Goal: Check status: Check status

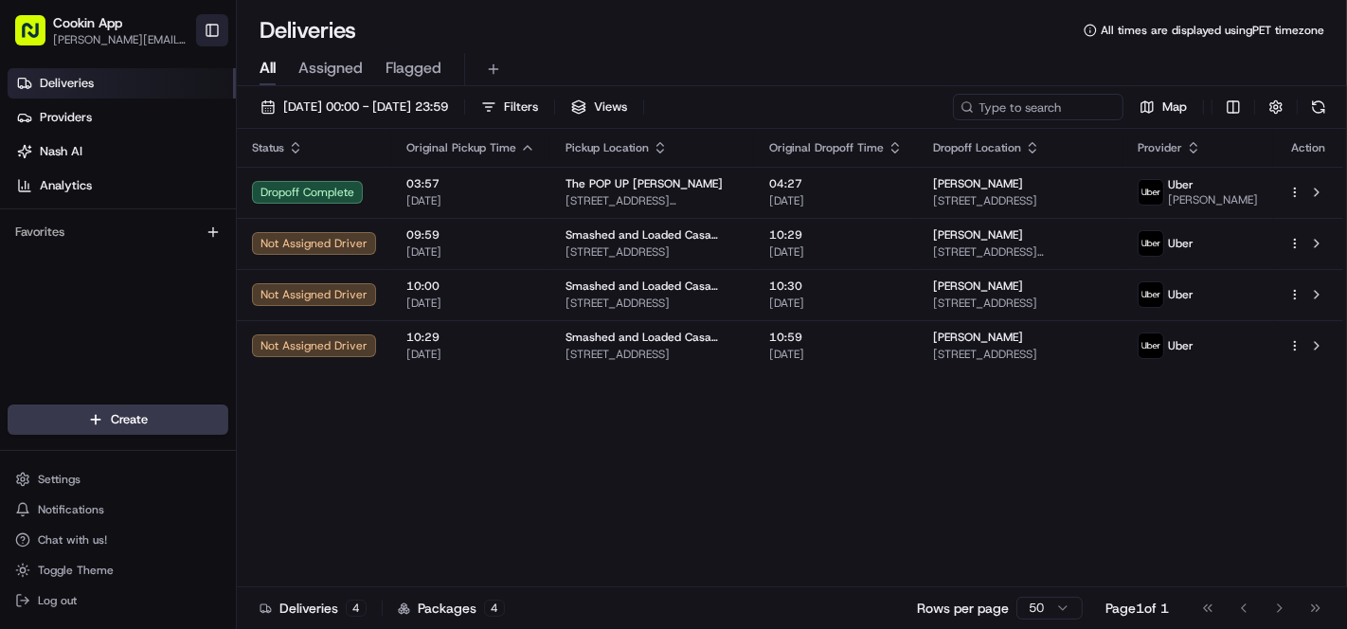
click at [209, 27] on button "Toggle Sidebar" at bounding box center [212, 30] width 32 height 32
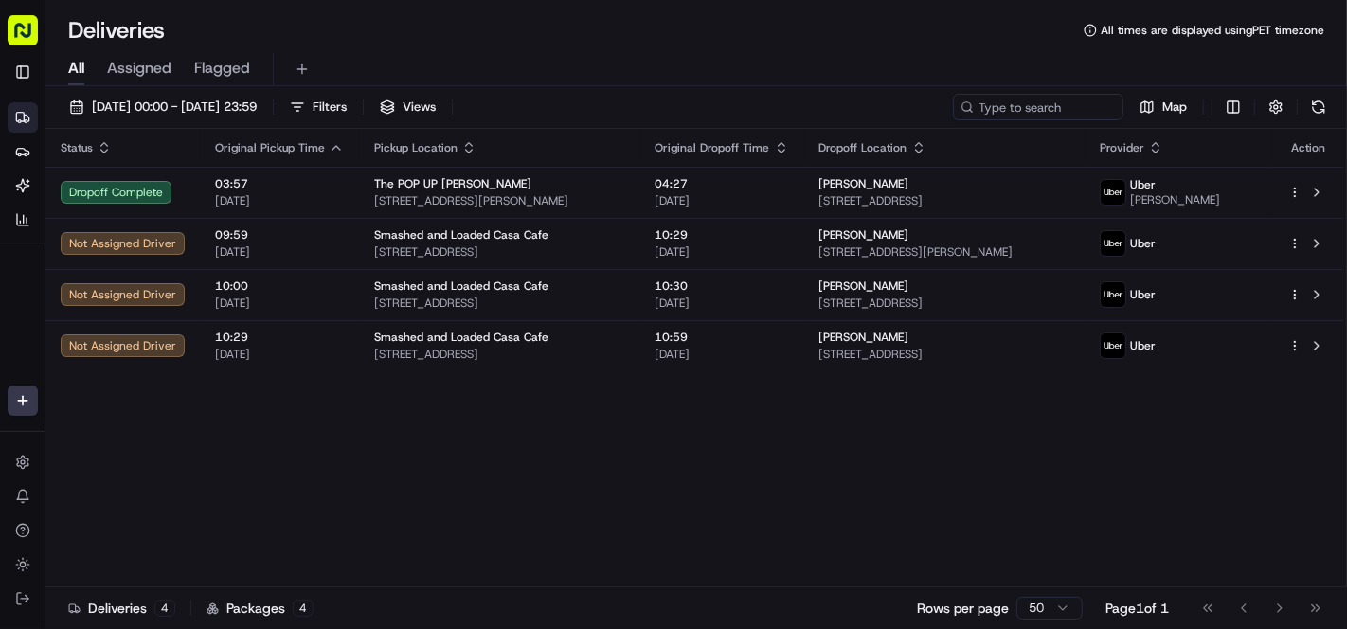
click at [784, 144] on icon "button" at bounding box center [781, 143] width 7 height 3
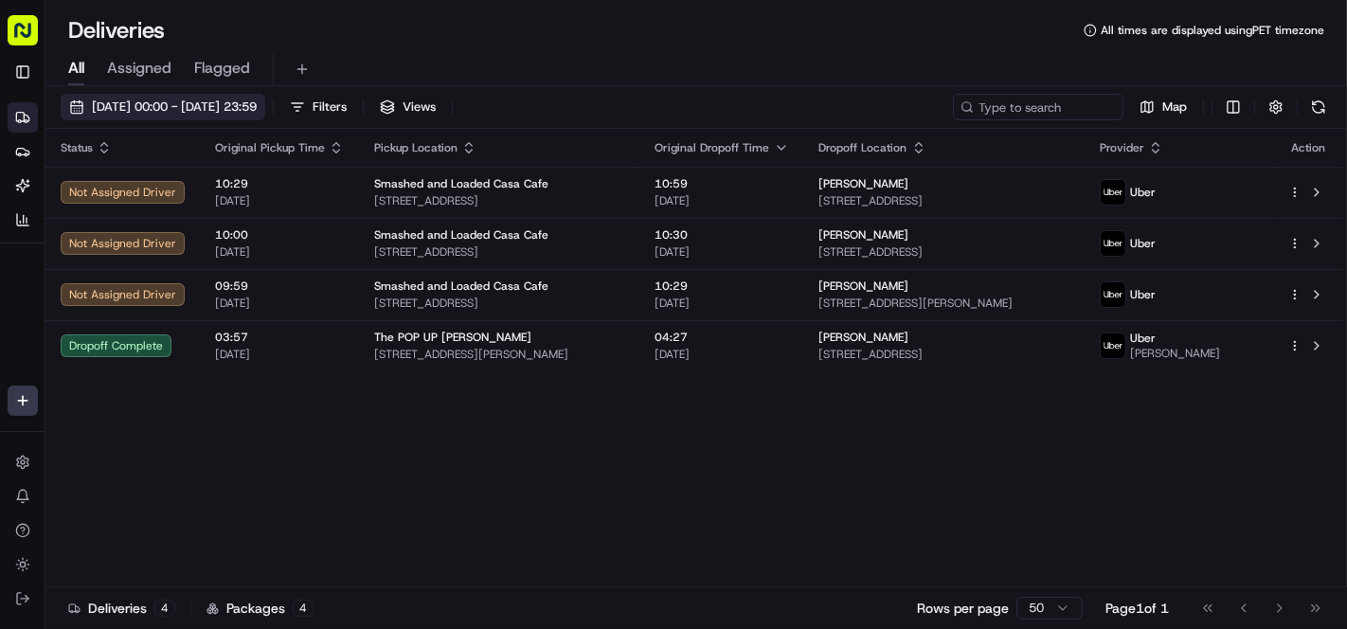
click at [162, 112] on span "15/08/2025 00:00 - 15/08/2025 23:59" at bounding box center [174, 107] width 165 height 17
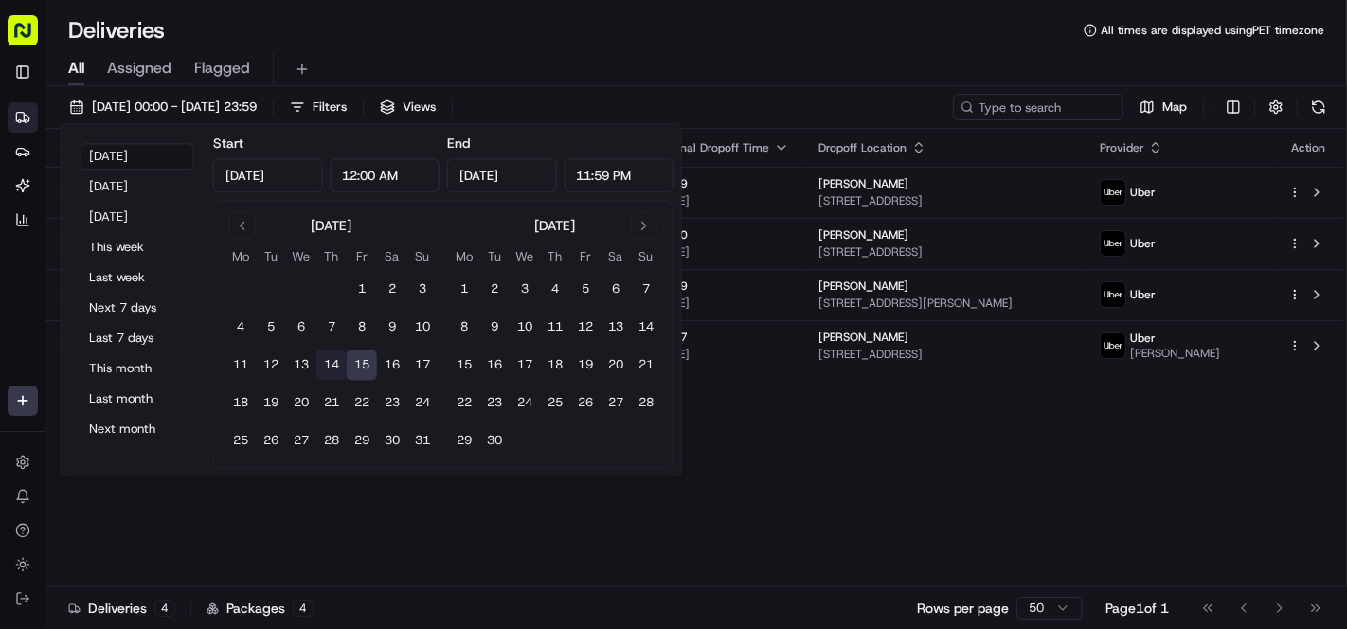
click at [331, 362] on button "14" at bounding box center [331, 366] width 30 height 30
type input "Aug 14, 2025"
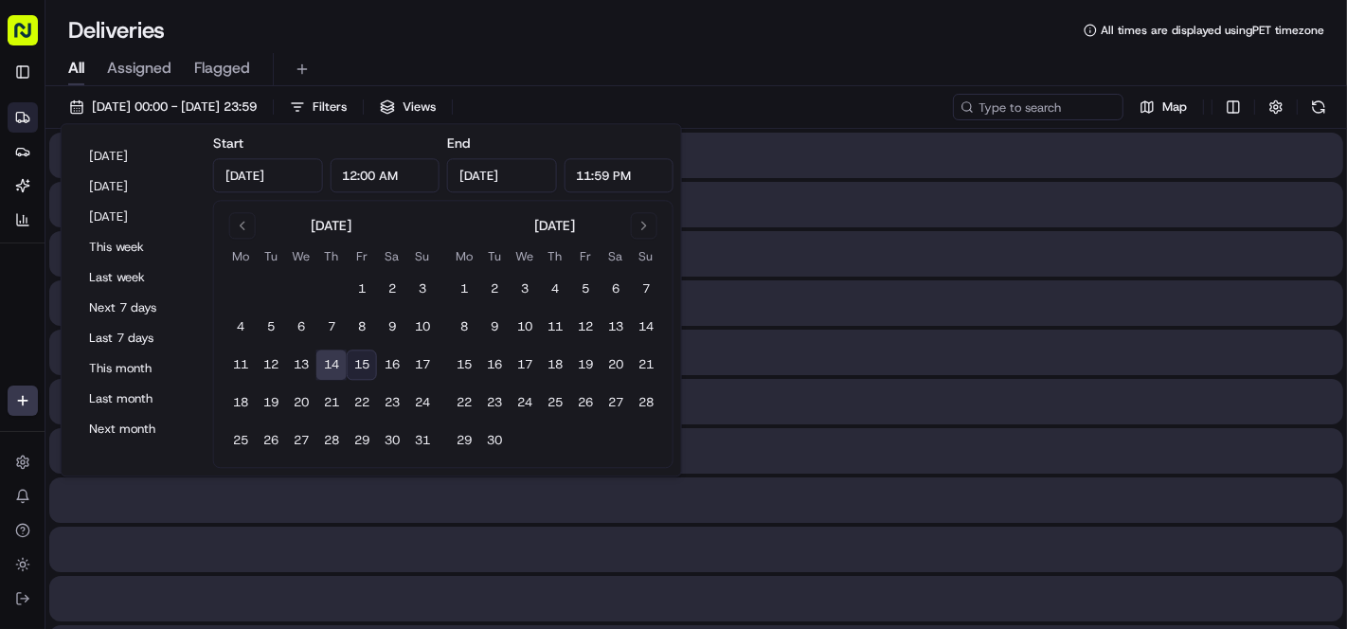
click at [331, 361] on button "14" at bounding box center [331, 366] width 30 height 30
click at [330, 361] on button "14" at bounding box center [331, 366] width 30 height 30
click at [330, 360] on button "14" at bounding box center [331, 366] width 30 height 30
click at [550, 44] on div "Deliveries All times are displayed using PET timezone" at bounding box center [696, 30] width 1302 height 30
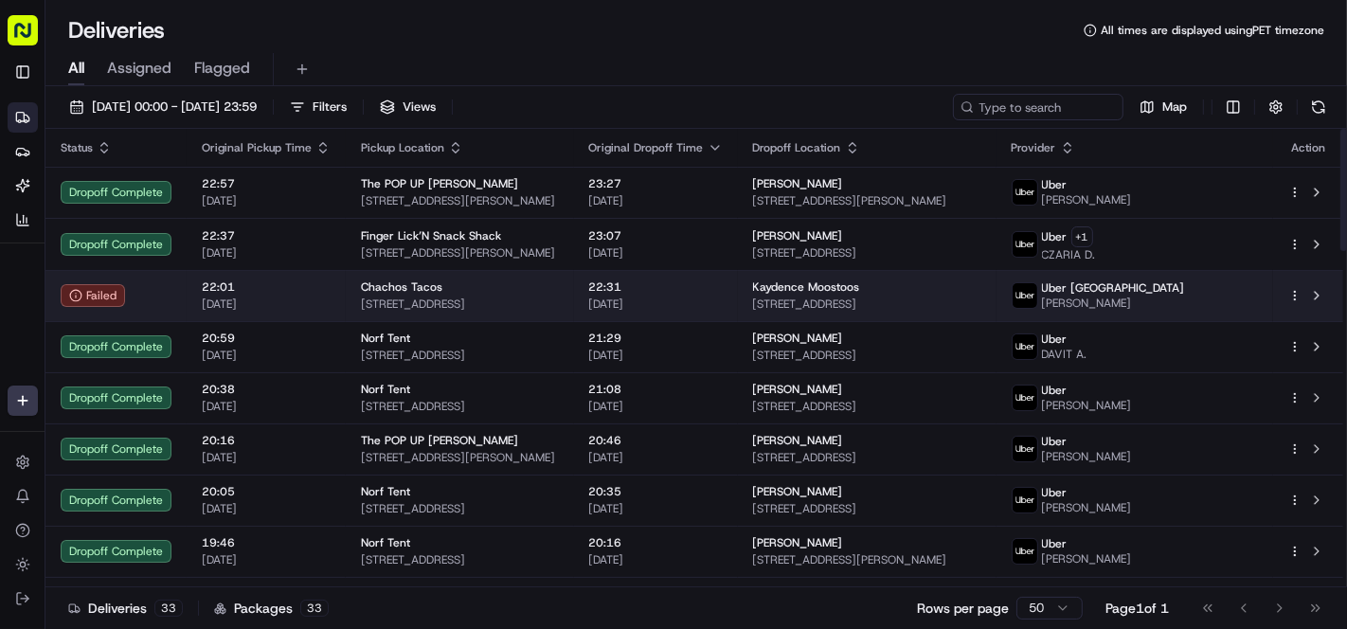
click at [236, 288] on span "22:01" at bounding box center [266, 286] width 129 height 15
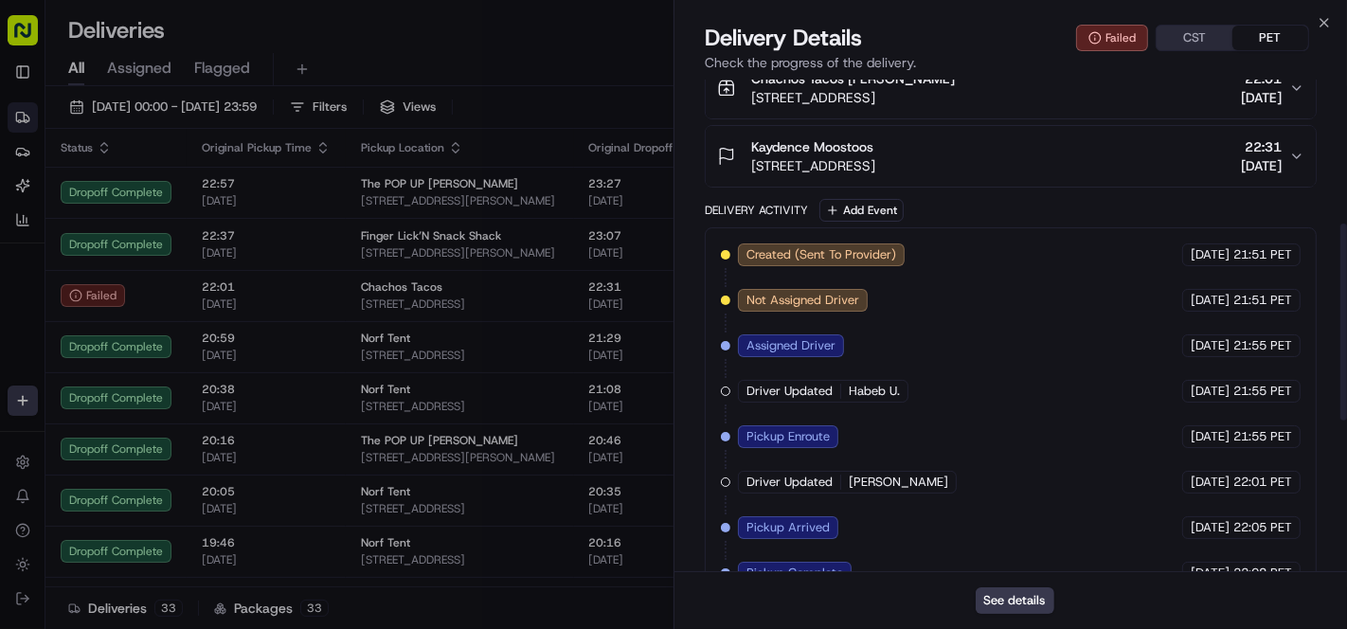
scroll to position [318, 0]
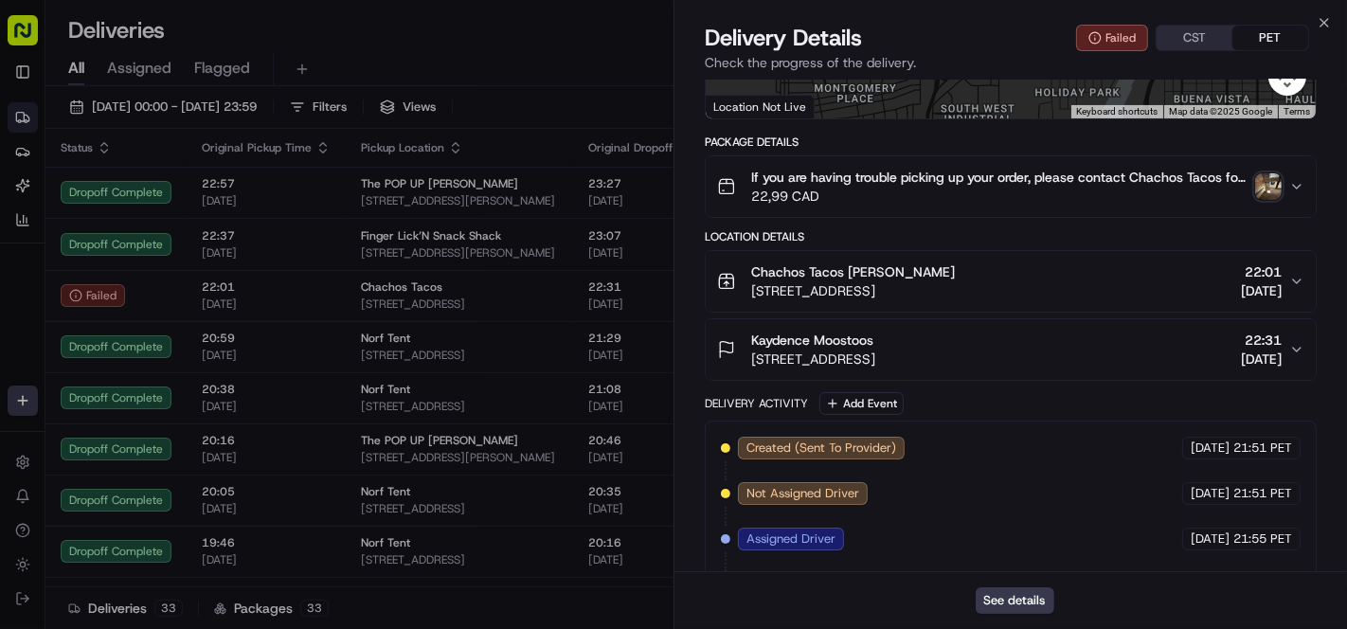
click at [1141, 380] on button "Kaydence Moostoos 423 Pendygrasse Rd, Saskatoon, SK S7M 4Z2, Canada 22:31 14/08…" at bounding box center [1011, 349] width 610 height 61
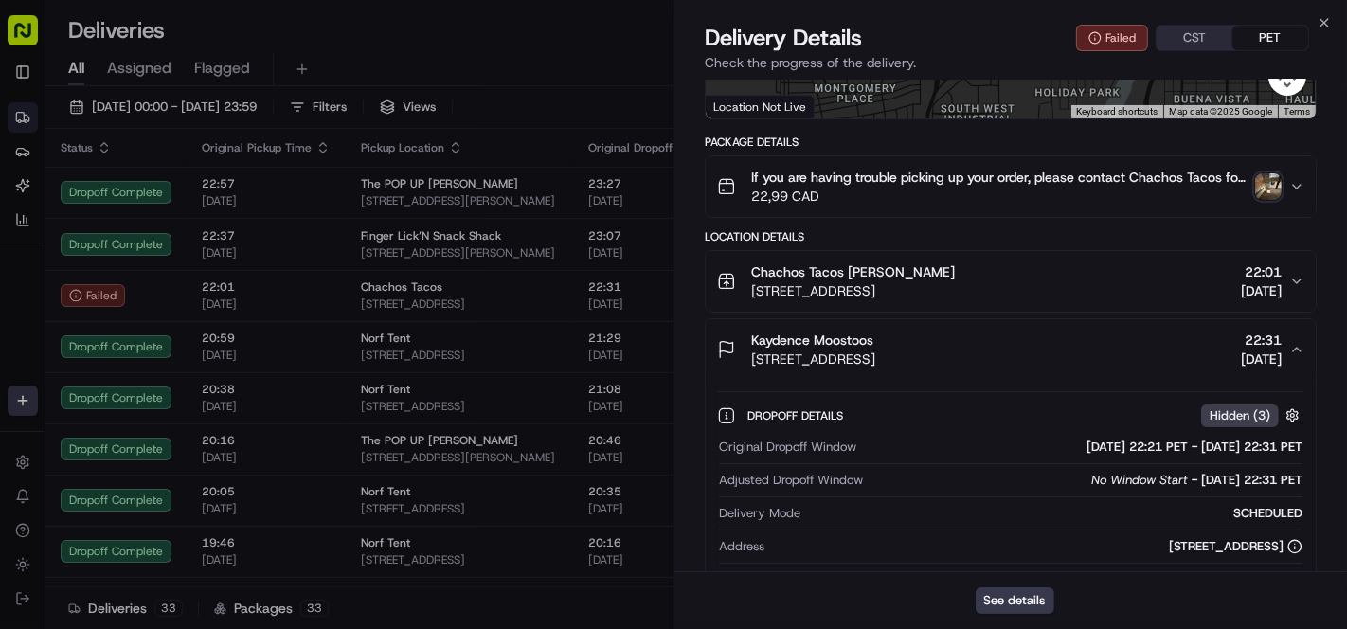
click at [1273, 199] on img "button" at bounding box center [1268, 186] width 27 height 27
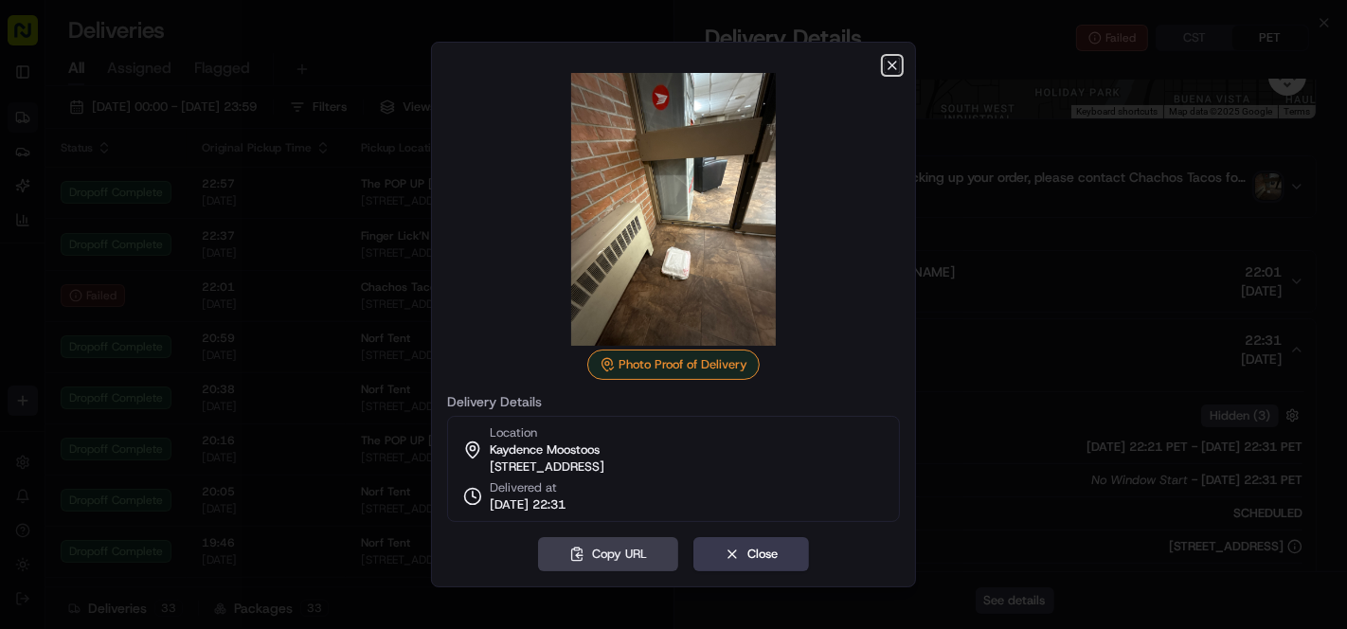
click at [890, 58] on icon "button" at bounding box center [892, 65] width 15 height 15
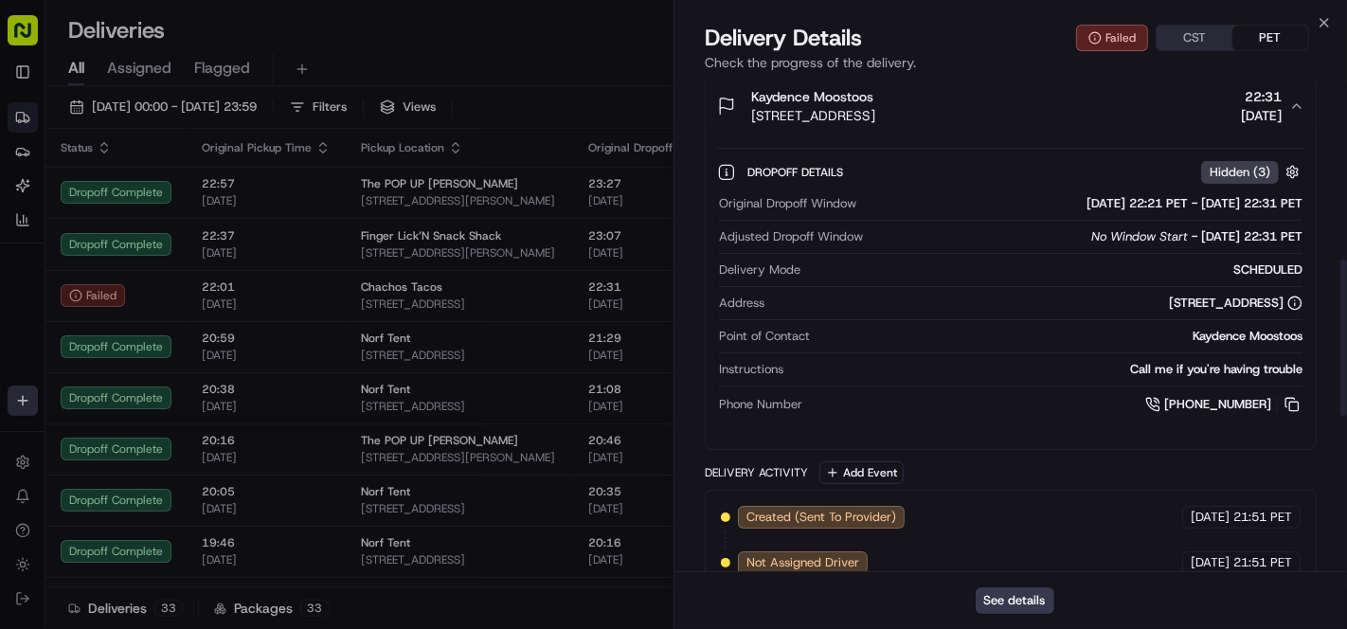
scroll to position [529, 0]
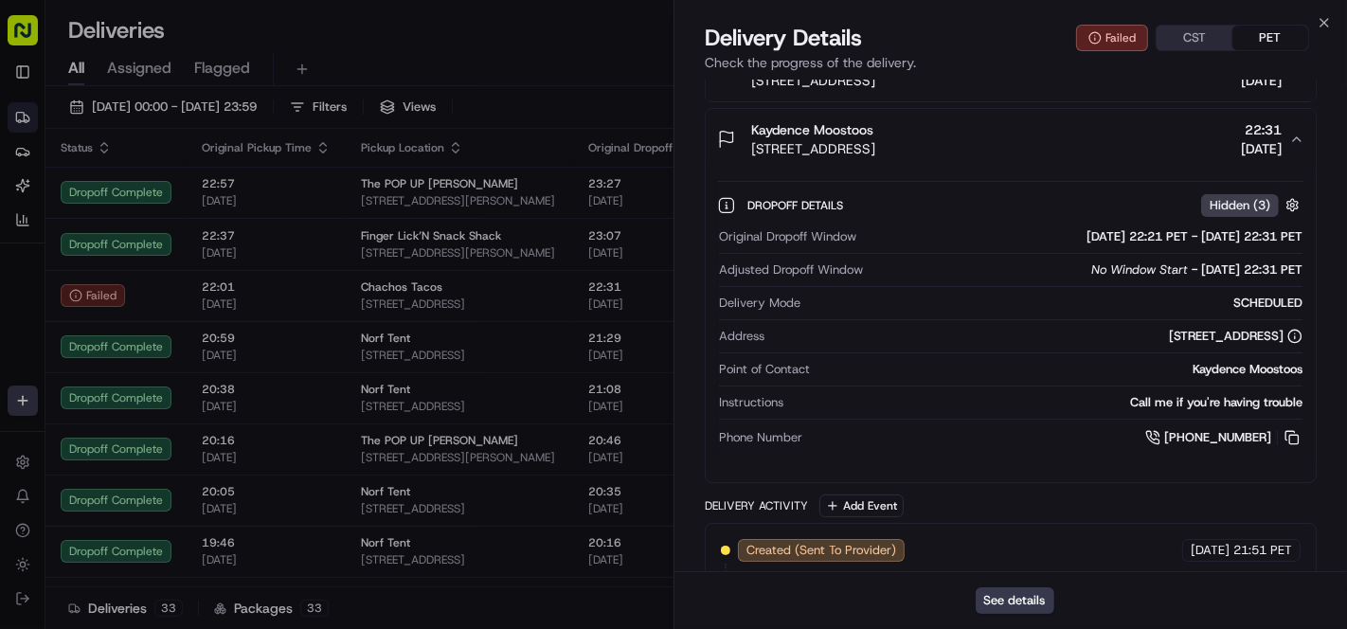
click at [1138, 158] on div "Kaydence Moostoos 423 Pendygrasse Rd, Saskatoon, SK S7M 4Z2, Canada 22:31 14/08…" at bounding box center [1003, 139] width 572 height 38
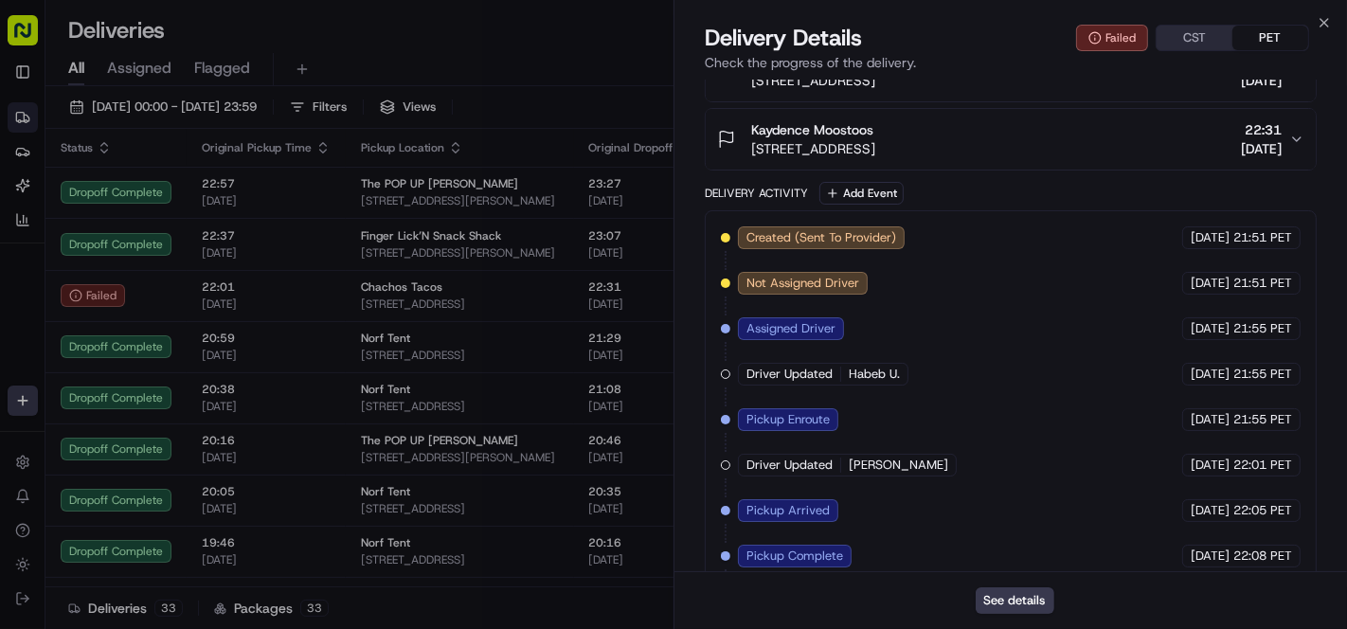
click at [1138, 158] on div "Kaydence Moostoos 423 Pendygrasse Rd, Saskatoon, SK S7M 4Z2, Canada 22:31 14/08…" at bounding box center [1003, 139] width 572 height 38
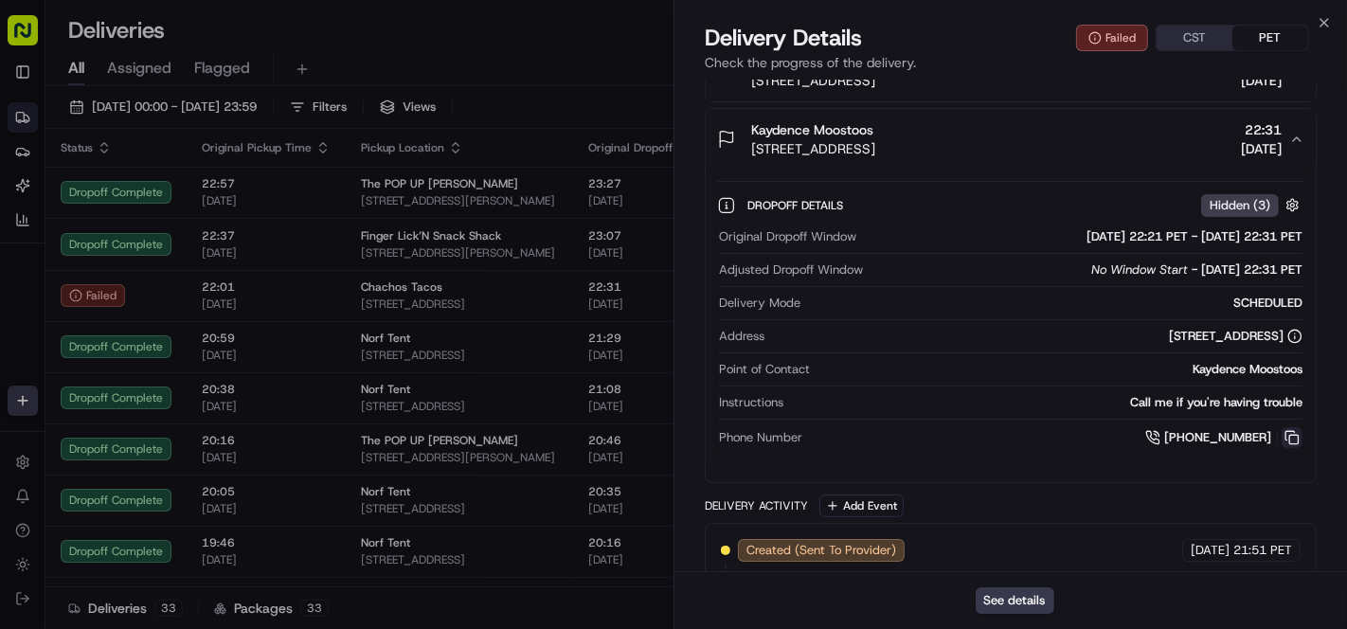
click at [1291, 442] on button at bounding box center [1292, 437] width 21 height 21
click at [1006, 598] on button "See details" at bounding box center [1015, 600] width 79 height 27
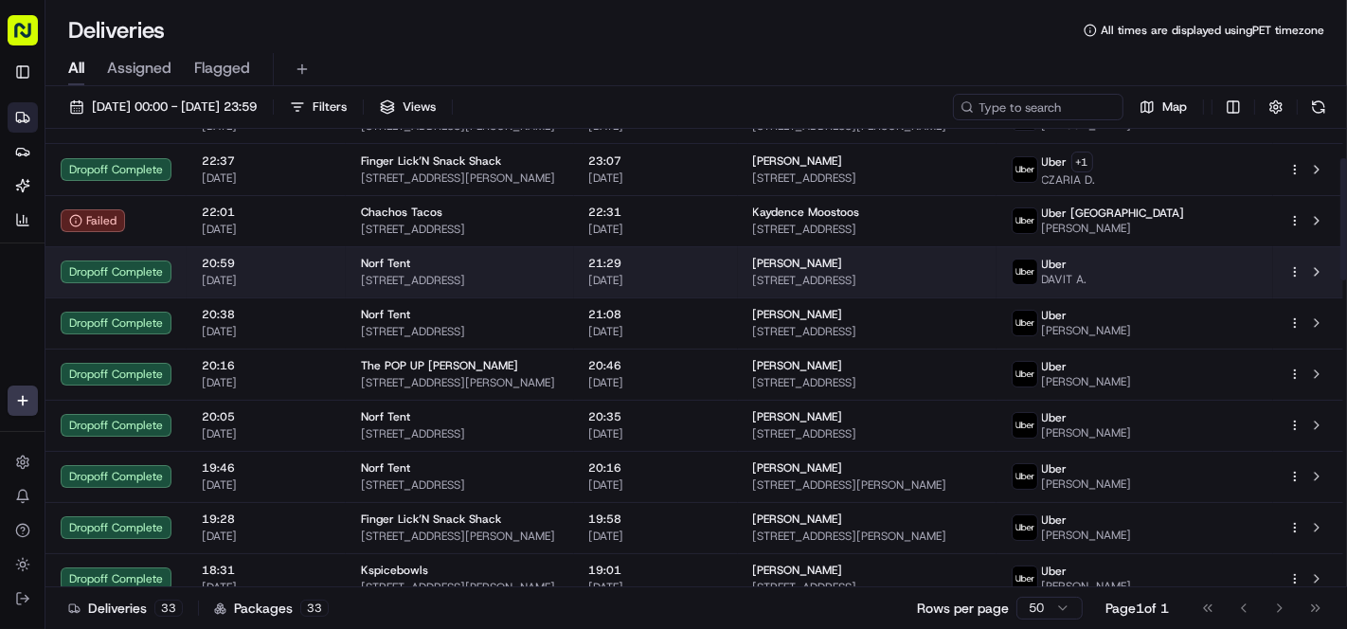
scroll to position [0, 0]
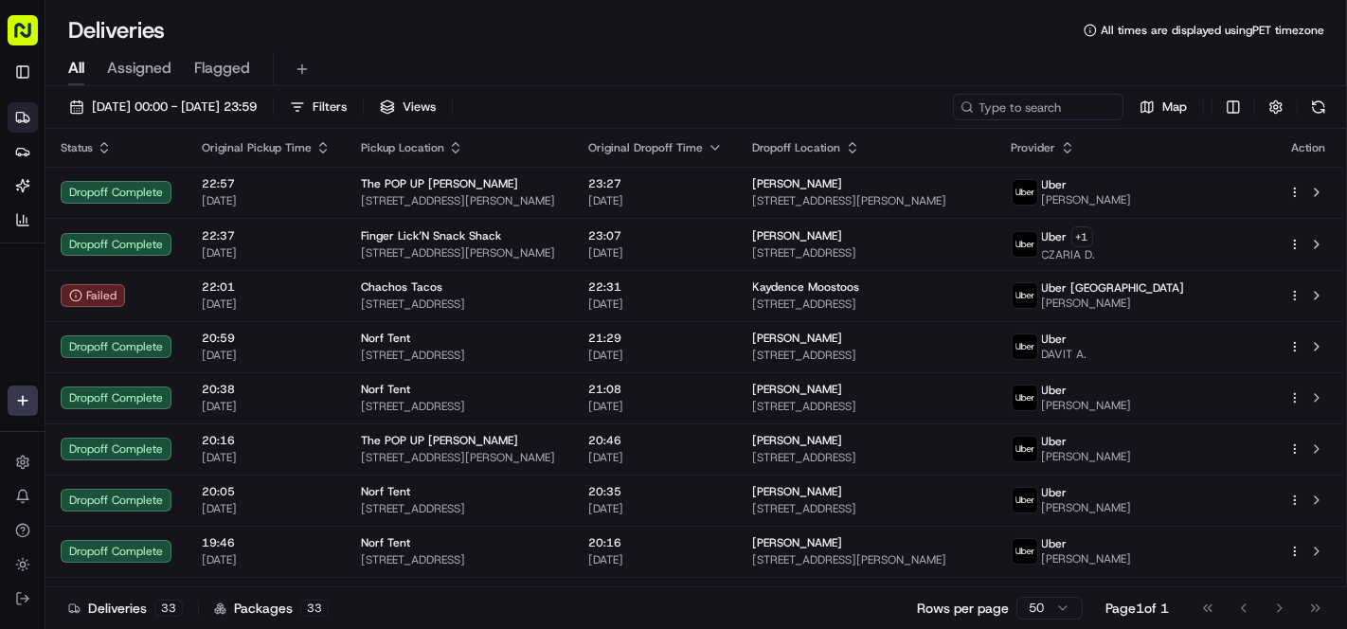
click at [569, 45] on div "All Assigned Flagged" at bounding box center [696, 65] width 1302 height 41
click at [145, 96] on button "14/08/2025 00:00 - 14/08/2025 23:59" at bounding box center [163, 107] width 205 height 27
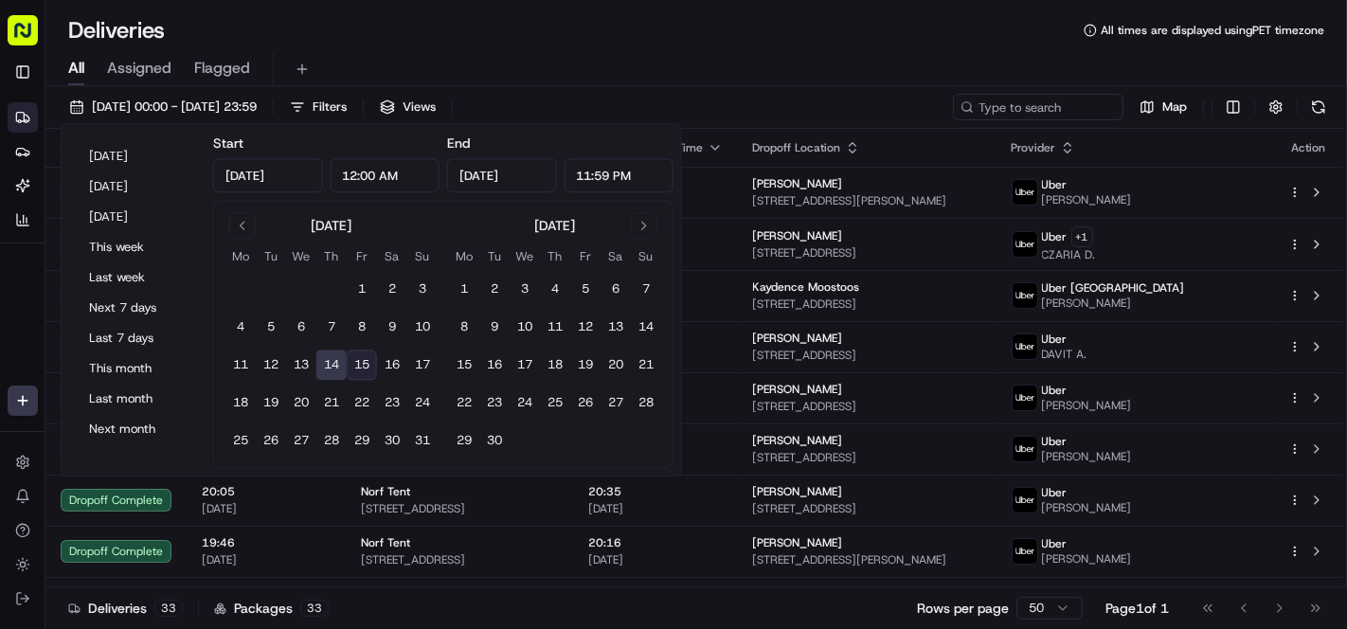
click at [360, 367] on button "15" at bounding box center [362, 366] width 30 height 30
type input "Aug 15, 2025"
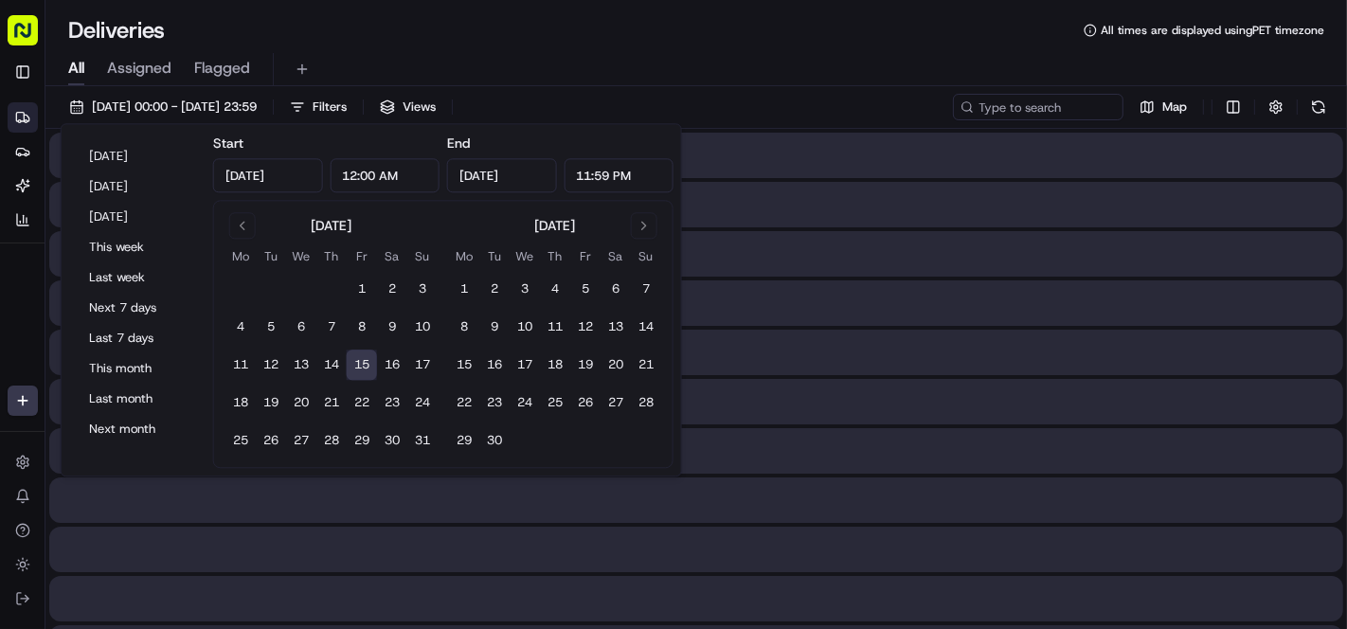
click at [360, 367] on button "15" at bounding box center [362, 366] width 30 height 30
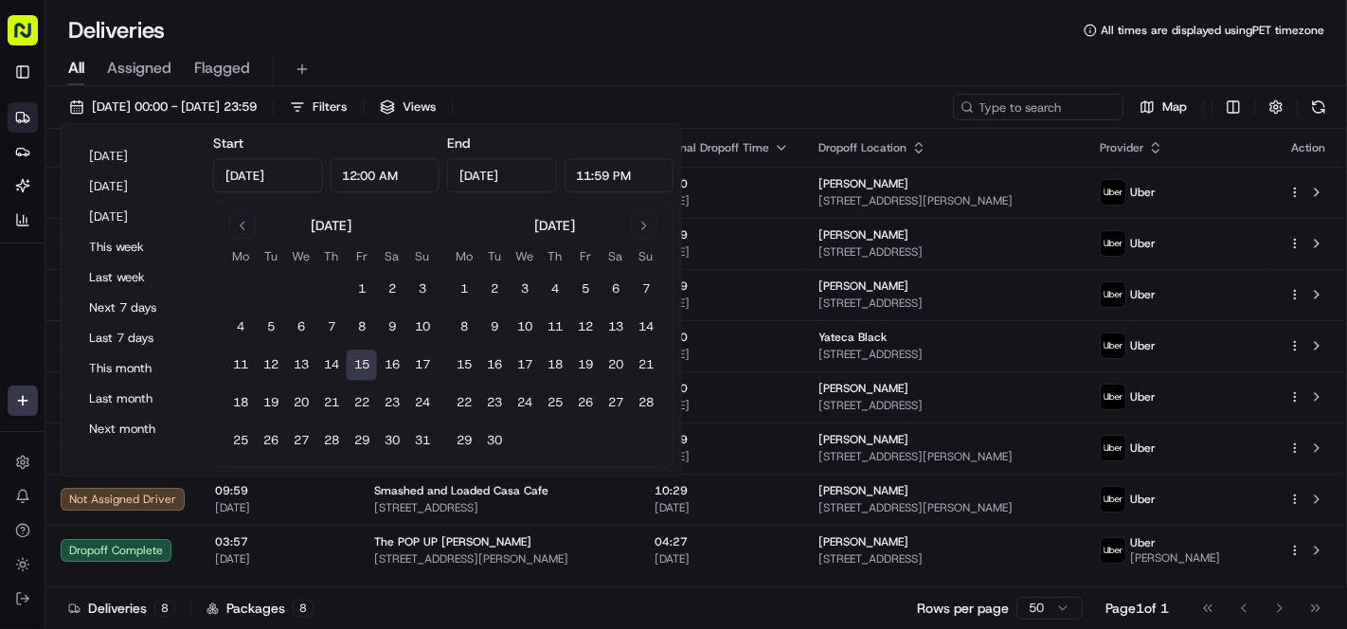
click at [362, 367] on button "15" at bounding box center [362, 366] width 30 height 30
click at [617, 53] on div "All Assigned Flagged" at bounding box center [696, 69] width 1302 height 33
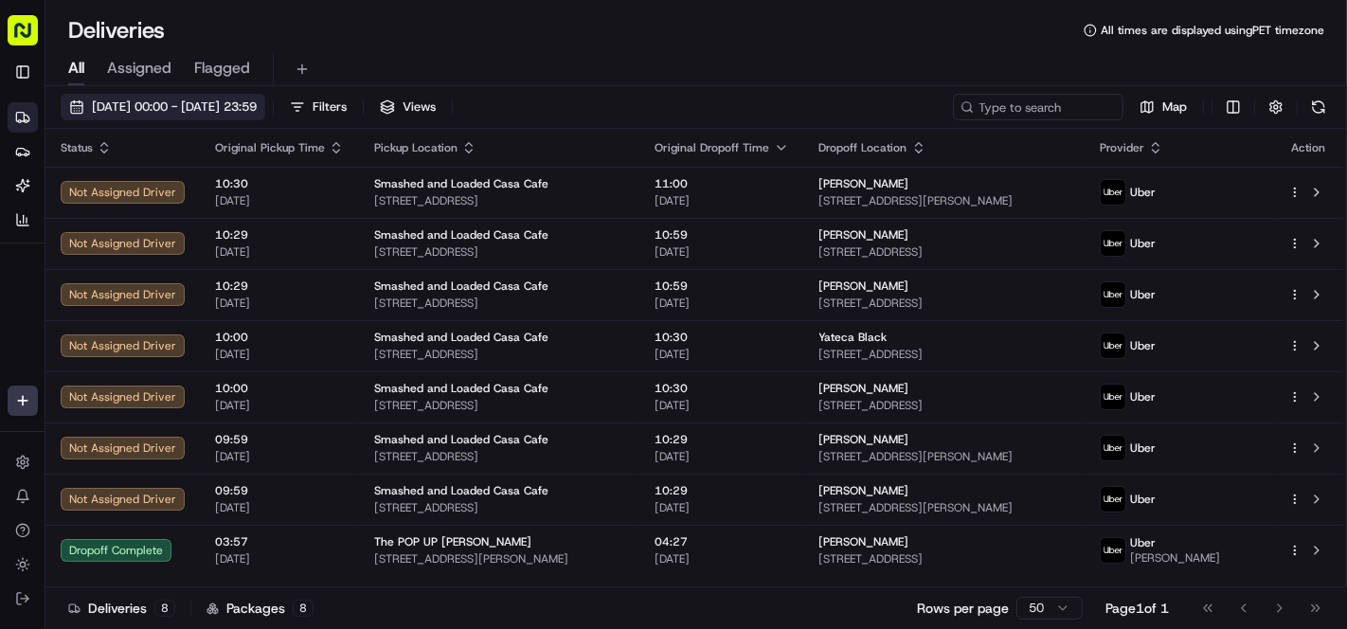
click at [135, 104] on span "15/08/2025 00:00 - 15/08/2025 23:59" at bounding box center [174, 107] width 165 height 17
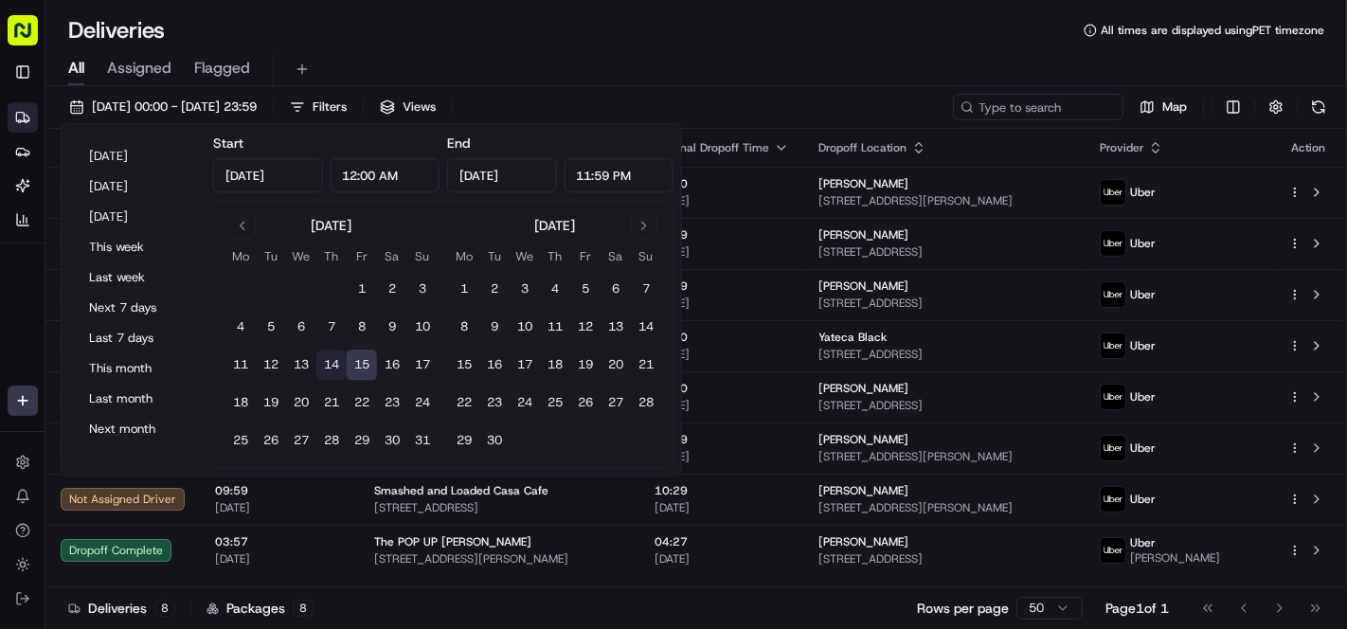
click at [333, 362] on button "14" at bounding box center [331, 366] width 30 height 30
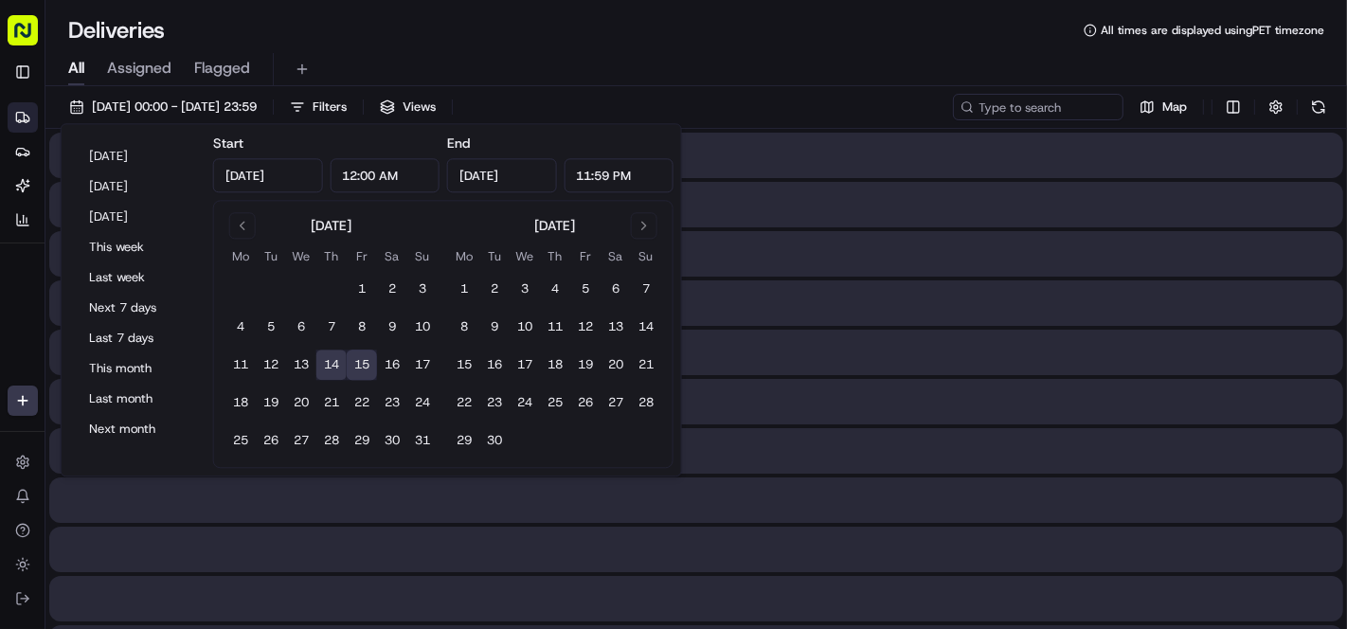
type input "Aug 14, 2025"
click at [333, 362] on button "14" at bounding box center [331, 366] width 30 height 30
type input "Aug 14, 2025"
click at [333, 362] on button "14" at bounding box center [331, 366] width 30 height 30
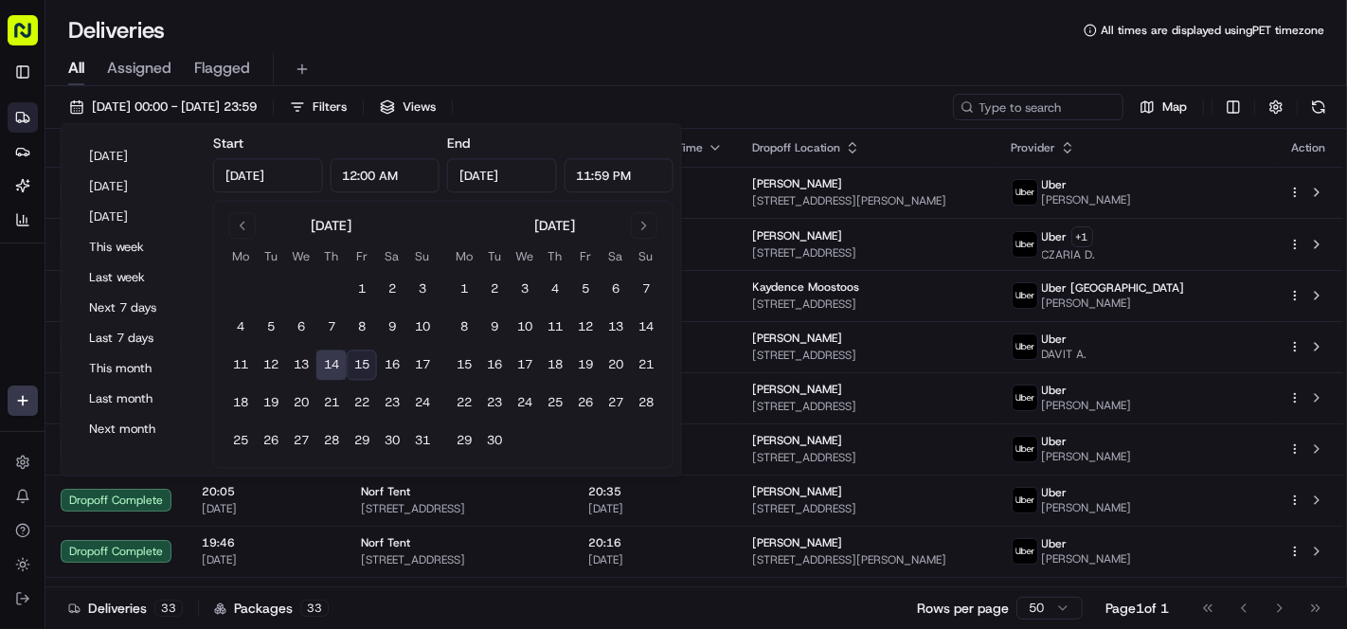
click at [465, 52] on div "All Assigned Flagged" at bounding box center [696, 65] width 1302 height 41
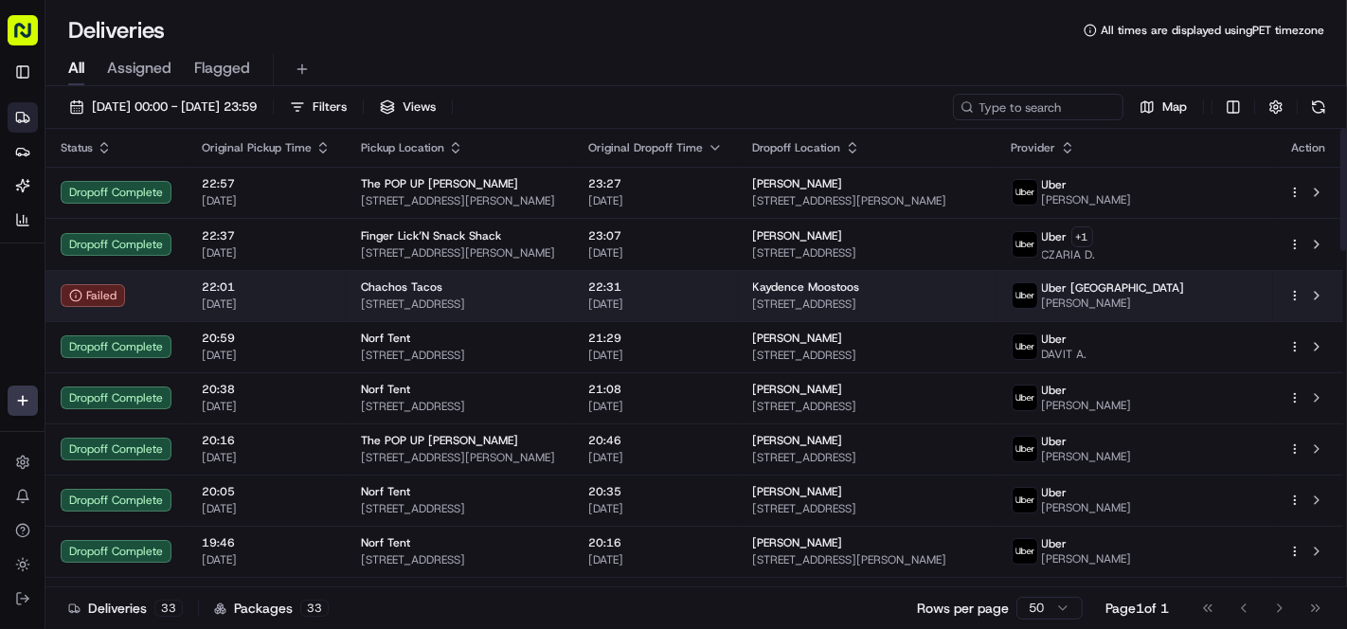
click at [498, 279] on div "Chachos Tacos" at bounding box center [460, 286] width 198 height 15
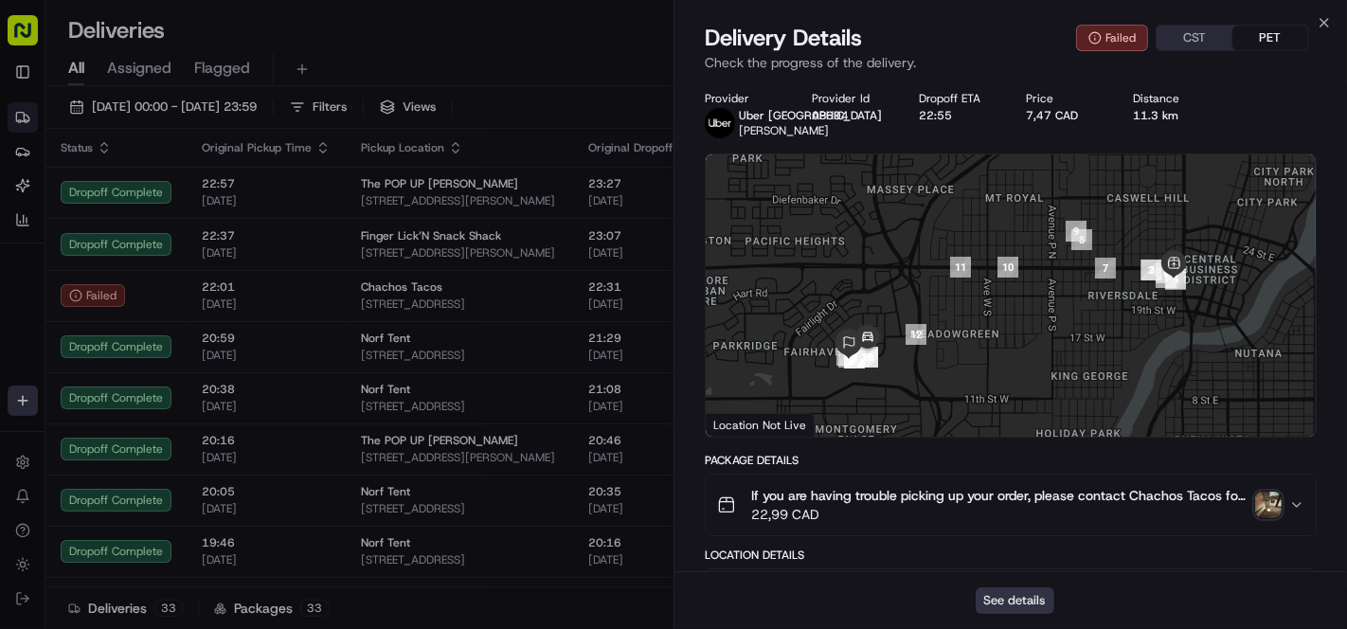
click at [1006, 588] on button "See details" at bounding box center [1015, 600] width 79 height 27
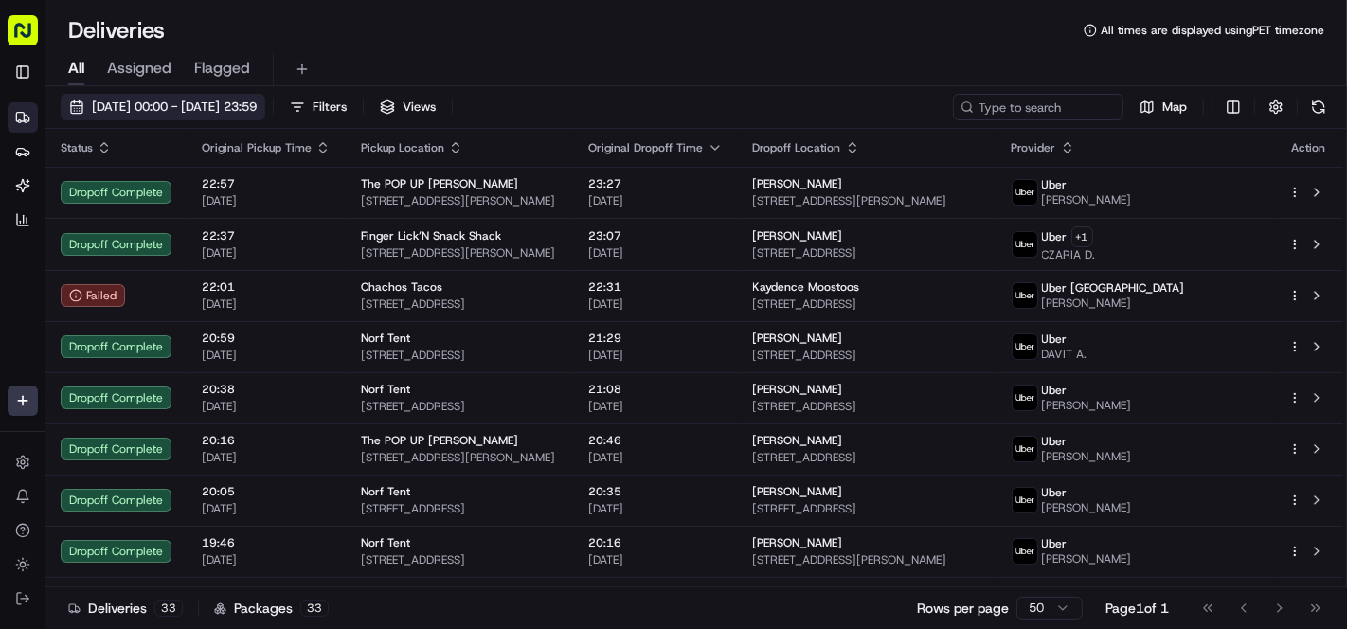
click at [141, 105] on span "14/08/2025 00:00 - 14/08/2025 23:59" at bounding box center [174, 107] width 165 height 17
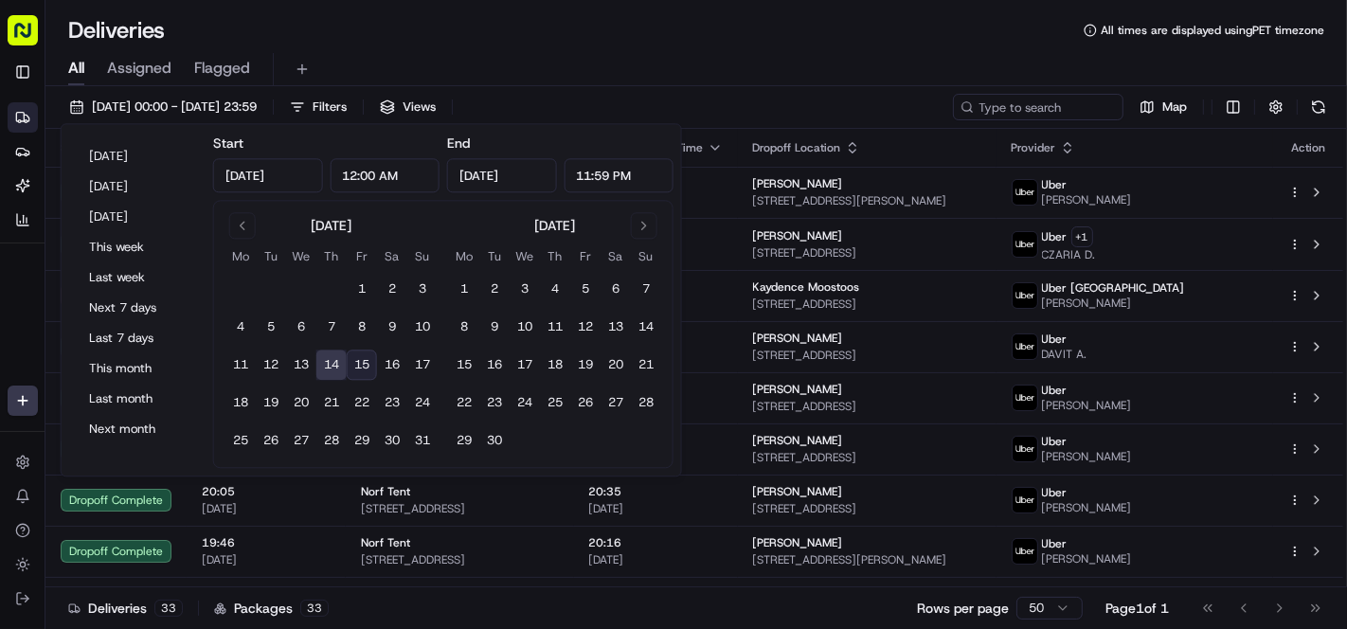
click at [367, 374] on button "15" at bounding box center [362, 366] width 30 height 30
type input "Aug 15, 2025"
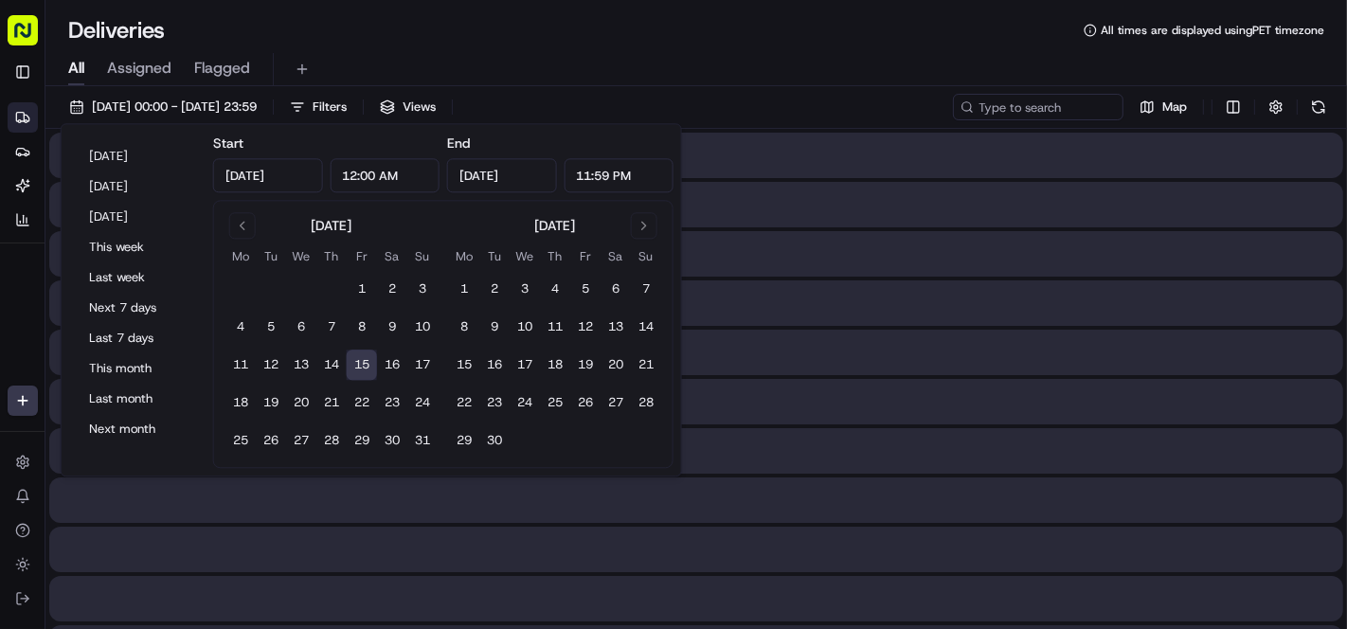
click at [367, 374] on button "15" at bounding box center [362, 366] width 30 height 30
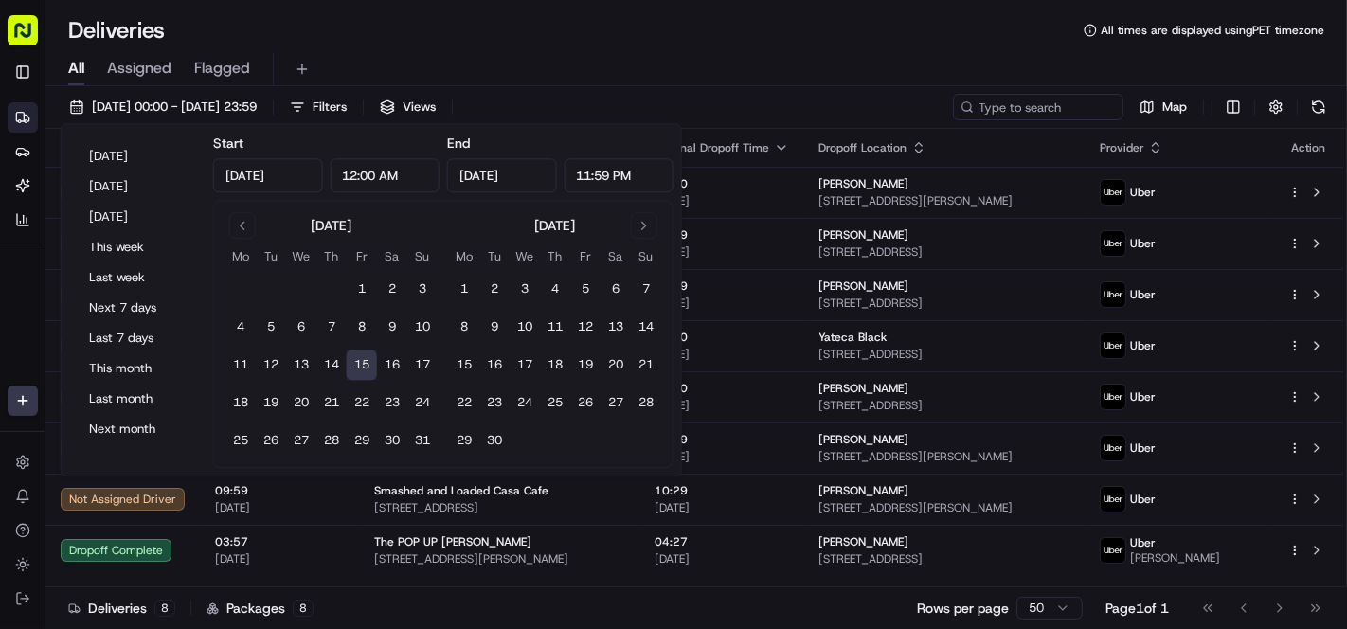
click at [551, 46] on div "All Assigned Flagged" at bounding box center [696, 65] width 1302 height 41
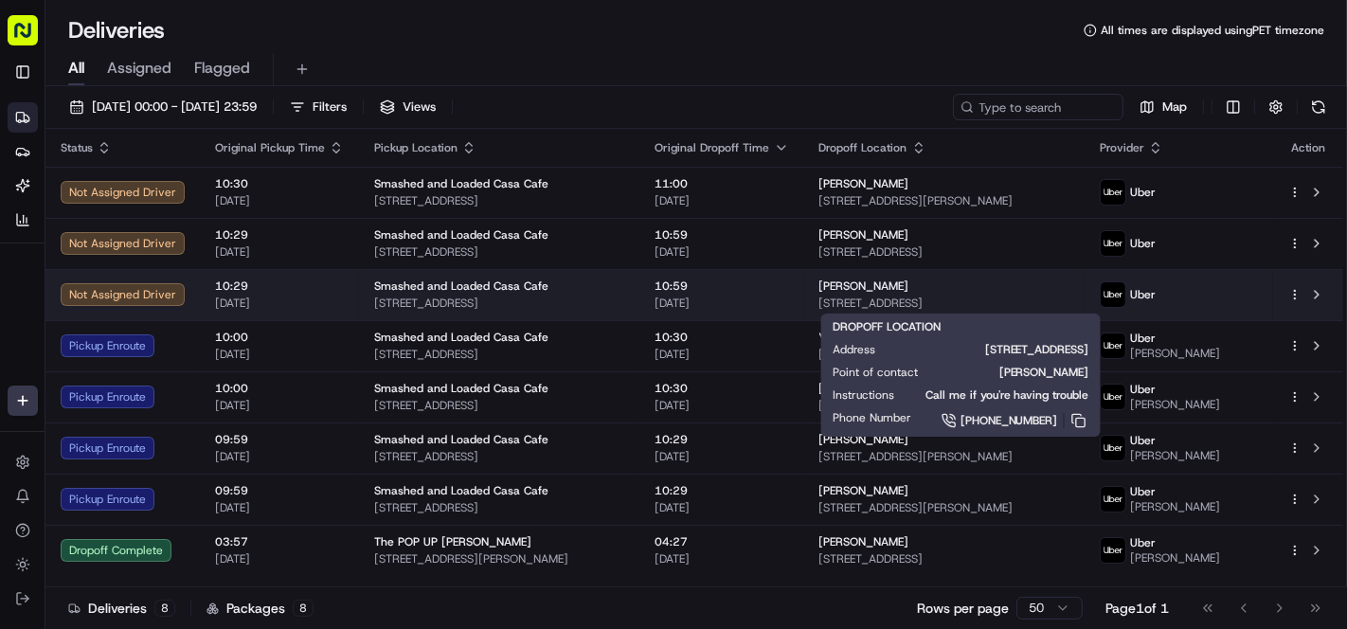
click at [920, 333] on div "DROPOFF LOCATION Address 777 Hemlock St, Macon, GA 31201, USA Point of contact …" at bounding box center [961, 375] width 257 height 112
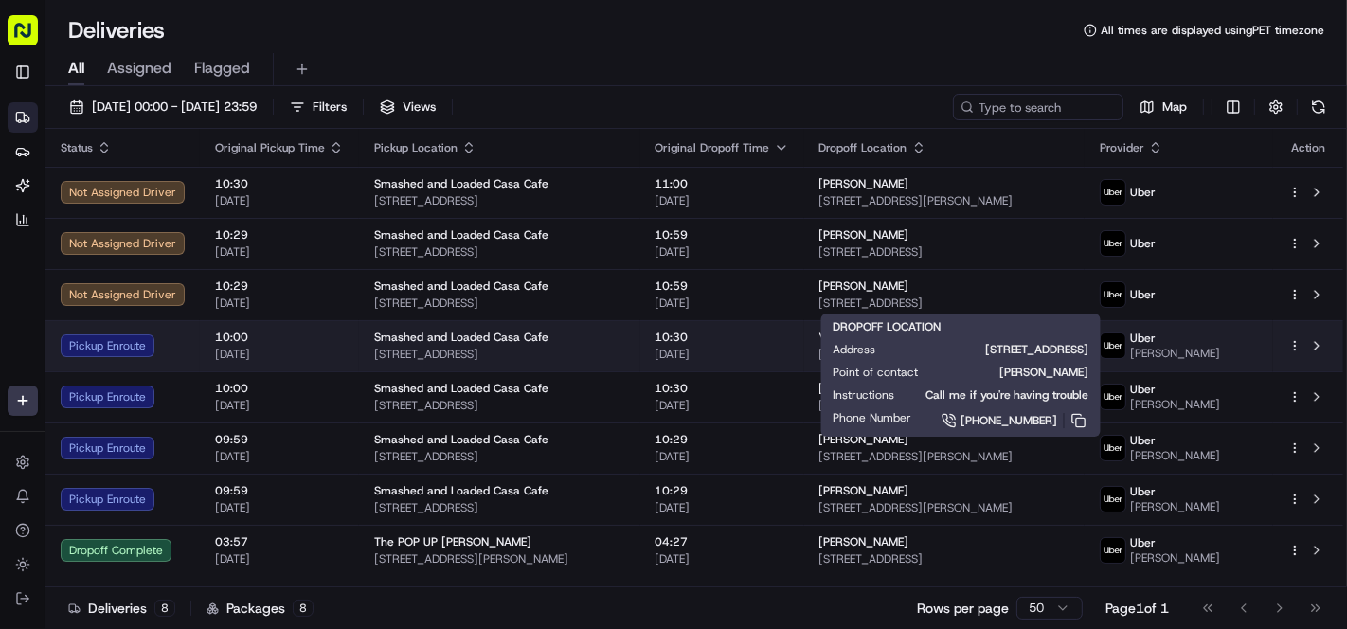
click at [748, 340] on span "10:30" at bounding box center [723, 337] width 134 height 15
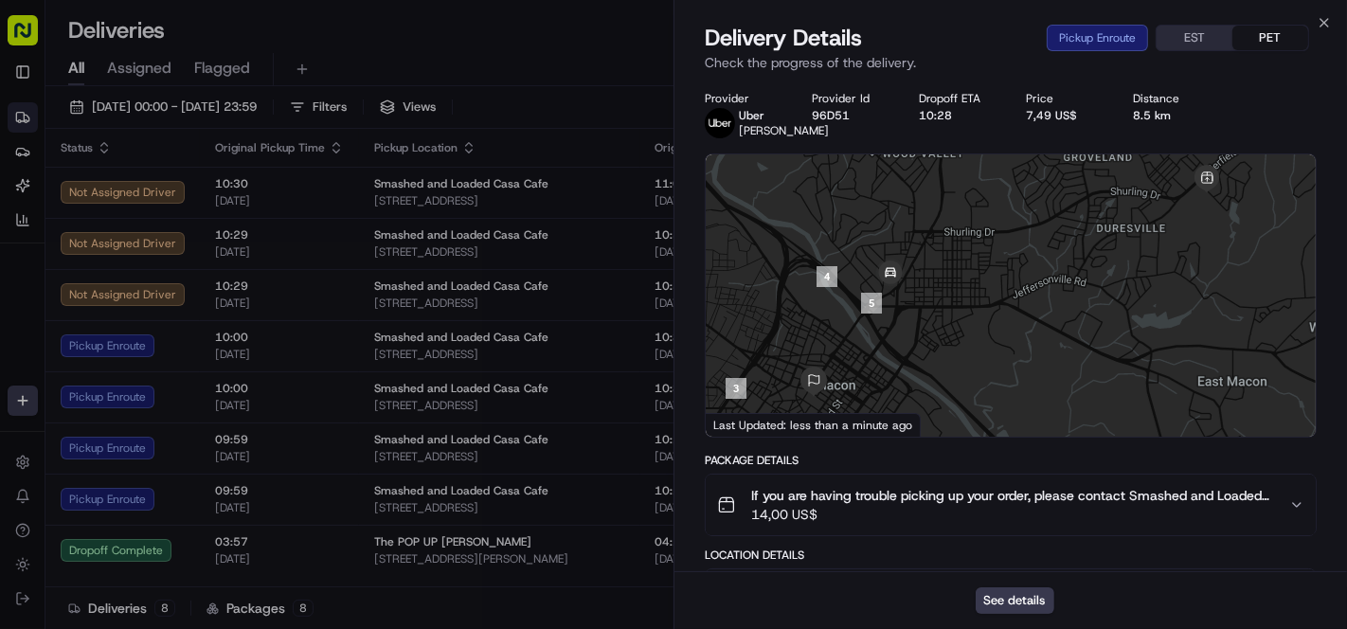
drag, startPoint x: 570, startPoint y: 36, endPoint x: 435, endPoint y: 11, distance: 137.7
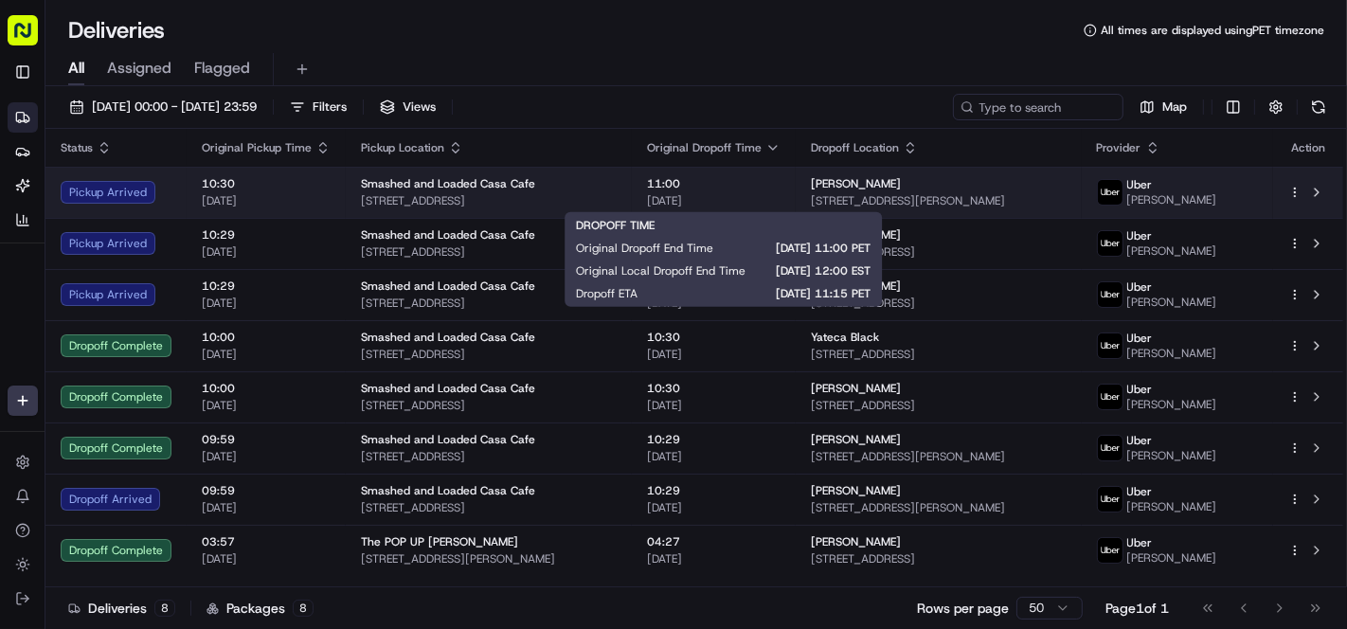
click at [706, 201] on span "[DATE]" at bounding box center [714, 200] width 134 height 15
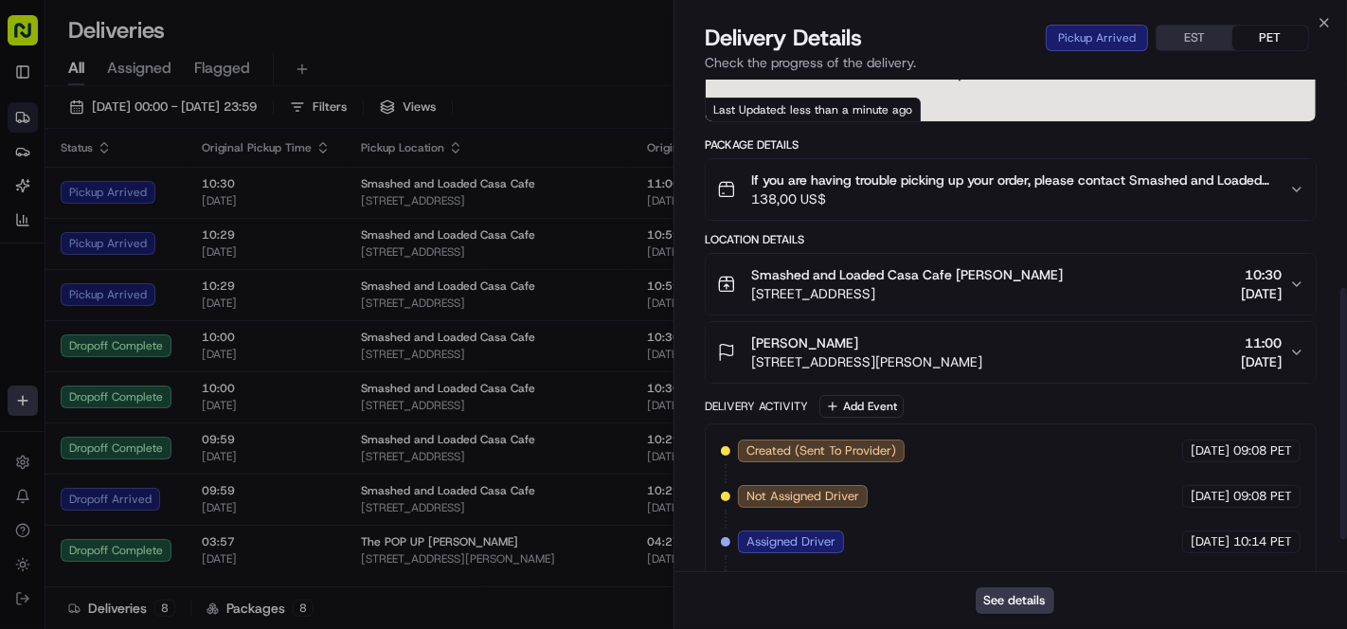
scroll to position [470, 0]
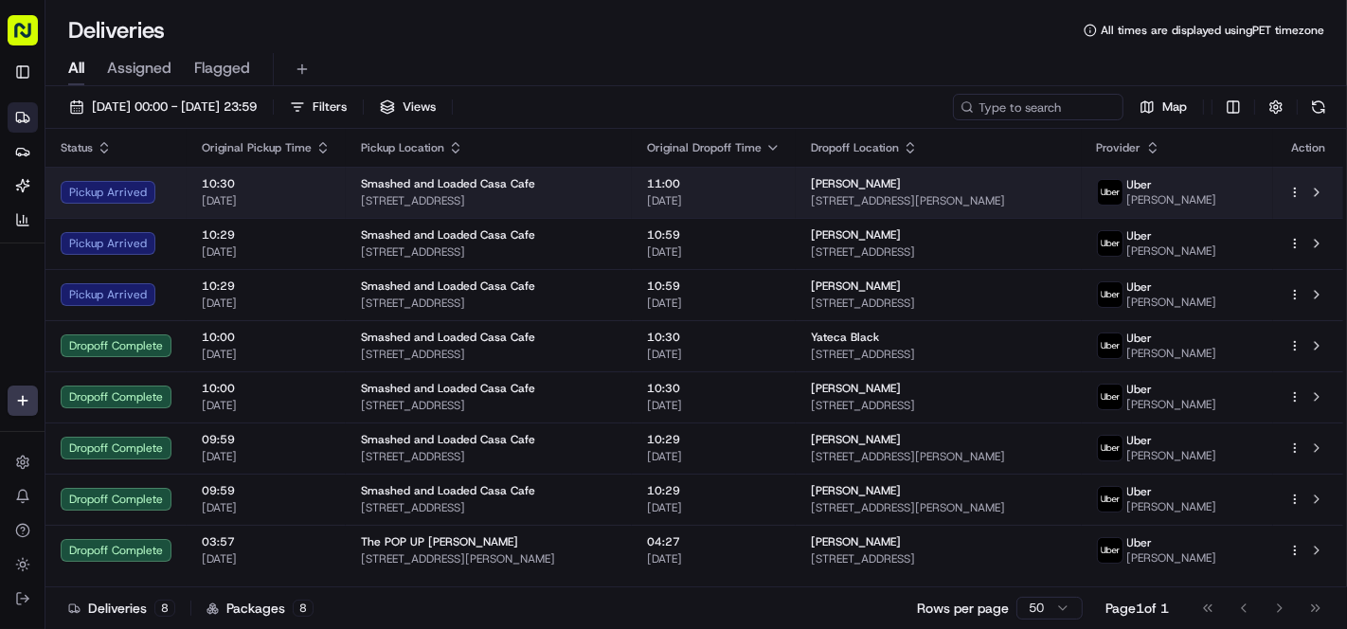
click at [551, 202] on span "[STREET_ADDRESS]" at bounding box center [489, 200] width 256 height 15
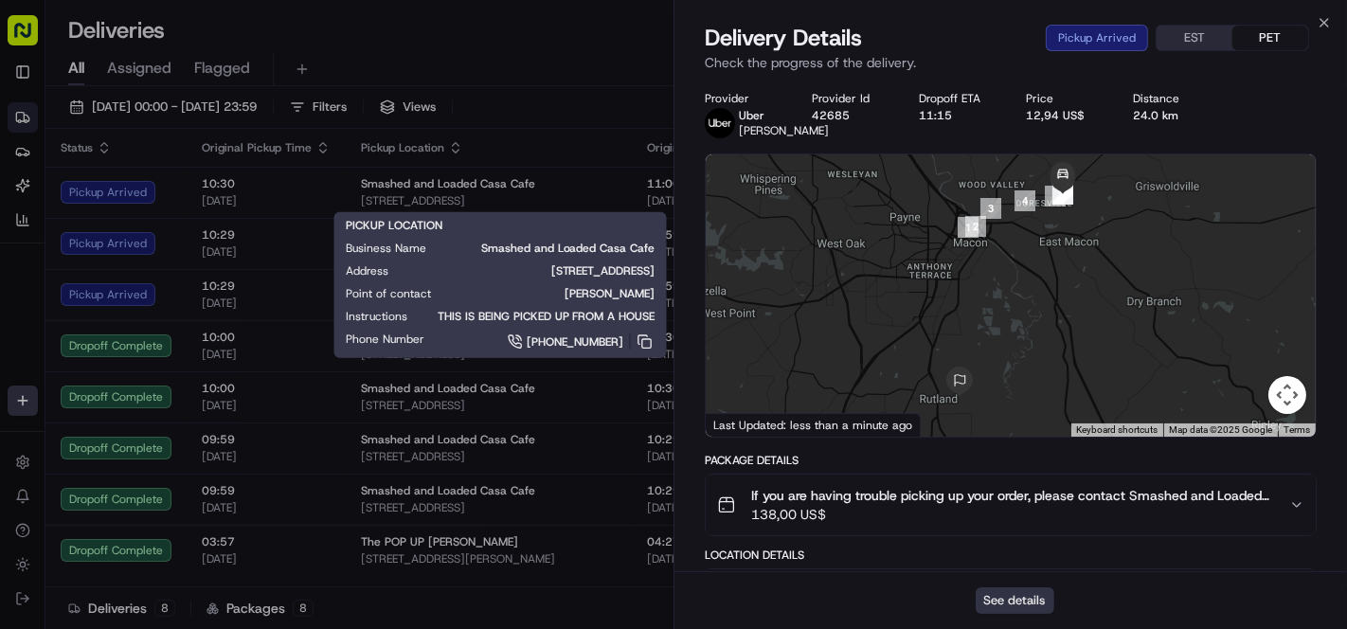
click at [1016, 592] on button "See details" at bounding box center [1015, 600] width 79 height 27
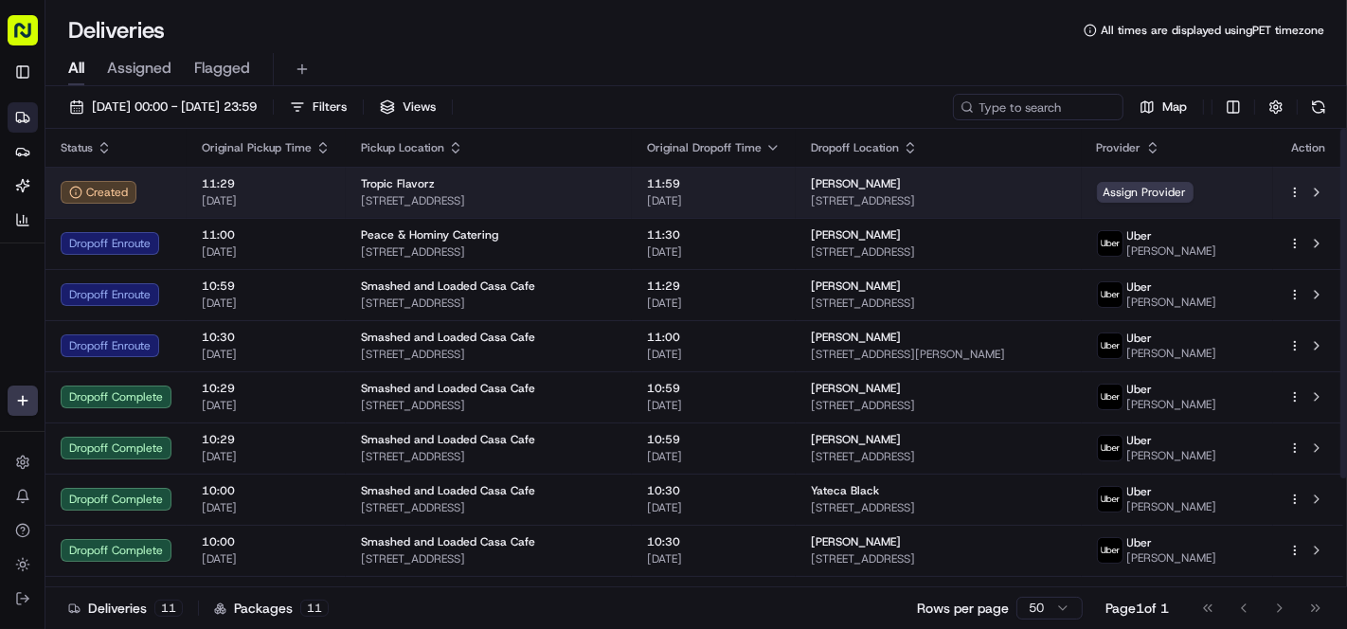
click at [557, 181] on div "Tropic Flavorz" at bounding box center [489, 183] width 256 height 15
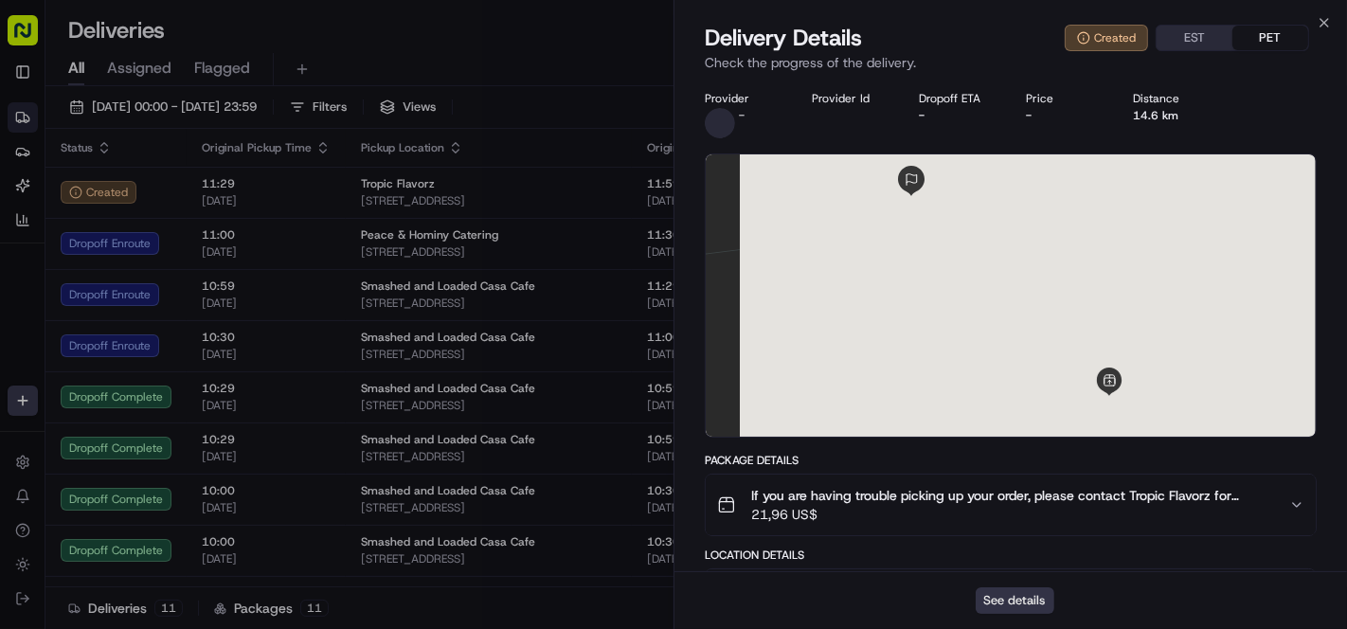
click at [992, 599] on button "See details" at bounding box center [1015, 600] width 79 height 27
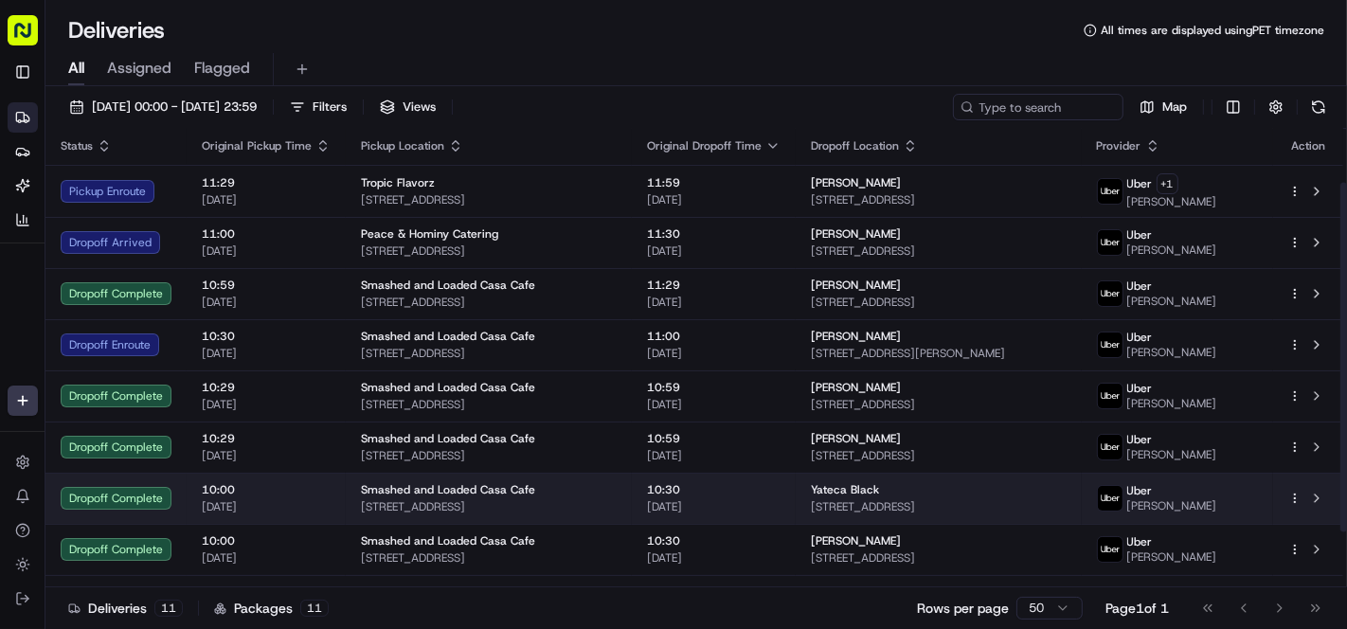
scroll to position [0, 0]
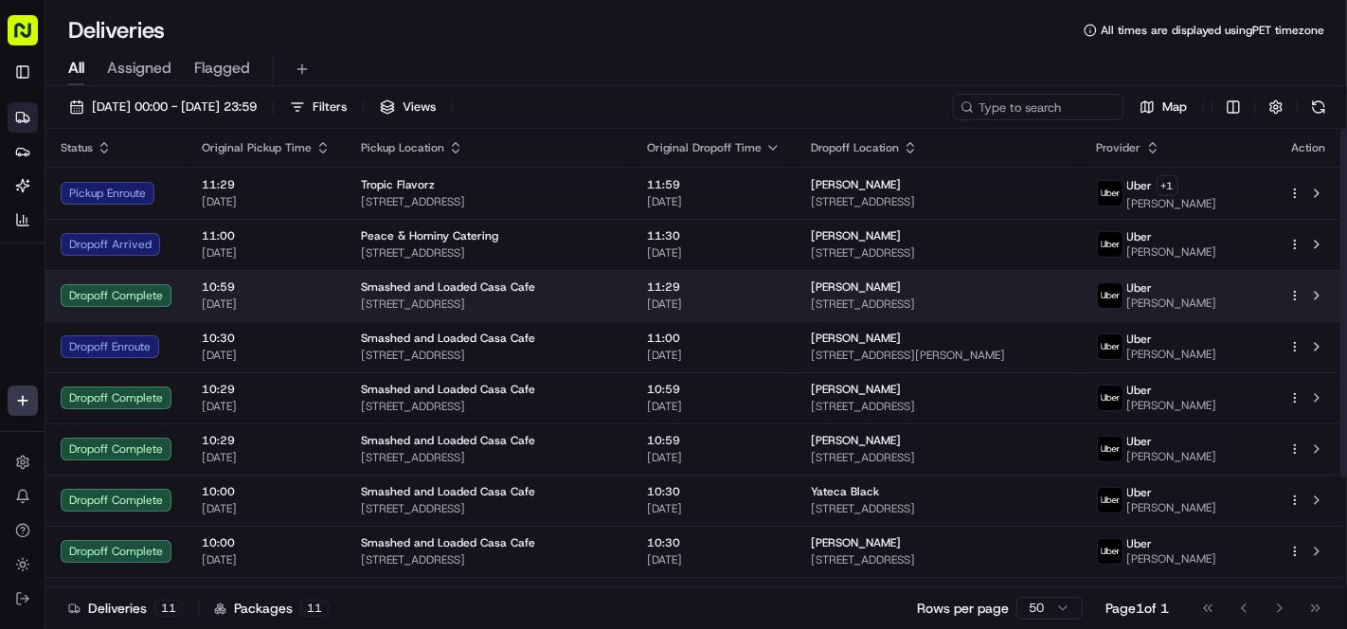
click at [679, 281] on span "11:29" at bounding box center [714, 286] width 134 height 15
click at [677, 288] on td "11:29 15/08/2025" at bounding box center [714, 295] width 164 height 51
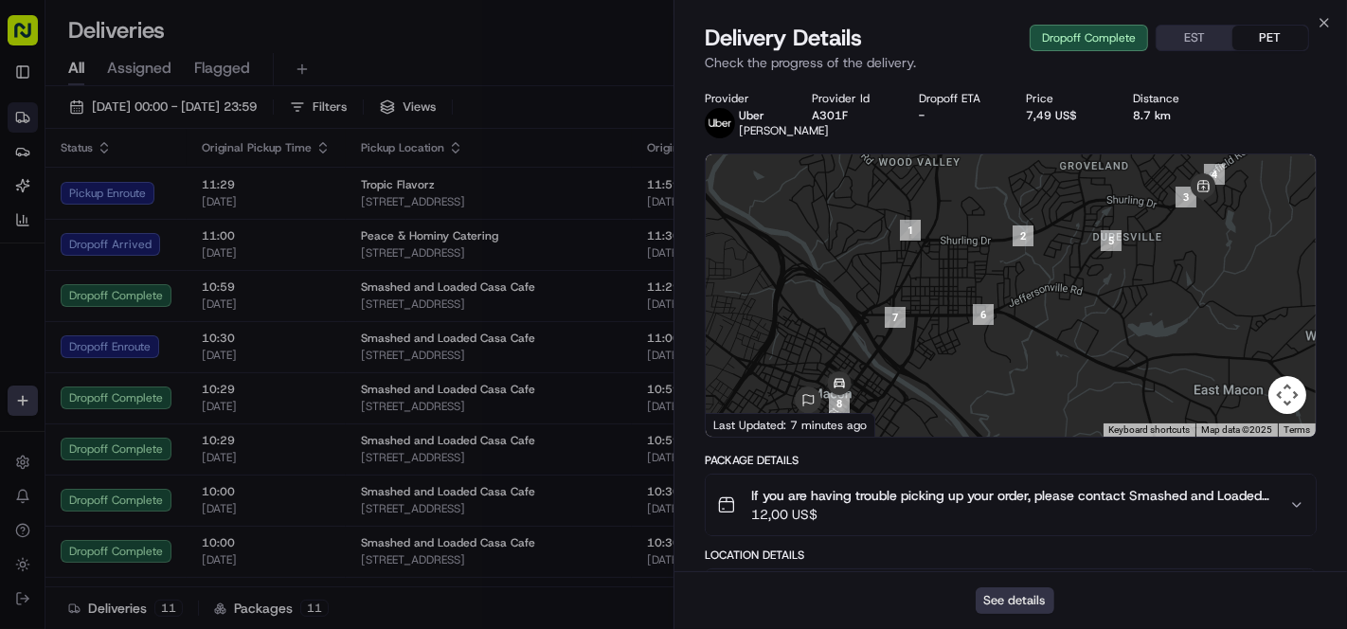
click at [1035, 597] on button "See details" at bounding box center [1015, 600] width 79 height 27
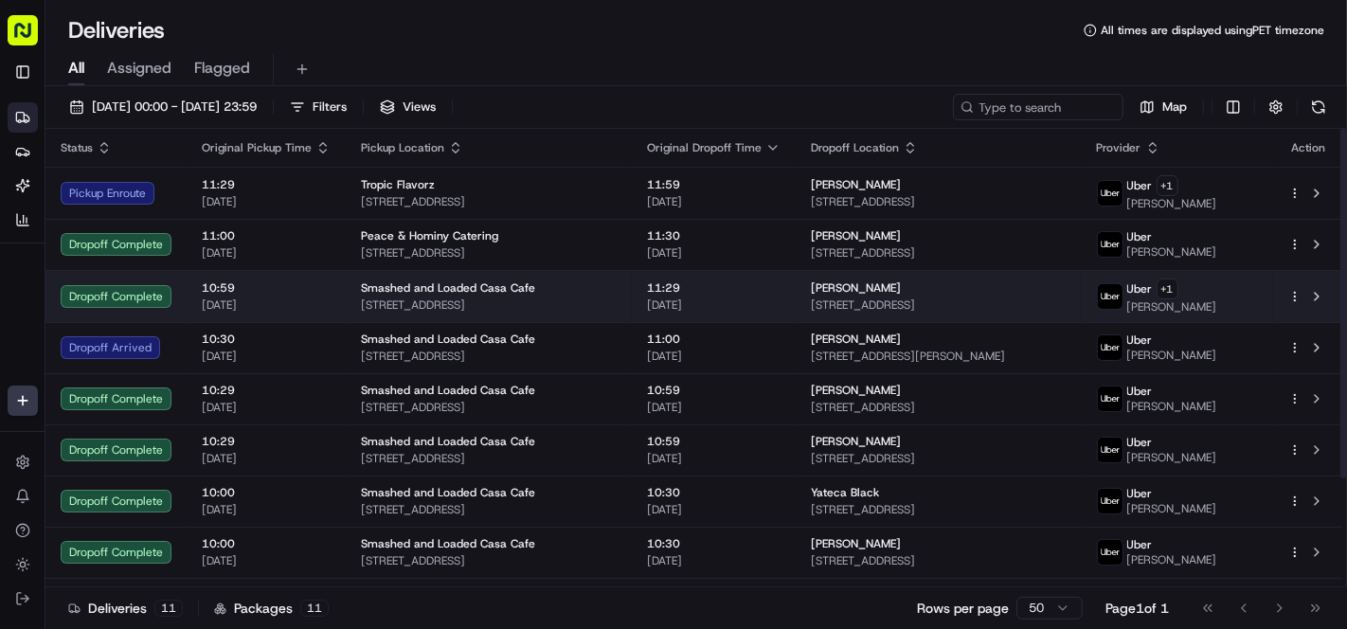
click at [665, 298] on td "11:29 15/08/2025" at bounding box center [714, 296] width 164 height 52
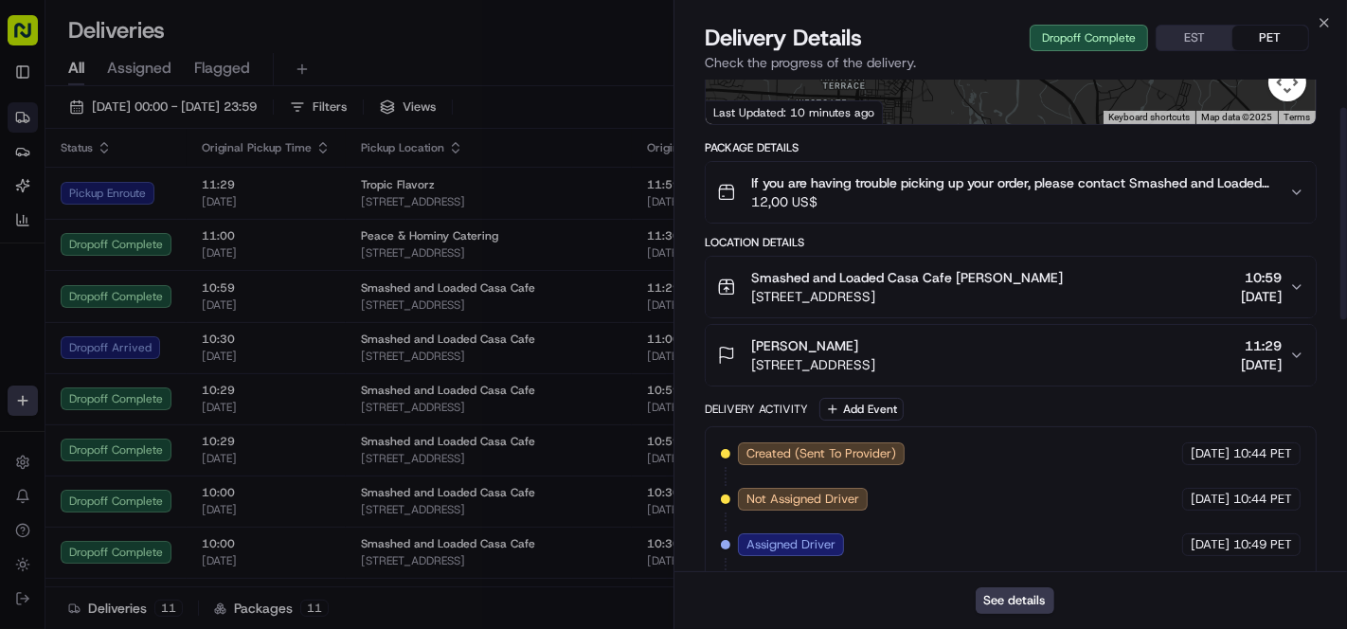
scroll to position [315, 0]
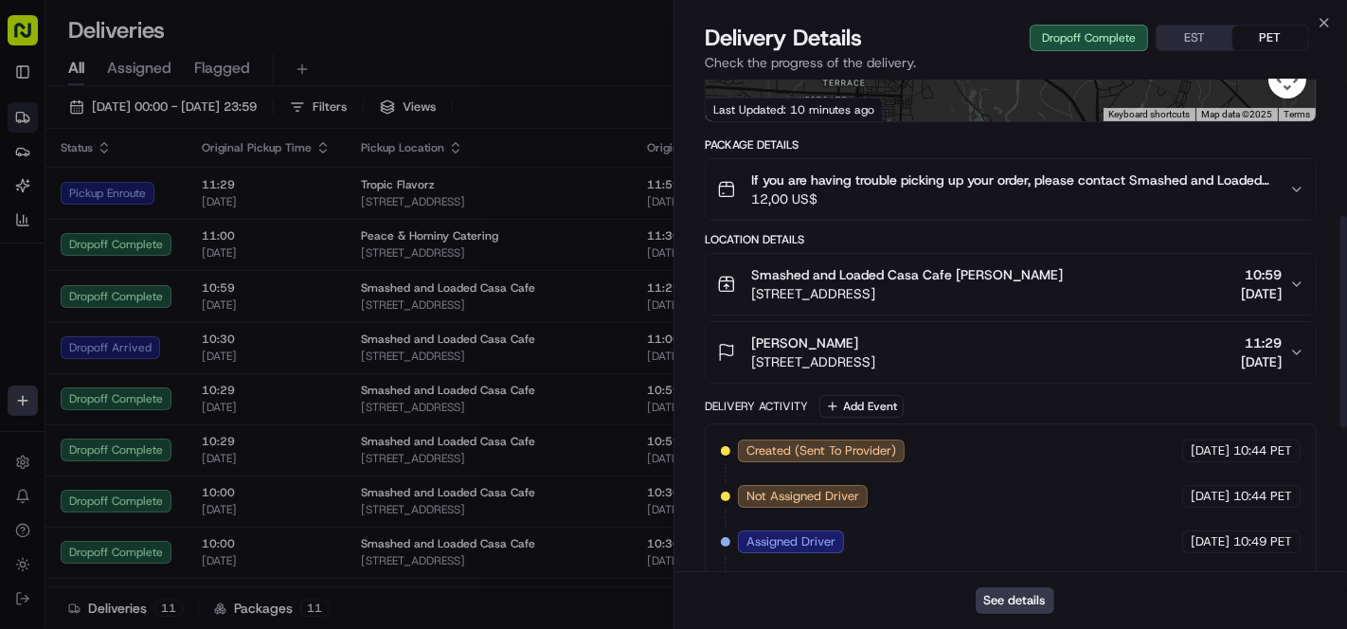
click at [1052, 371] on div "Teri Burnette 770 Hemlock St, Macon, GA 31201, USA 11:29 15/08/2025" at bounding box center [1003, 352] width 572 height 38
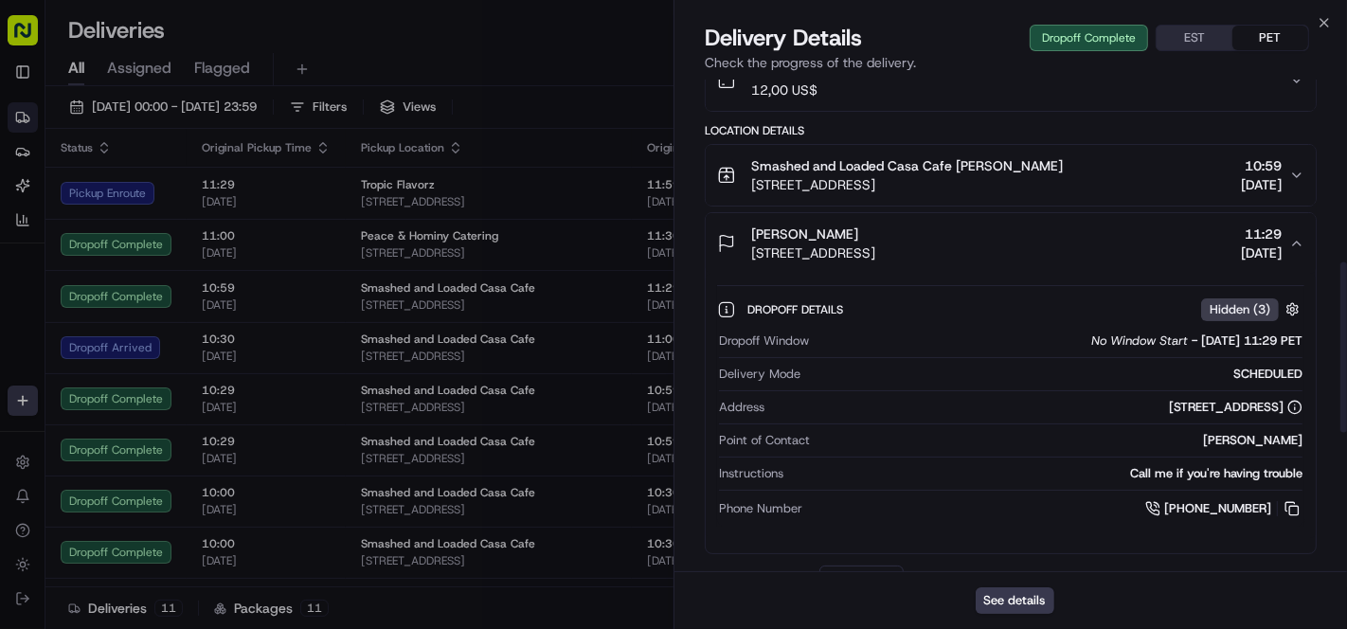
scroll to position [526, 0]
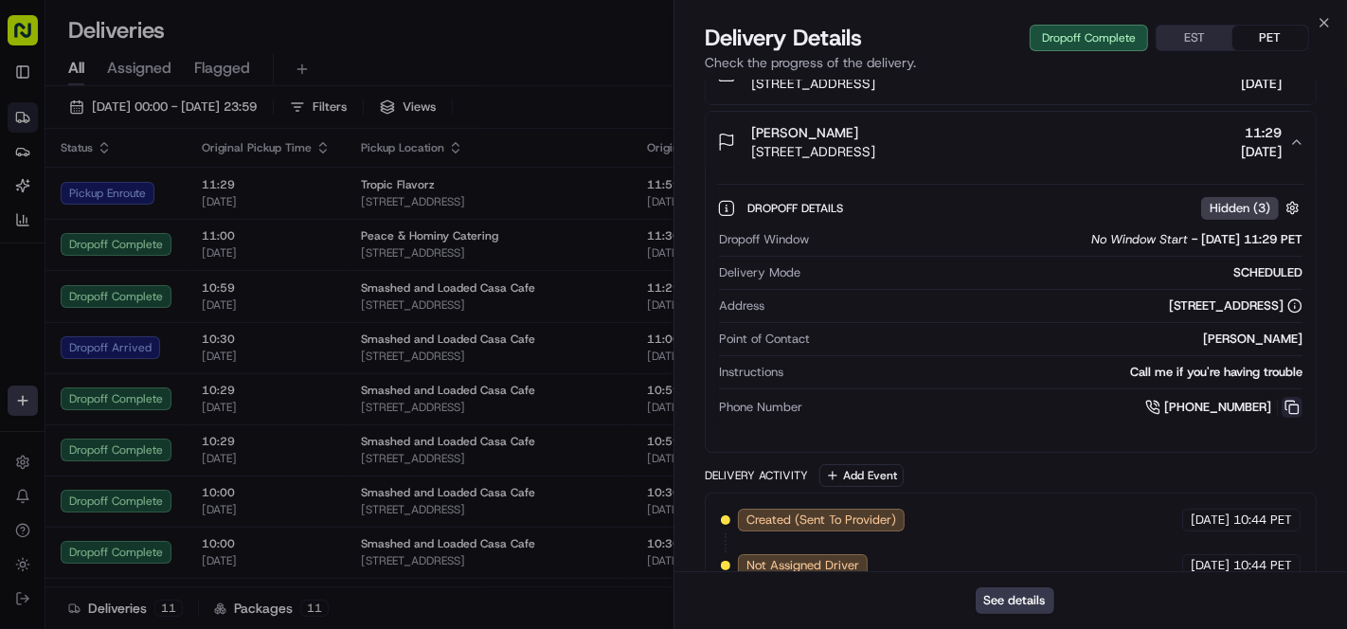
click at [1290, 418] on button at bounding box center [1292, 407] width 21 height 21
click at [1293, 415] on button at bounding box center [1292, 407] width 21 height 21
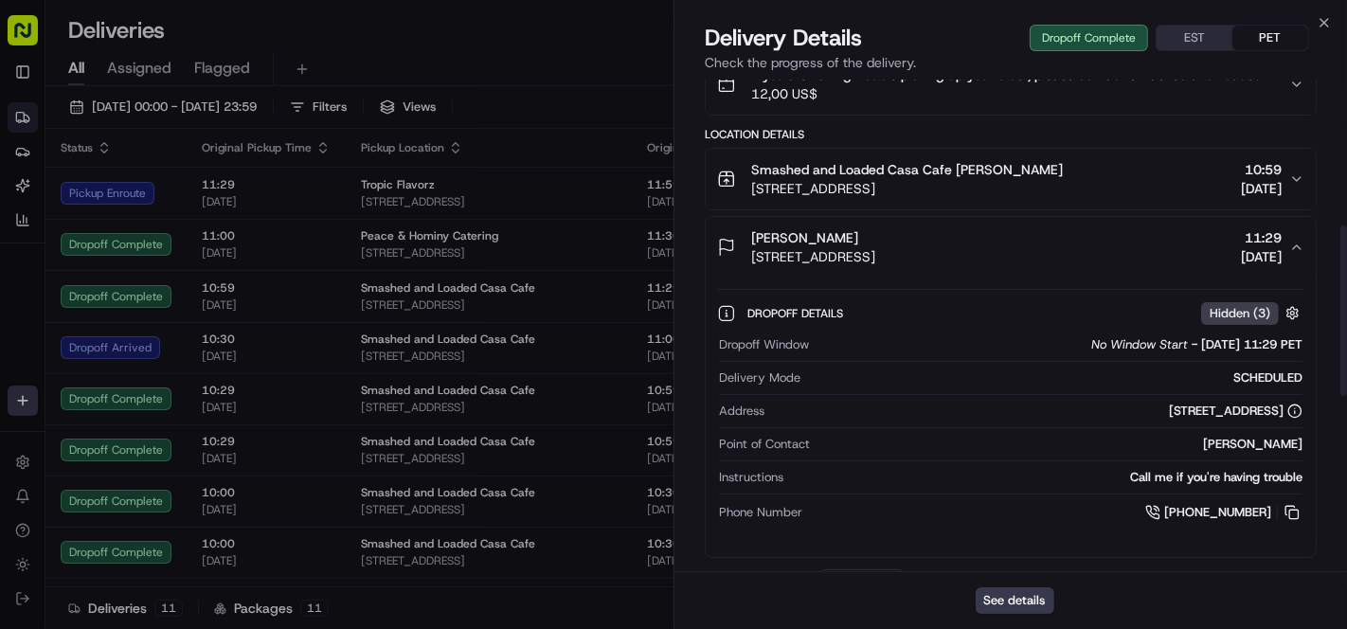
click at [1096, 266] on div "Teri Burnette 770 Hemlock St, Macon, GA 31201, USA 11:29 15/08/2025" at bounding box center [1003, 247] width 572 height 38
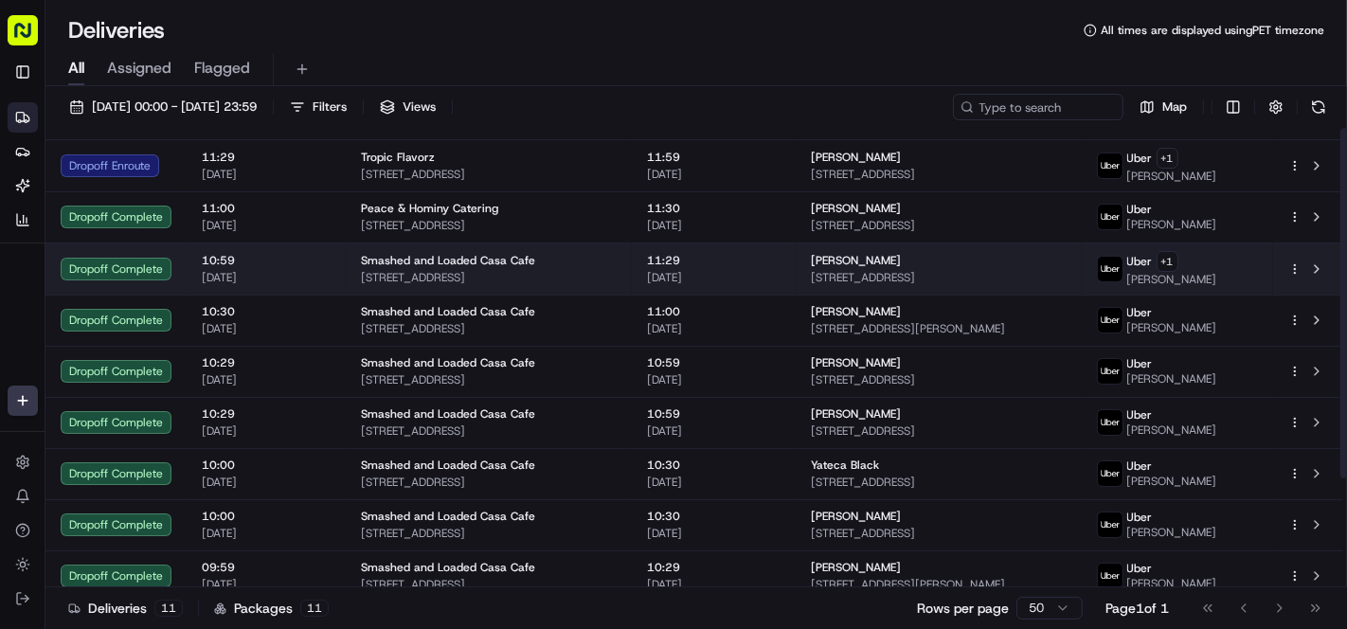
scroll to position [0, 0]
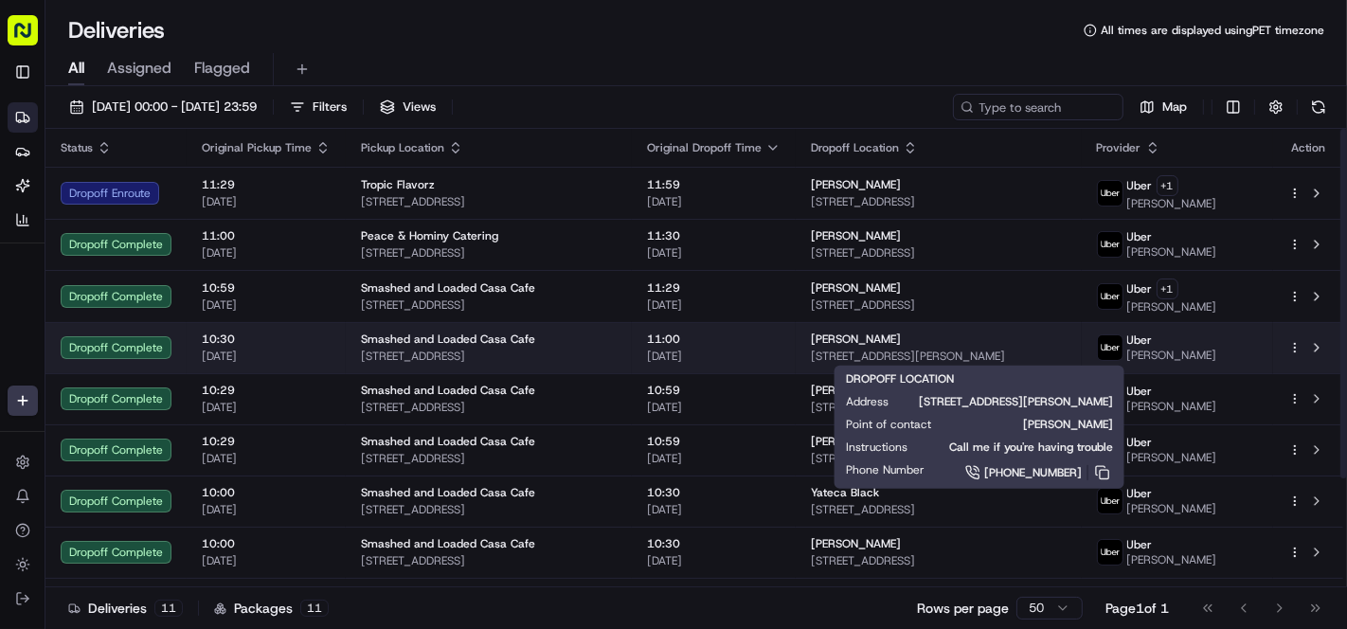
click at [869, 349] on span "1897 Allen Rd, Macon, GA 31216, USA" at bounding box center [939, 356] width 256 height 15
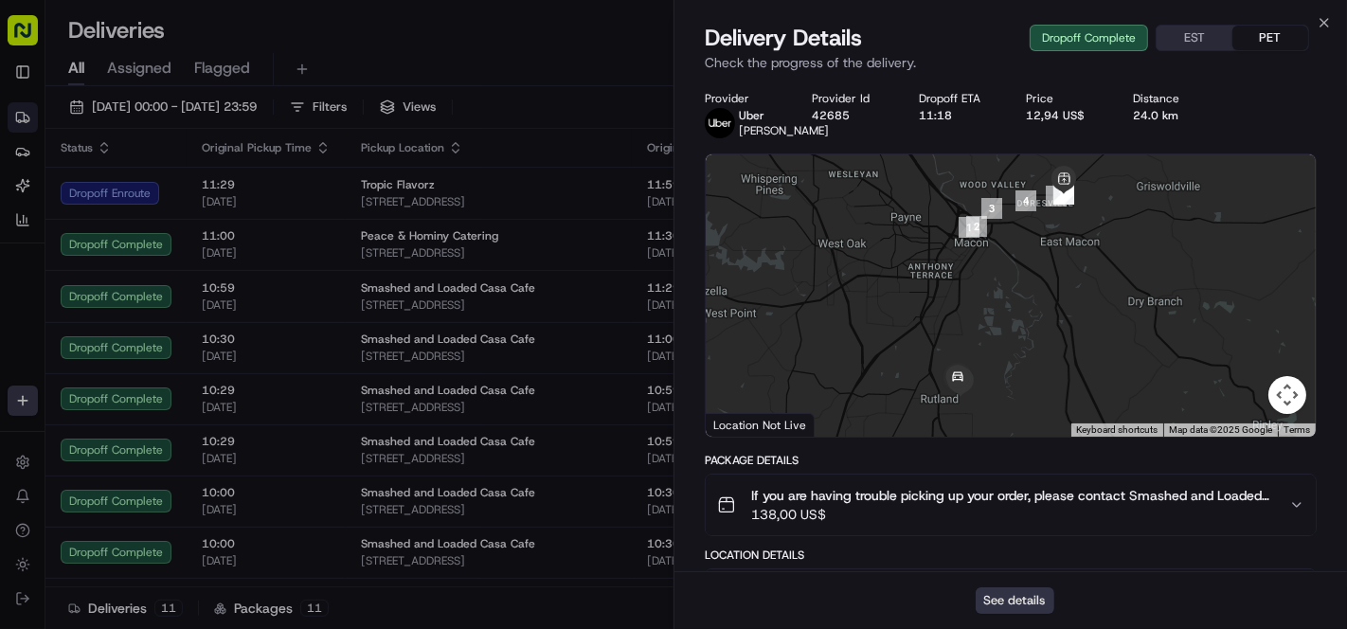
click at [1007, 603] on button "See details" at bounding box center [1015, 600] width 79 height 27
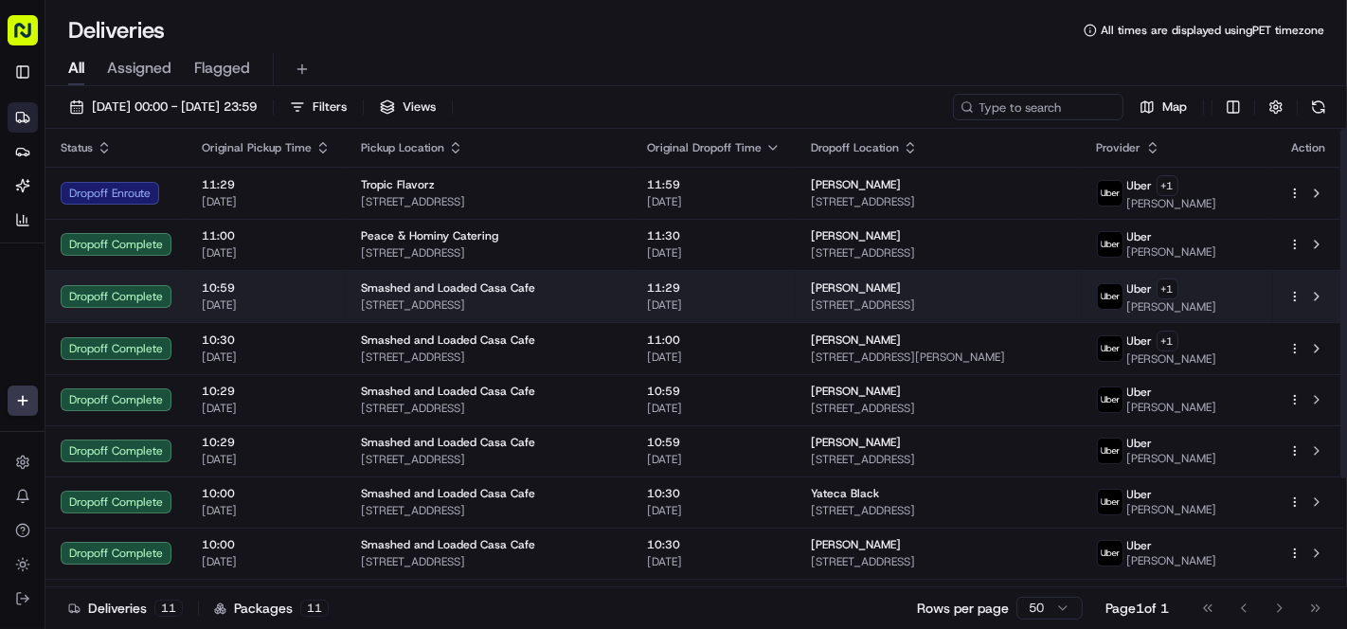
click at [857, 312] on td "Teri Burnette 770 Hemlock St, Macon, GA 31201, USA" at bounding box center [939, 296] width 286 height 52
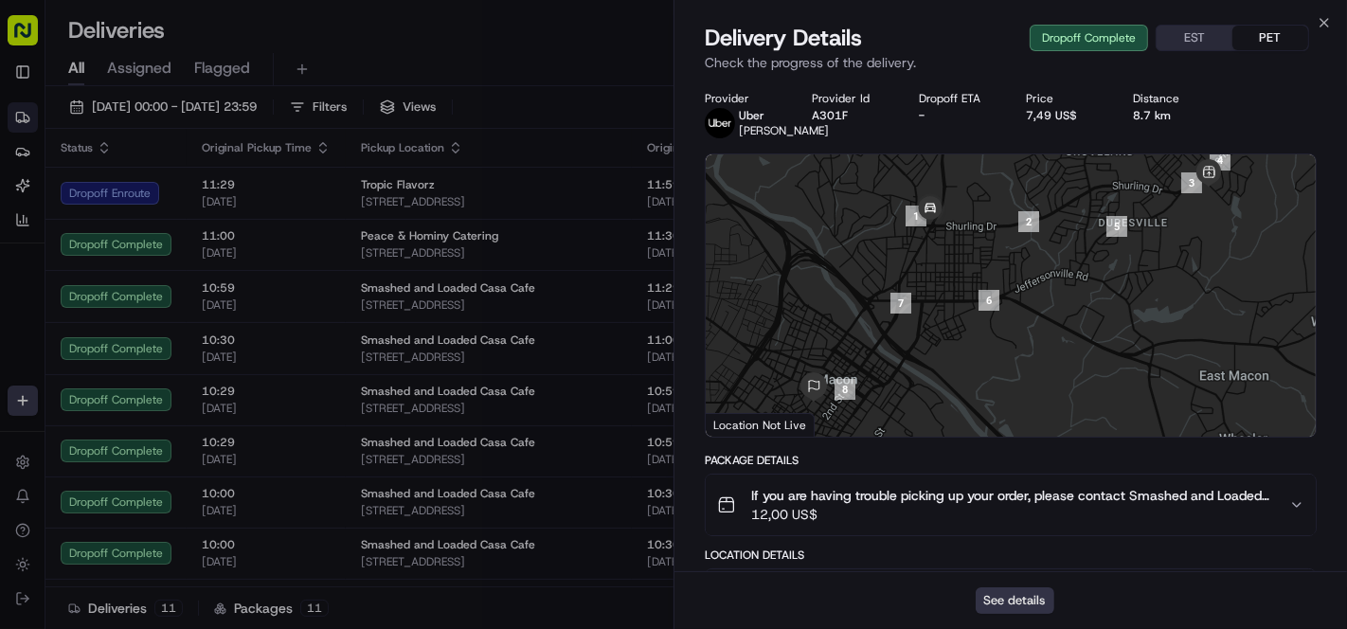
click at [1030, 598] on button "See details" at bounding box center [1015, 600] width 79 height 27
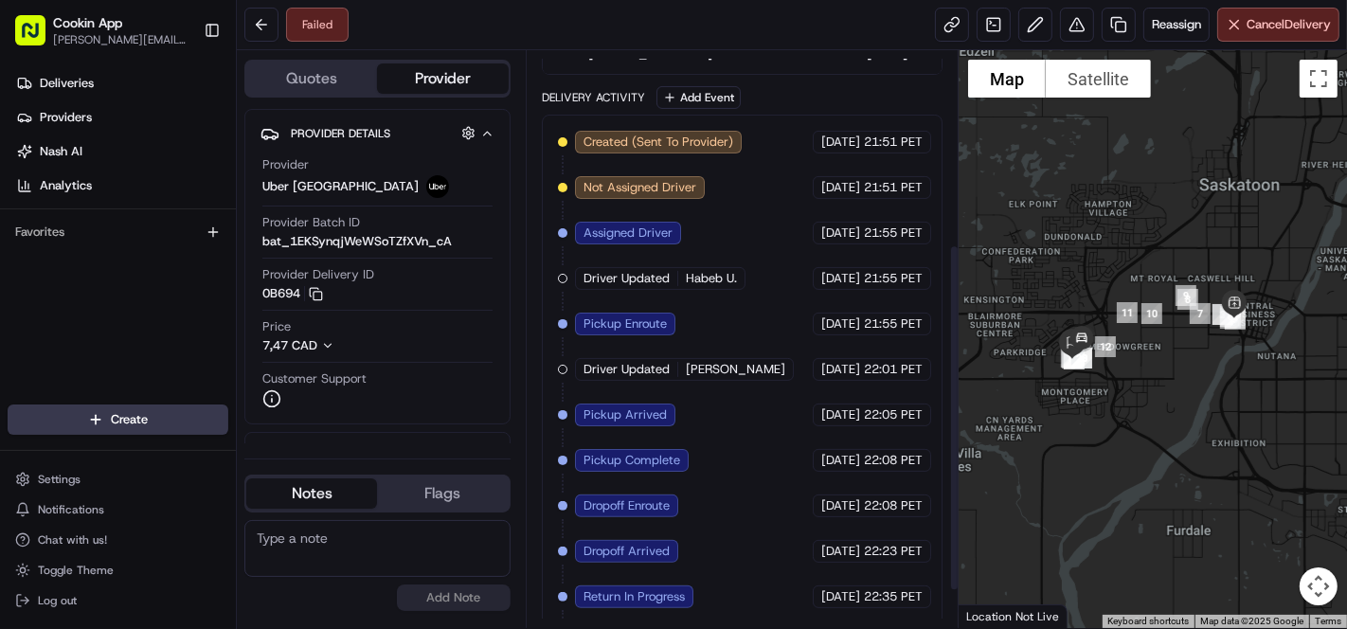
scroll to position [382, 0]
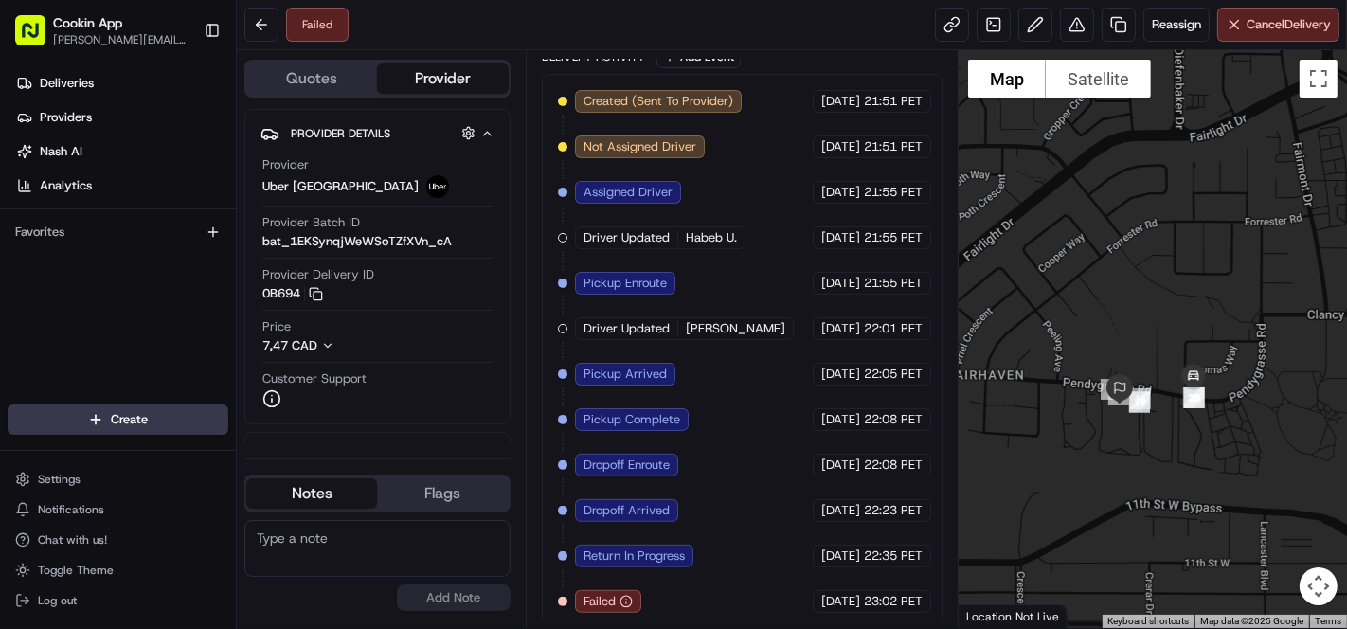
drag, startPoint x: 1064, startPoint y: 440, endPoint x: 1151, endPoint y: 427, distance: 88.0
click at [1151, 427] on div at bounding box center [1153, 339] width 388 height 578
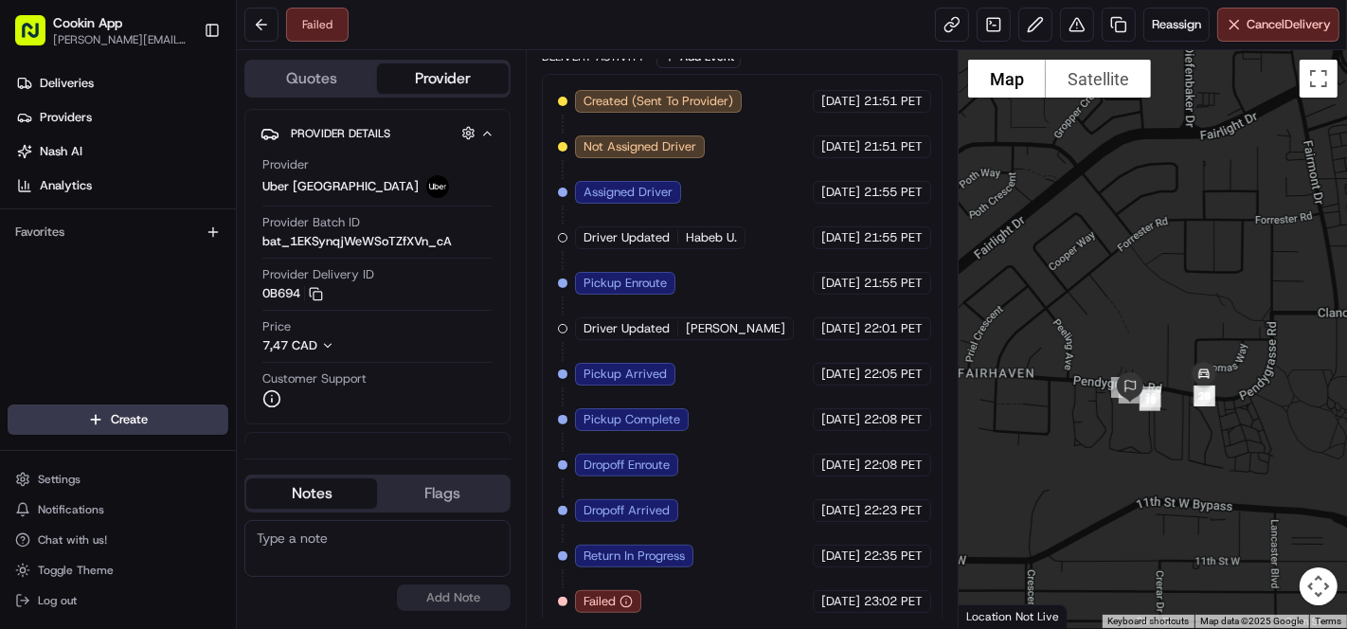
click at [622, 22] on div "Failed Reassign Cancel Delivery" at bounding box center [792, 25] width 1110 height 50
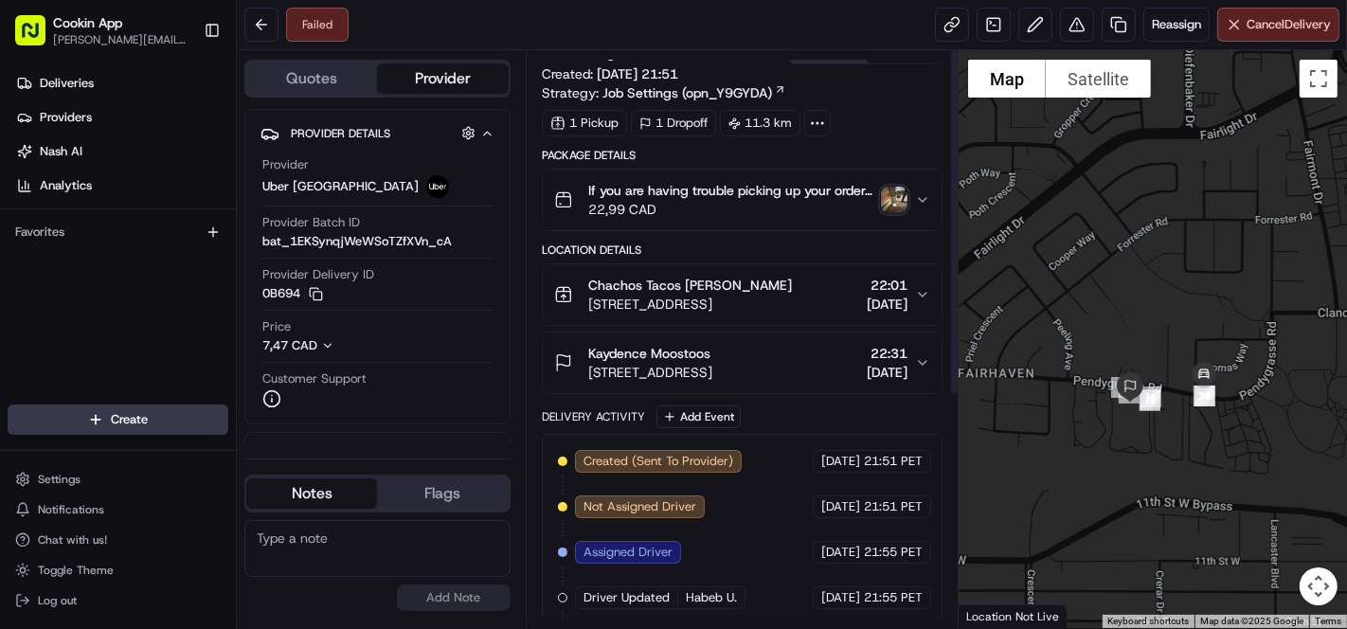
scroll to position [0, 0]
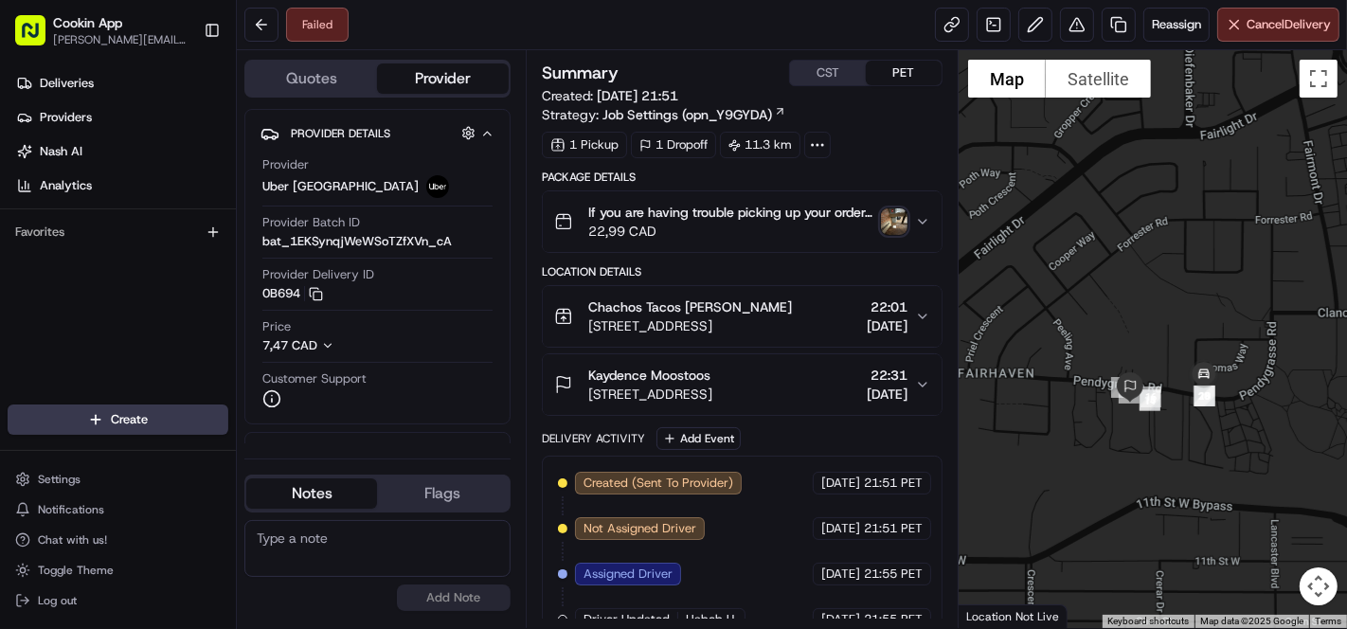
click at [582, 36] on div "Failed Reassign Cancel Delivery" at bounding box center [792, 25] width 1110 height 50
click at [1072, 22] on button at bounding box center [1077, 25] width 34 height 34
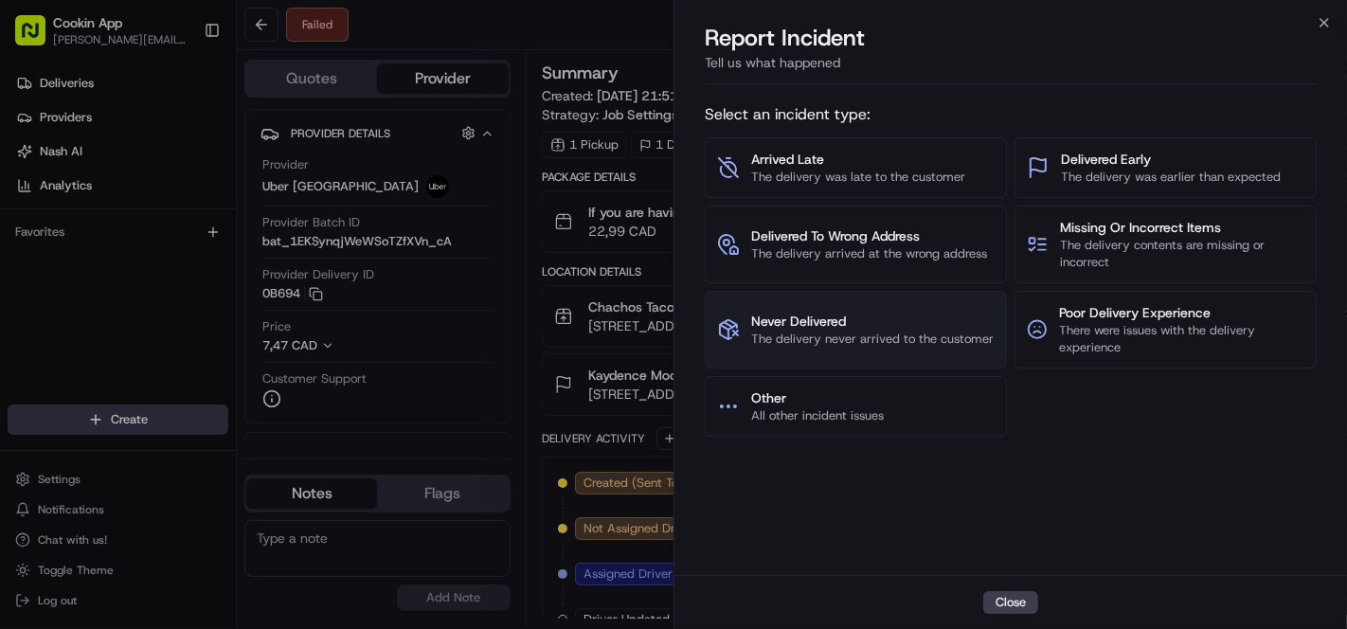
click at [825, 320] on span "Never Delivered" at bounding box center [872, 321] width 243 height 19
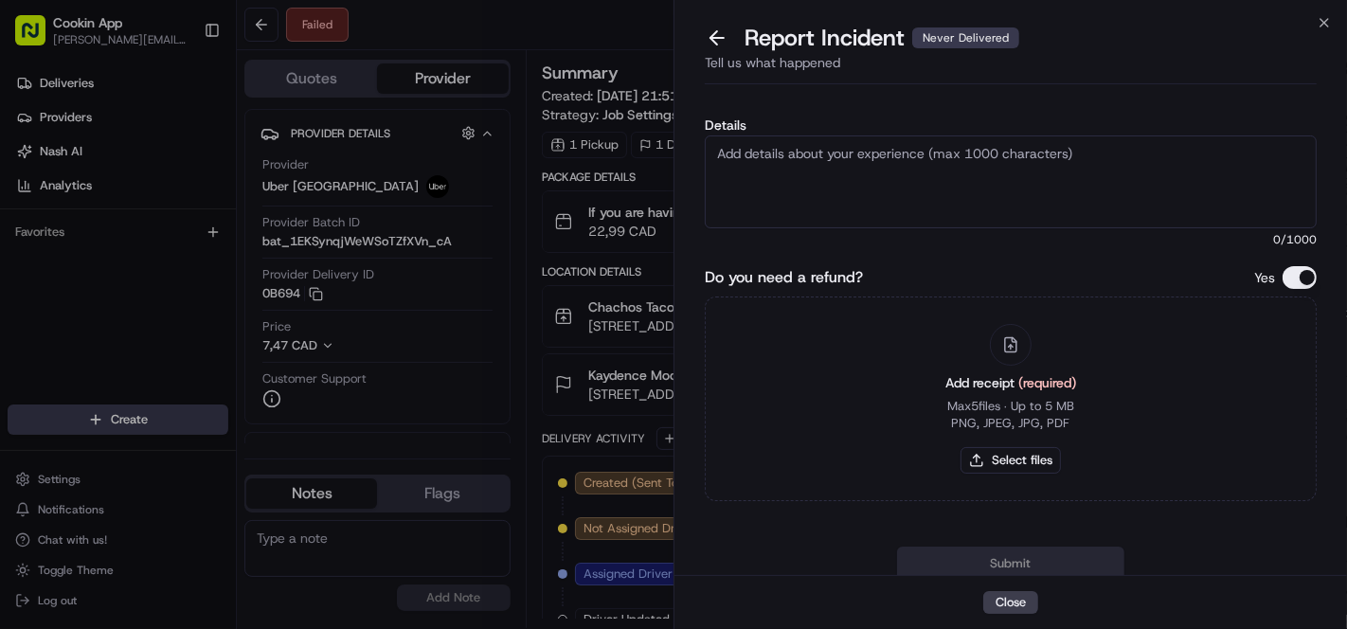
click at [846, 152] on textarea "Details" at bounding box center [1011, 181] width 612 height 93
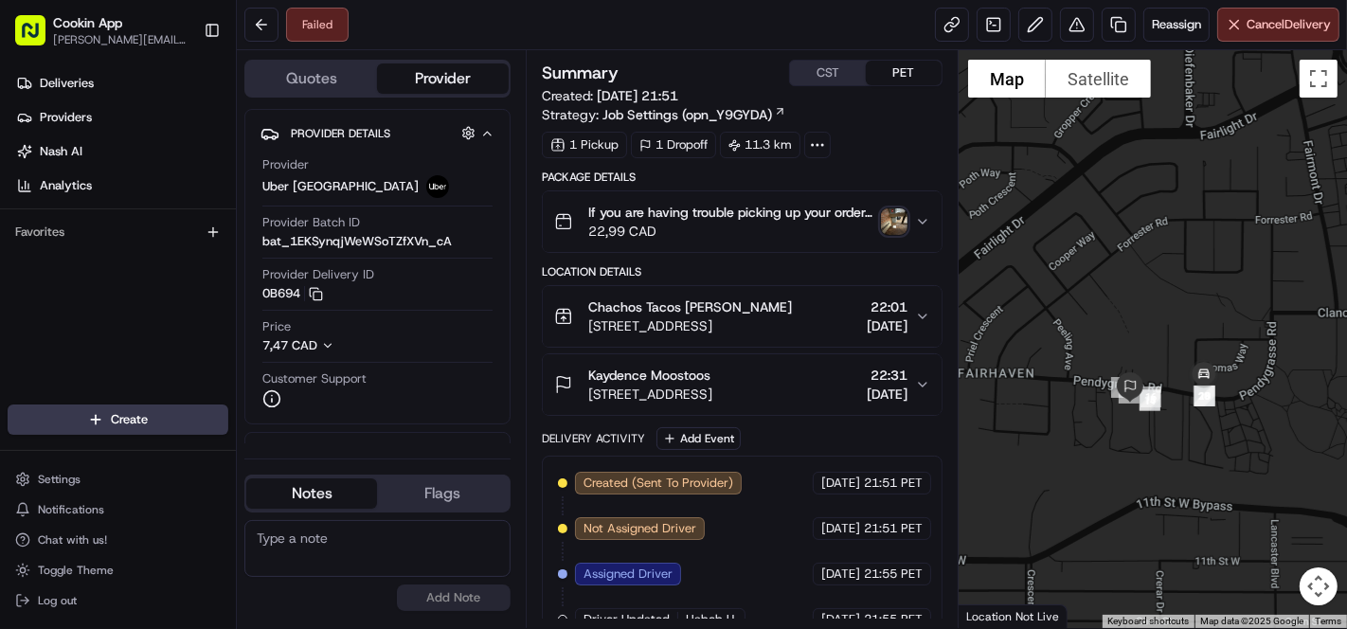
click at [588, 22] on div "Failed Reassign Cancel Delivery" at bounding box center [792, 25] width 1110 height 50
click at [1078, 23] on button at bounding box center [1077, 25] width 34 height 34
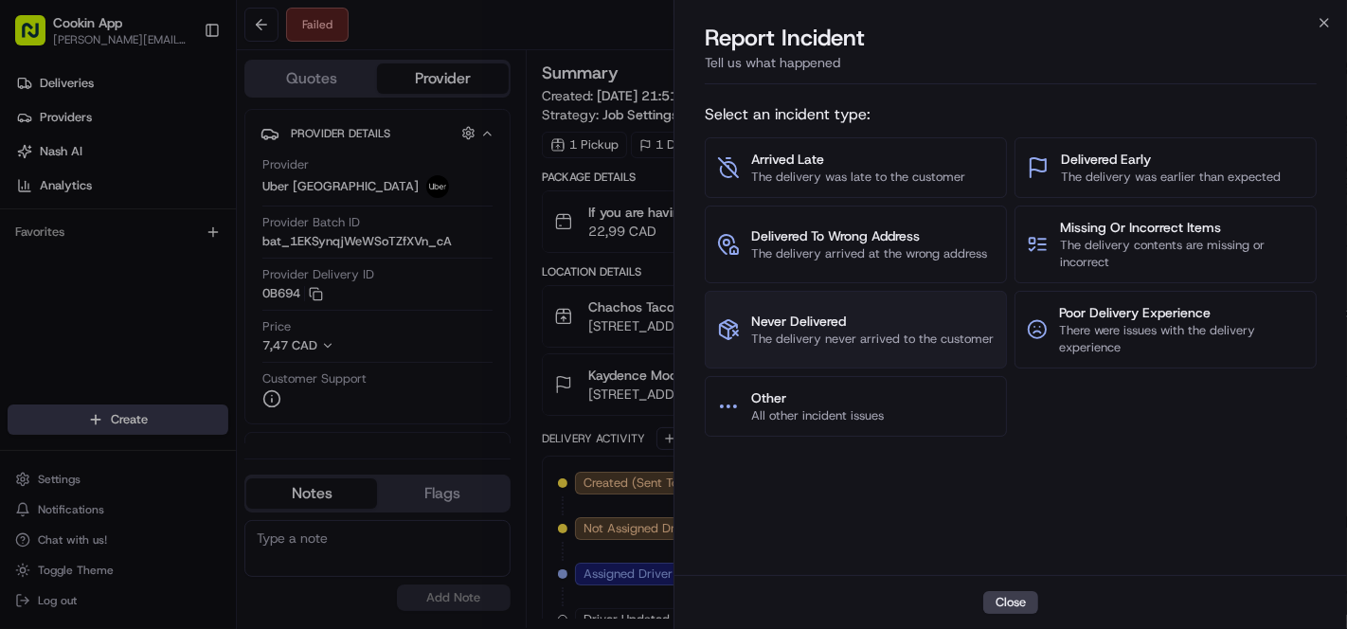
click at [849, 321] on span "Never Delivered" at bounding box center [872, 321] width 243 height 19
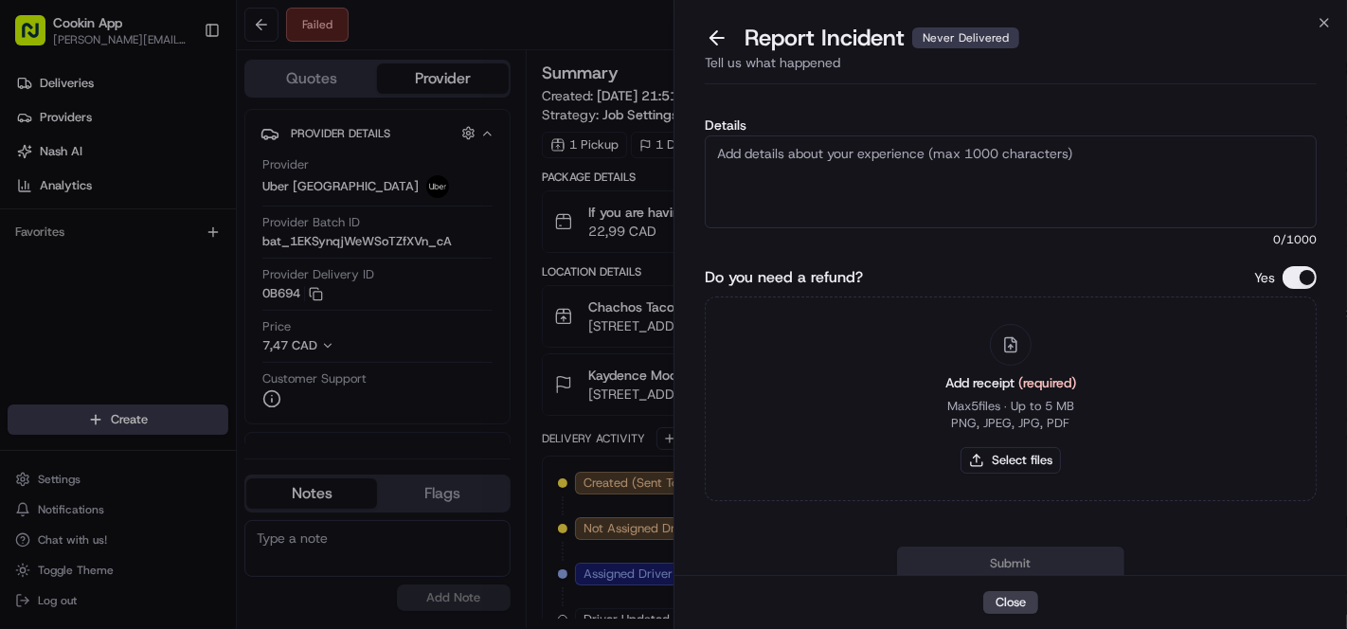
click at [853, 169] on textarea "Details" at bounding box center [1011, 181] width 612 height 93
paste textarea "Order failed. Chef reported that the driver didn’t follow the delivery instruct…"
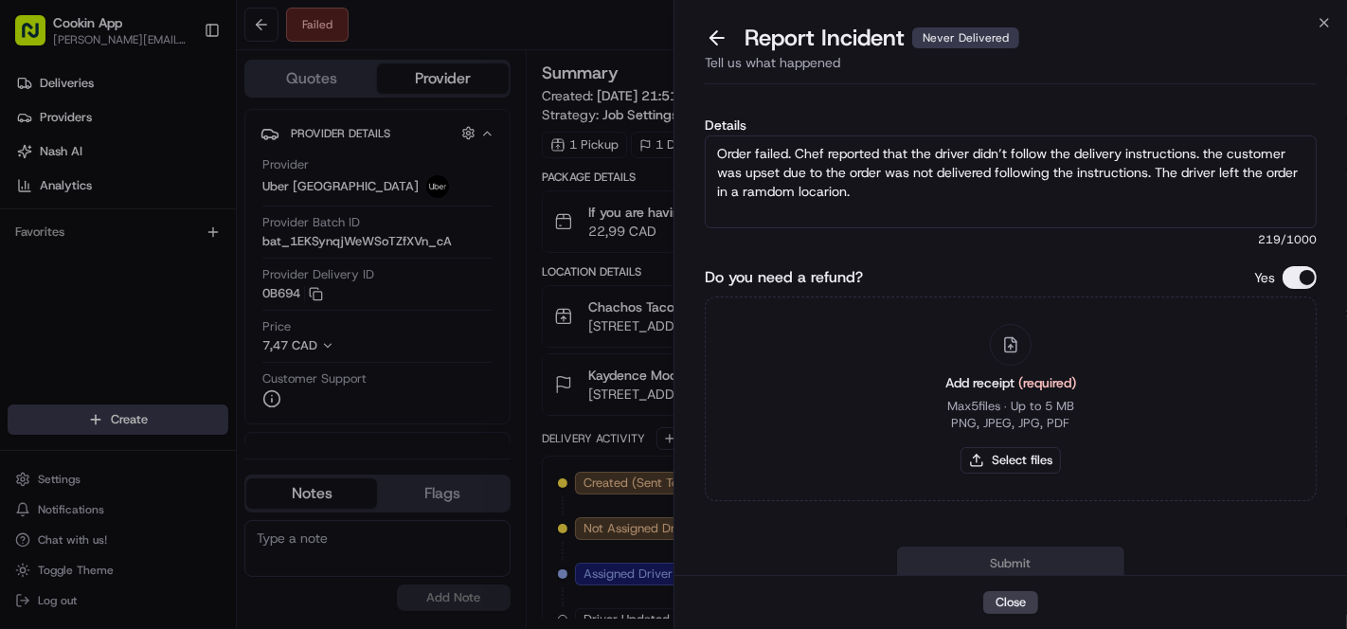
click at [744, 195] on textarea "Order failed. Chef reported that the driver didn’t follow the delivery instruct…" at bounding box center [1011, 181] width 612 height 93
click at [0, 0] on lt-span "ra n dom" at bounding box center [0, 0] width 0 height 0
click at [810, 193] on textarea "Order failed. Chef reported that the driver didn’t follow the delivery instruct…" at bounding box center [1011, 181] width 612 height 93
click at [0, 0] on lt-span "loca t ion" at bounding box center [0, 0] width 0 height 0
drag, startPoint x: 1157, startPoint y: 170, endPoint x: 1176, endPoint y: 189, distance: 27.5
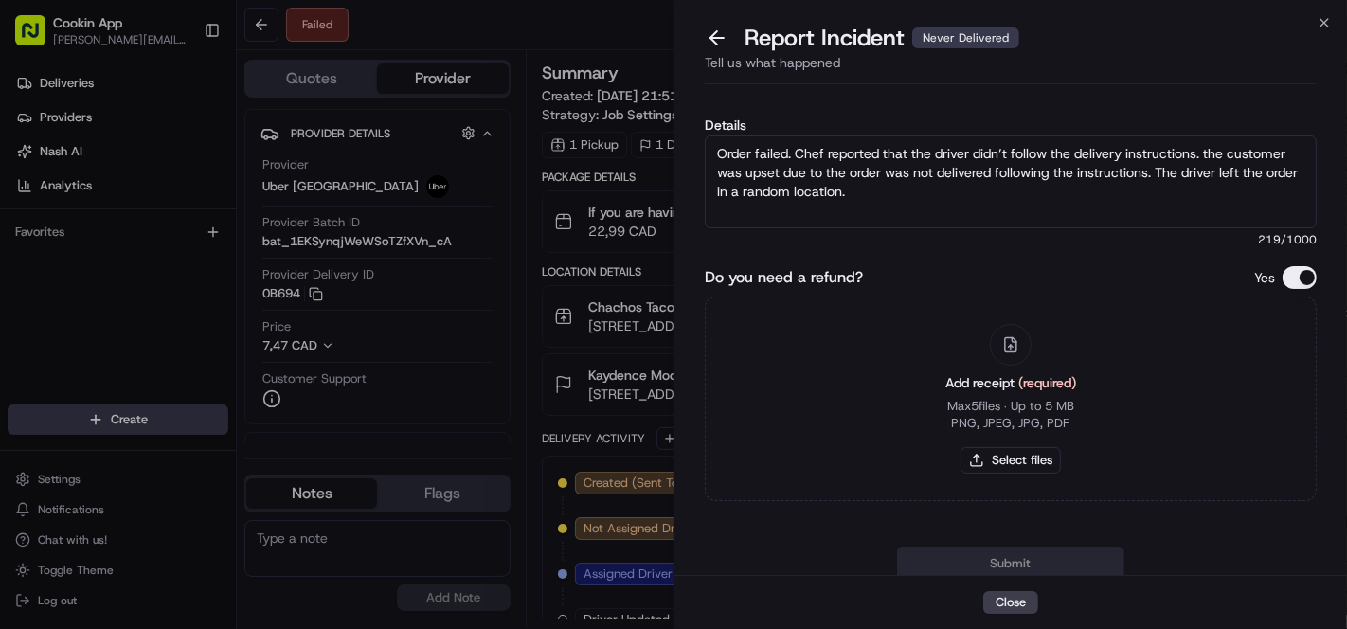
click at [1176, 189] on textarea "Order failed. Chef reported that the driver didn’t follow the delivery instruct…" at bounding box center [1011, 181] width 612 height 93
click at [868, 195] on textarea "Order failed. Chef reported that the driver didn’t follow the delivery instruct…" at bounding box center [1011, 181] width 612 height 93
drag, startPoint x: 840, startPoint y: 190, endPoint x: 794, endPoint y: 189, distance: 46.5
click at [794, 189] on textarea "Order failed. Chef reported that the driver didn’t follow the delivery instruct…" at bounding box center [1011, 181] width 612 height 93
click at [721, 187] on textarea "Order failed. Chef reported that the driver didn’t follow the delivery instruct…" at bounding box center [1011, 181] width 612 height 93
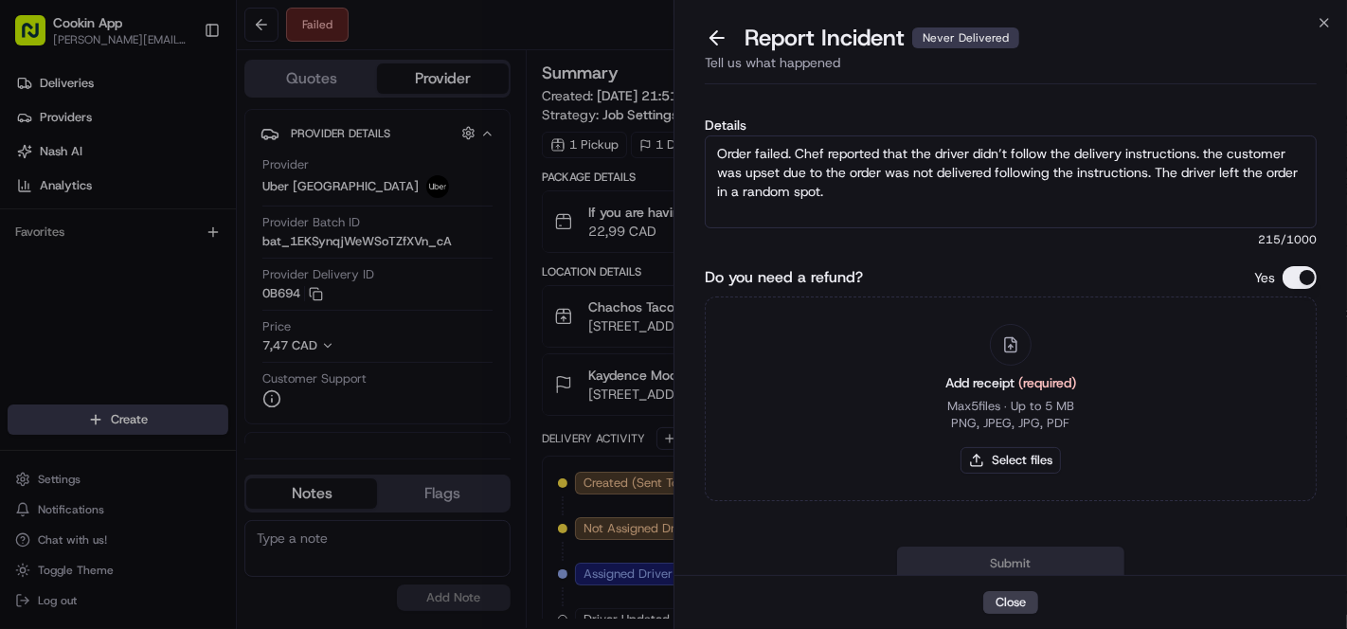
click at [738, 180] on textarea "Order failed. Chef reported that the driver didn’t follow the delivery instruct…" at bounding box center [1011, 181] width 612 height 93
click at [720, 191] on textarea "Order failed. Chef reported that the driver didn’t follow the delivery instruct…" at bounding box center [1011, 181] width 612 height 93
click at [913, 198] on textarea "Order failed. Chef reported that the driver didn’t follow the delivery instruct…" at bounding box center [1011, 181] width 612 height 93
type textarea "Order failed. Chef reported that the driver didn’t follow the delivery instruct…"
click at [1031, 460] on button "Select files" at bounding box center [1011, 460] width 100 height 27
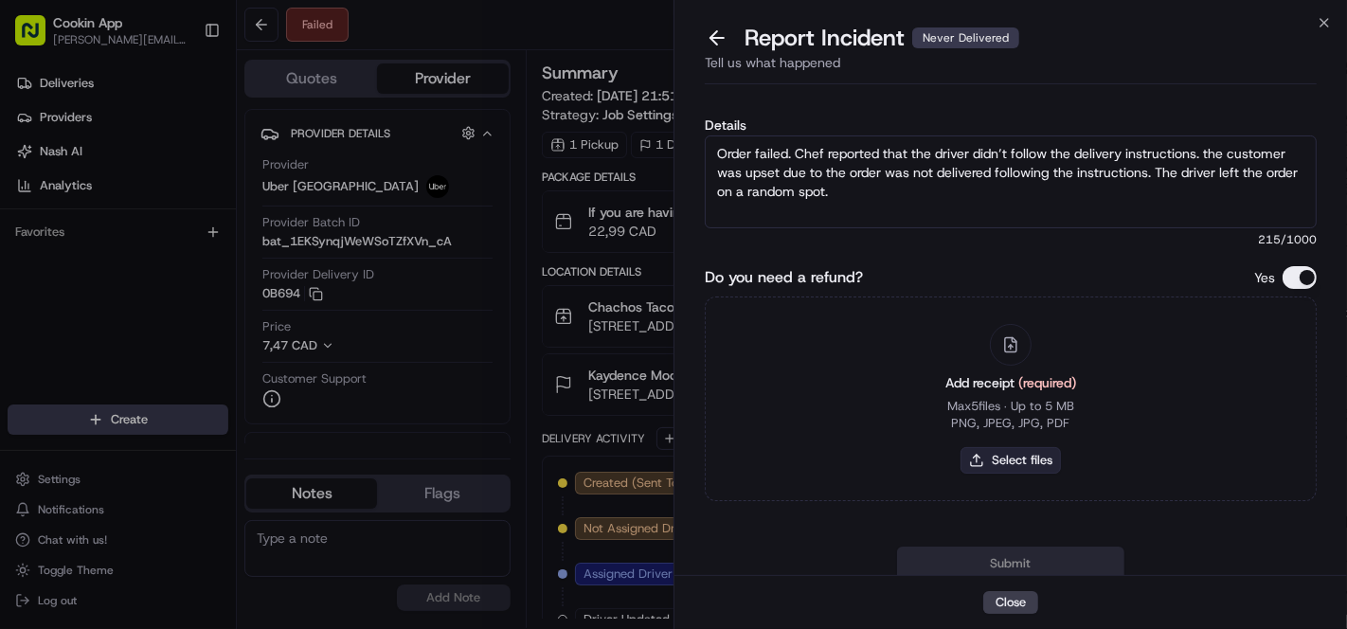
type input "C:\fakepath\chachos.png"
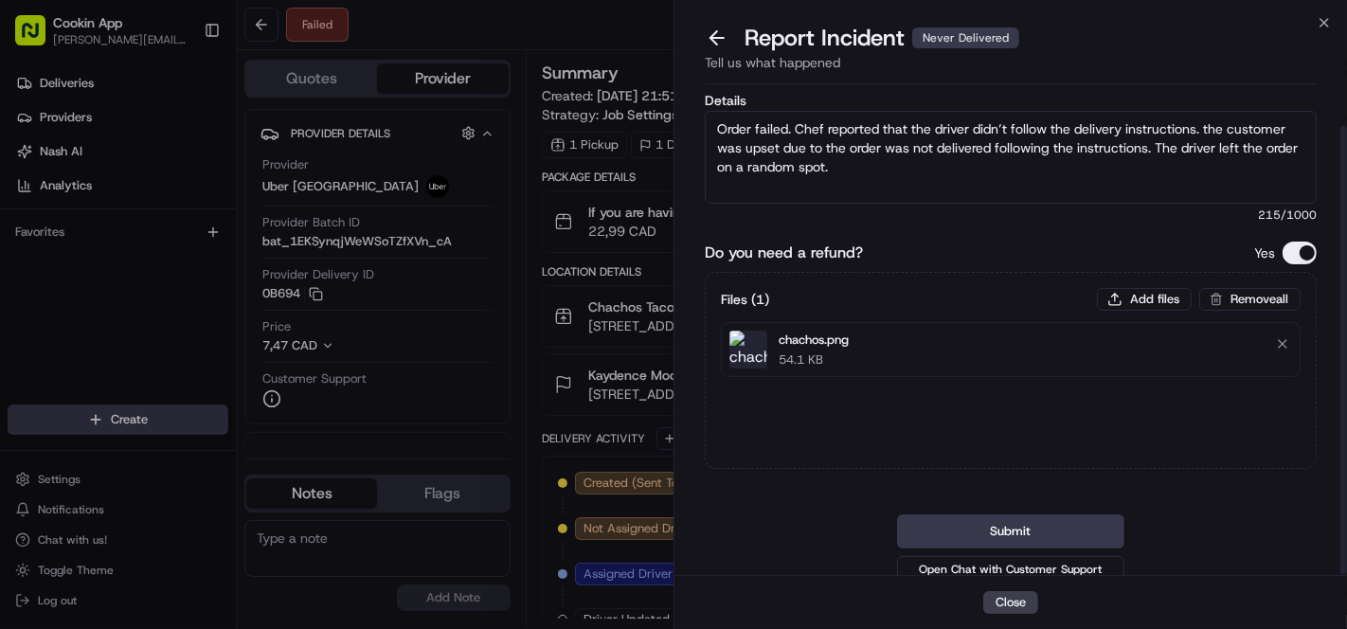
scroll to position [38, 0]
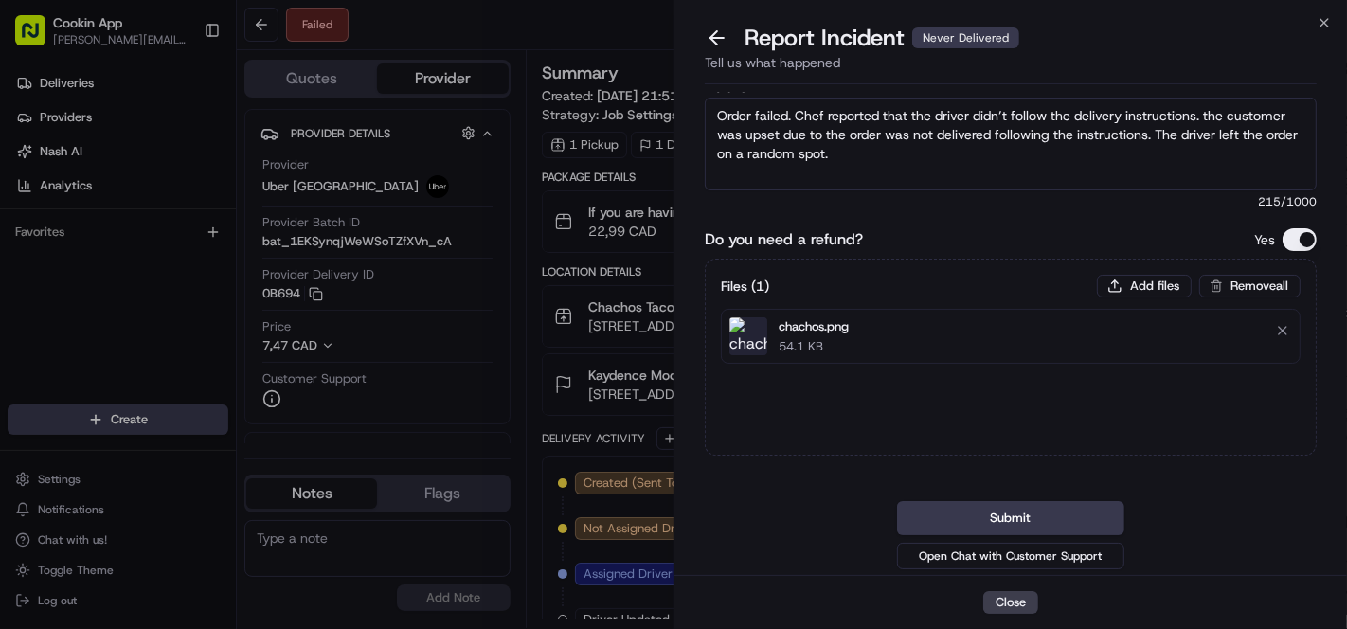
click at [1216, 114] on textarea "Order failed. Chef reported that the driver didn’t follow the delivery instruct…" at bounding box center [1011, 144] width 612 height 93
click at [0, 0] on lt-span "T he" at bounding box center [0, 0] width 0 height 0
drag, startPoint x: 796, startPoint y: 114, endPoint x: 649, endPoint y: 107, distance: 147.0
click at [649, 107] on body "Cookin App renata@cookin.com Toggle Sidebar Deliveries Providers Nash AI Analyt…" at bounding box center [673, 314] width 1347 height 629
click at [972, 141] on textarea "Chef reported that the driver didn’t follow the delivery instructions. The cust…" at bounding box center [1011, 144] width 612 height 93
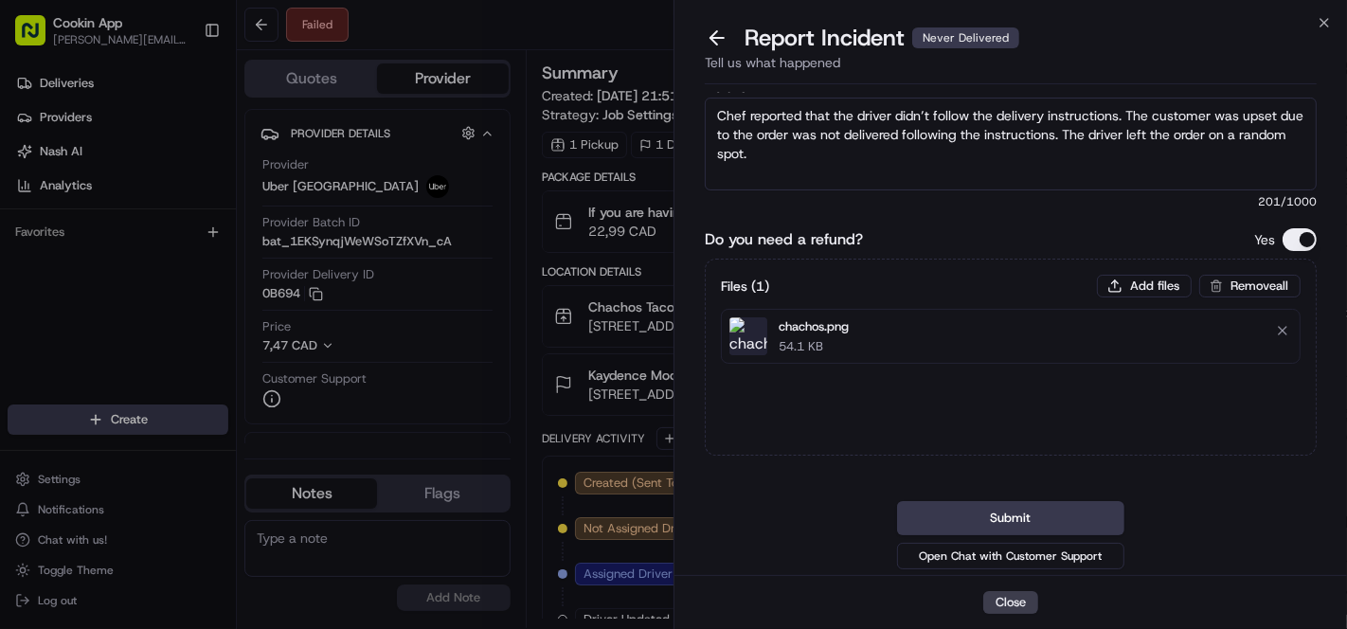
drag, startPoint x: 1052, startPoint y: 135, endPoint x: 903, endPoint y: 132, distance: 149.7
click at [903, 132] on textarea "Chef reported that the driver didn’t follow the delivery instructions. The cust…" at bounding box center [1011, 144] width 612 height 93
click at [998, 149] on textarea "Chef reported that the driver didn’t follow the delivery instructions. The cust…" at bounding box center [1011, 144] width 612 height 93
click at [1184, 141] on textarea "Chef reported that the driver didn’t follow the delivery instructions. The cust…" at bounding box center [1011, 144] width 612 height 93
click at [1245, 134] on textarea "Chef reported that the driver didn’t follow the delivery instructions. The cust…" at bounding box center [1011, 144] width 612 height 93
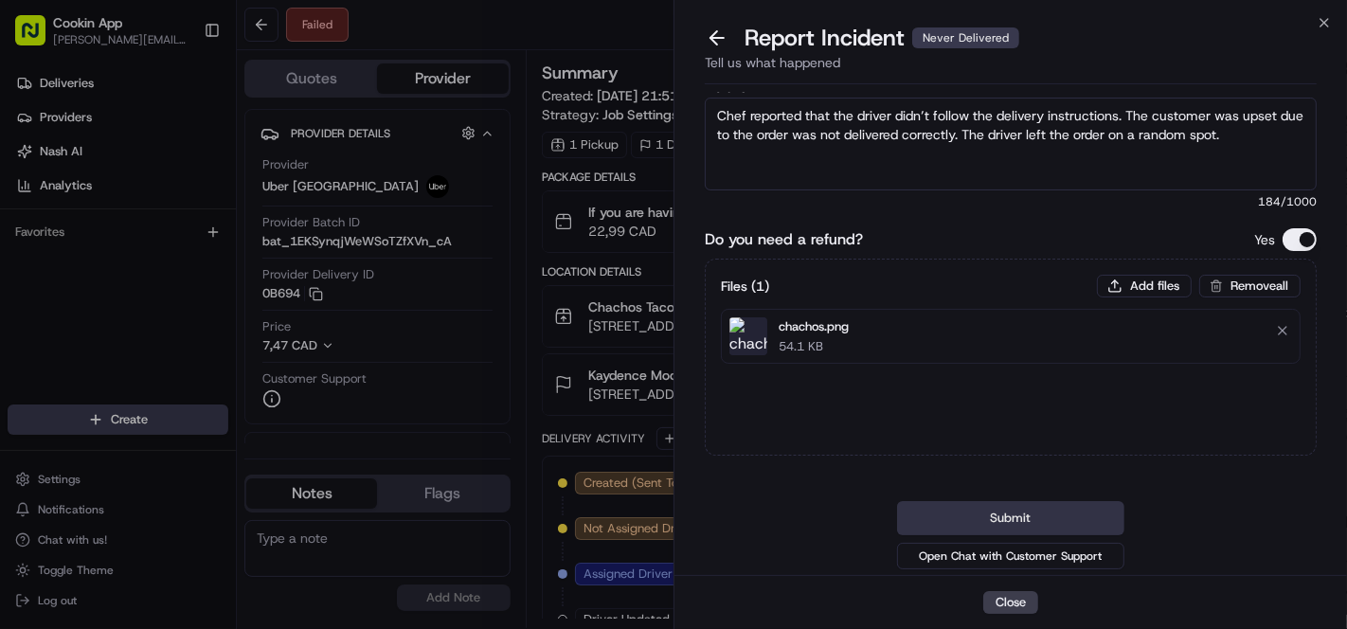
type textarea "Chef reported that the driver didn’t follow the delivery instructions. The cust…"
click at [1045, 513] on button "Submit" at bounding box center [1010, 518] width 227 height 34
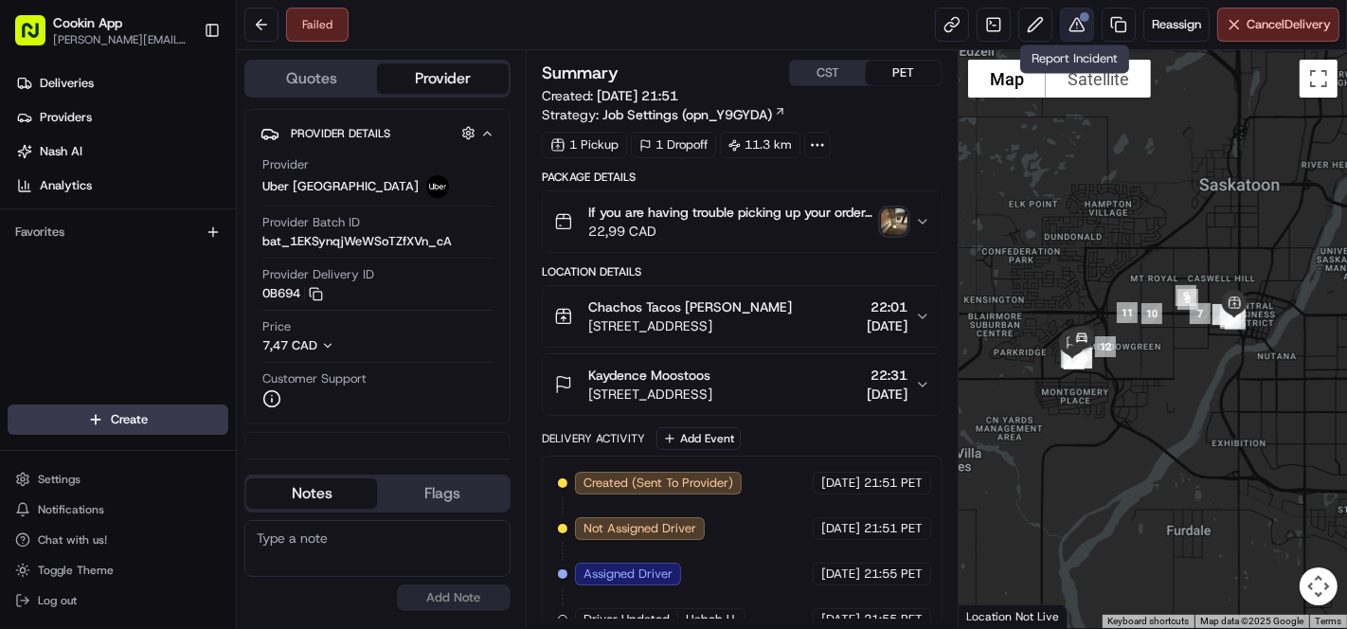
click at [1080, 33] on button at bounding box center [1077, 25] width 34 height 34
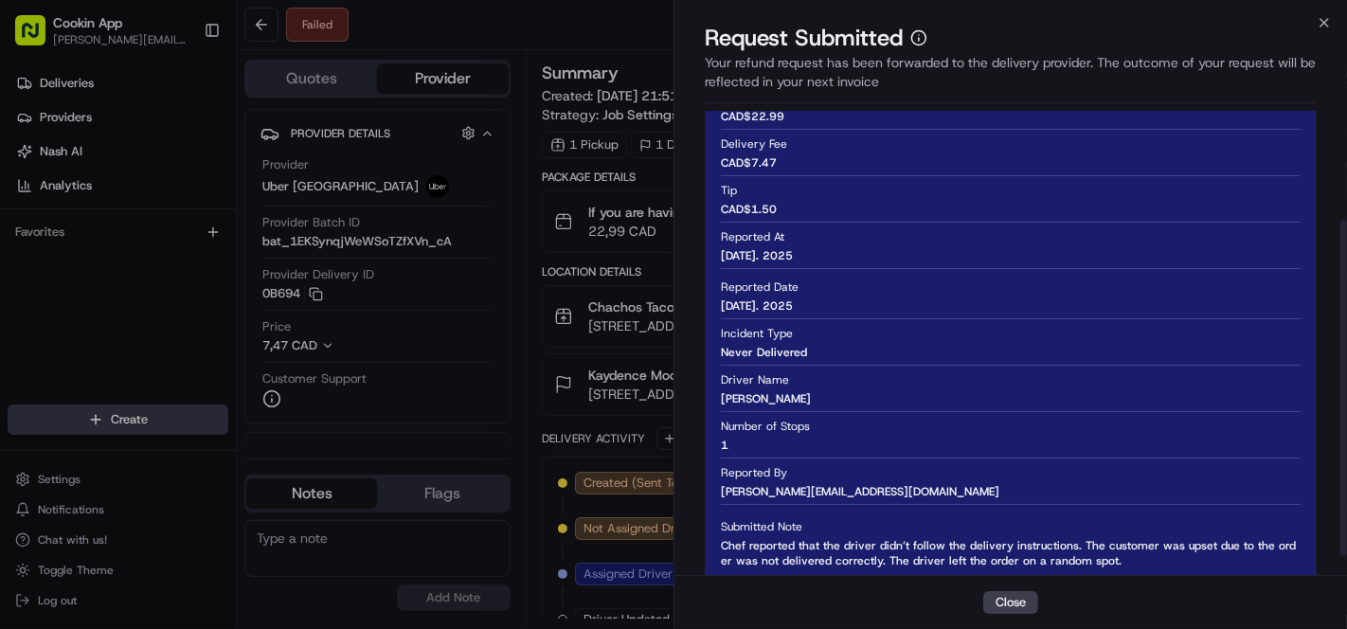
scroll to position [178, 0]
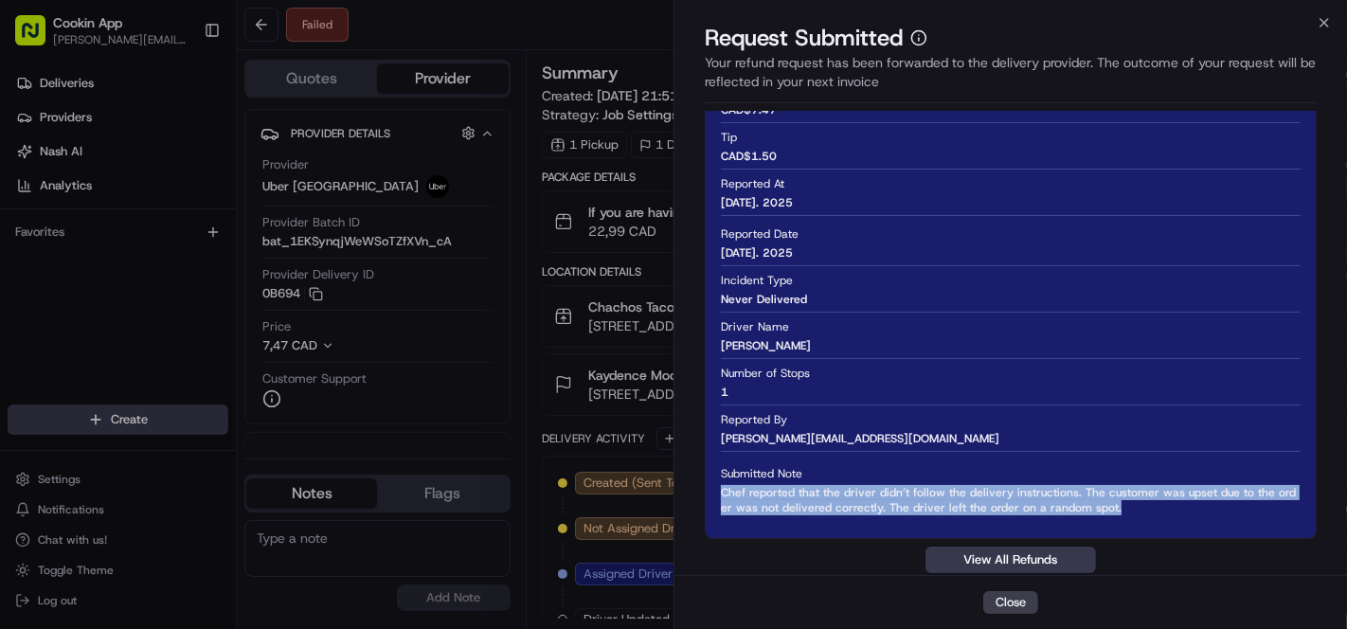
click at [722, 495] on span "Chef reported that the driver didn’t follow the delivery instructions. The cust…" at bounding box center [1011, 500] width 580 height 30
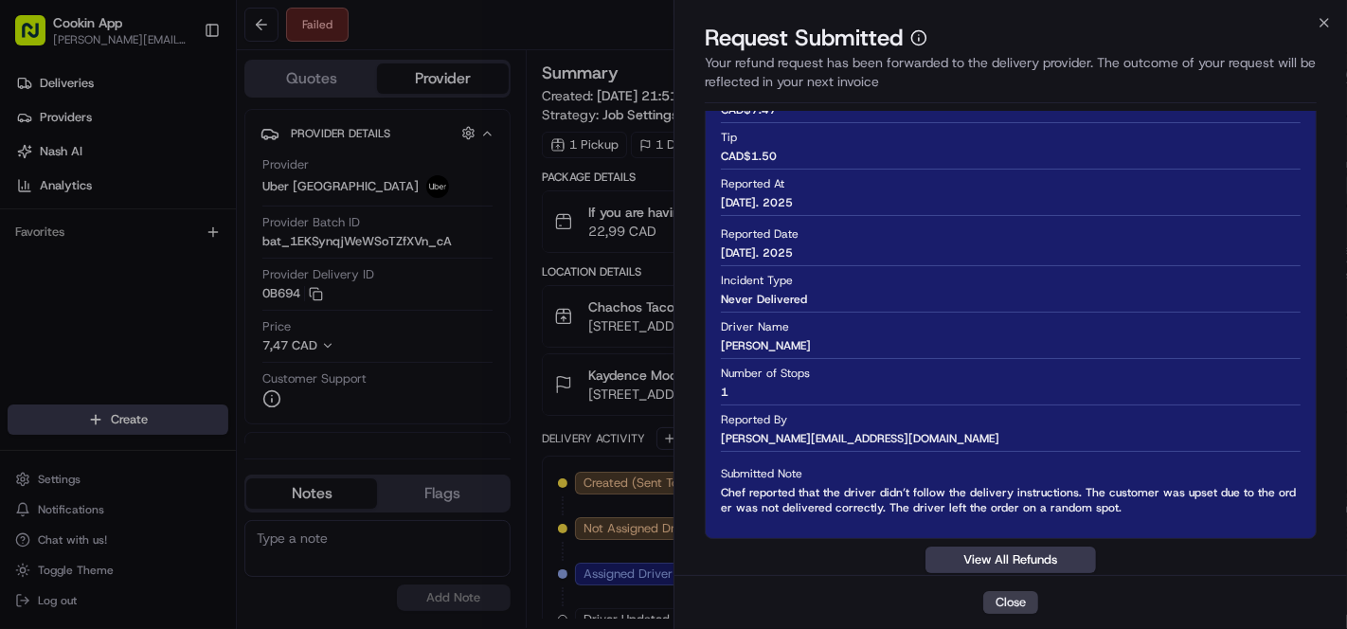
click at [728, 503] on span "Chef reported that the driver didn’t follow the delivery instructions. The cust…" at bounding box center [1011, 500] width 580 height 30
click at [728, 502] on span "Chef reported that the driver didn’t follow the delivery instructions. The cust…" at bounding box center [1011, 500] width 580 height 30
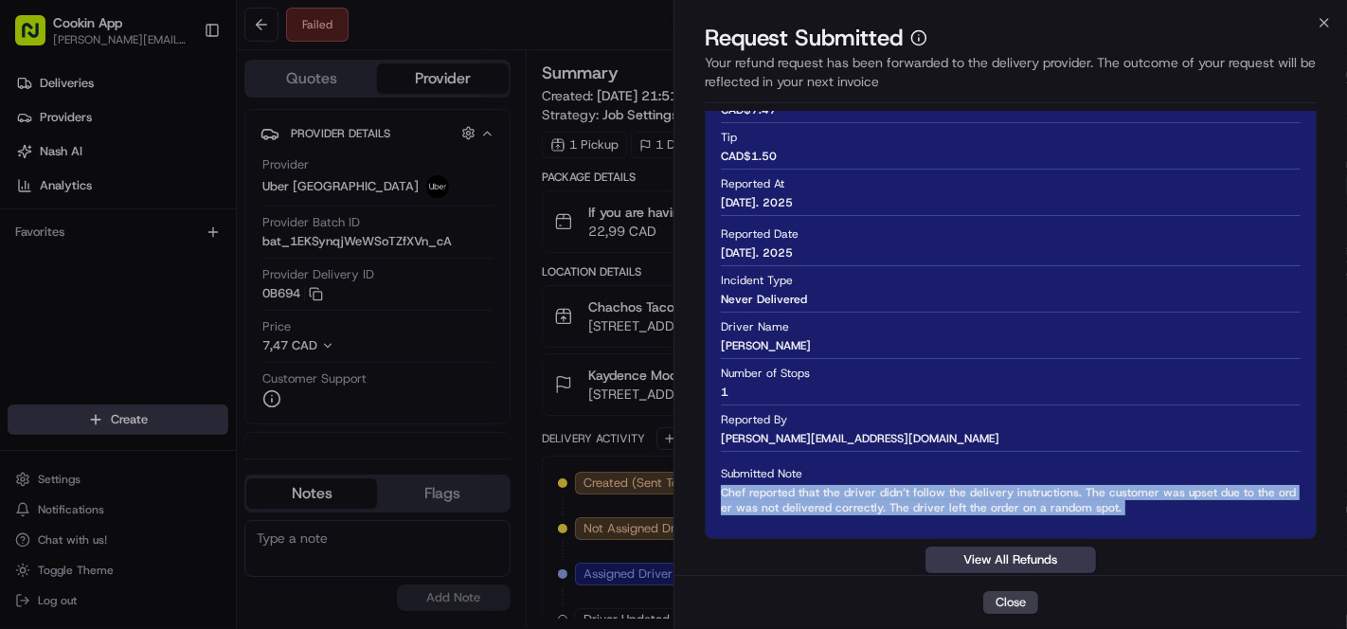
click at [728, 502] on span "Chef reported that the driver didn’t follow the delivery instructions. The cust…" at bounding box center [1011, 500] width 580 height 30
copy span "Chef reported that the driver didn’t follow the delivery instructions. The cust…"
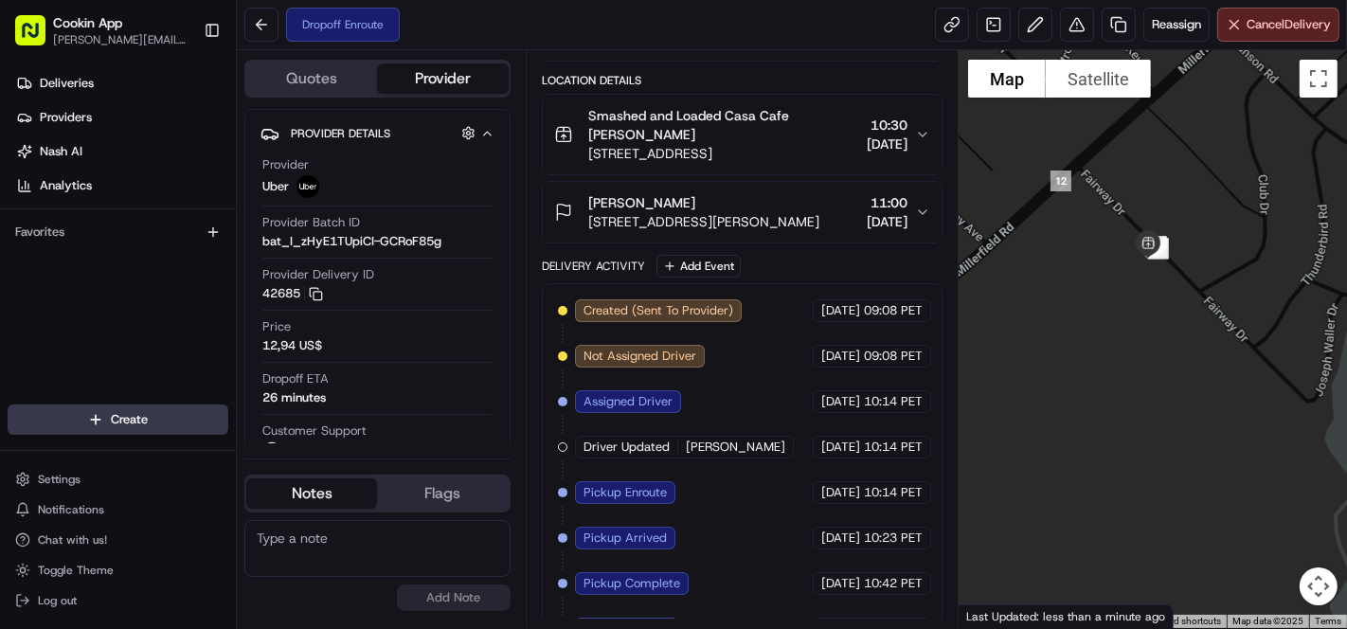
scroll to position [222, 0]
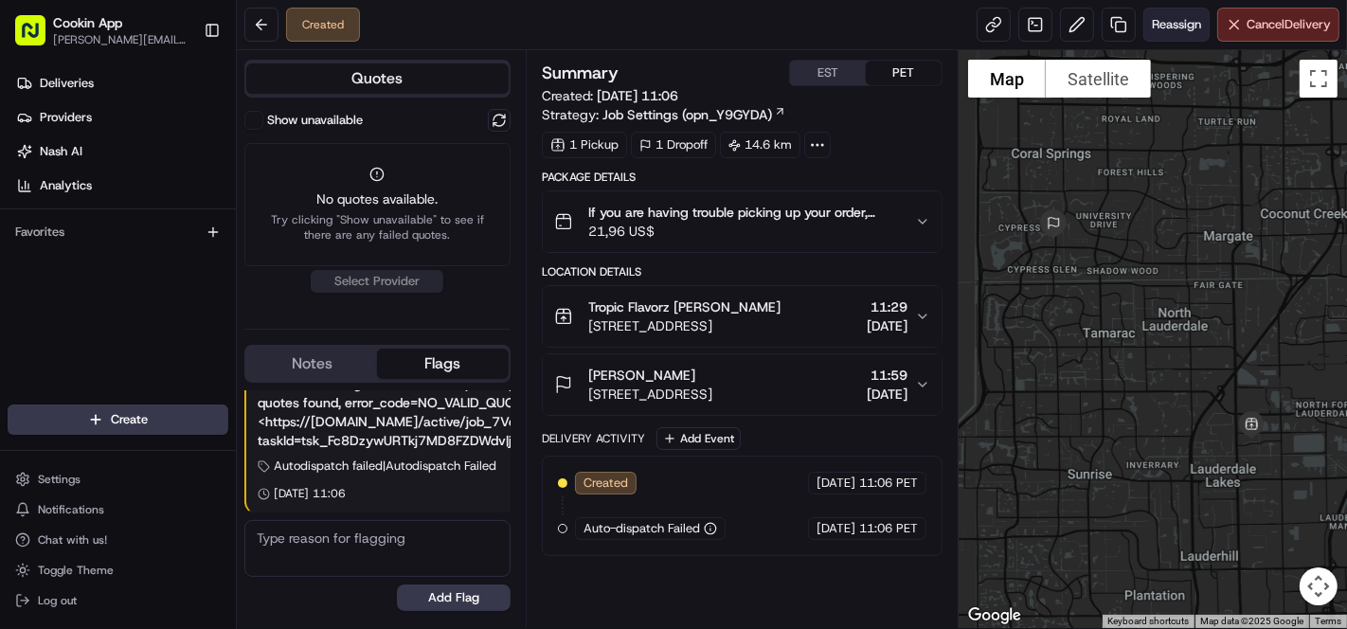
click at [1159, 29] on span "Reassign" at bounding box center [1176, 24] width 49 height 17
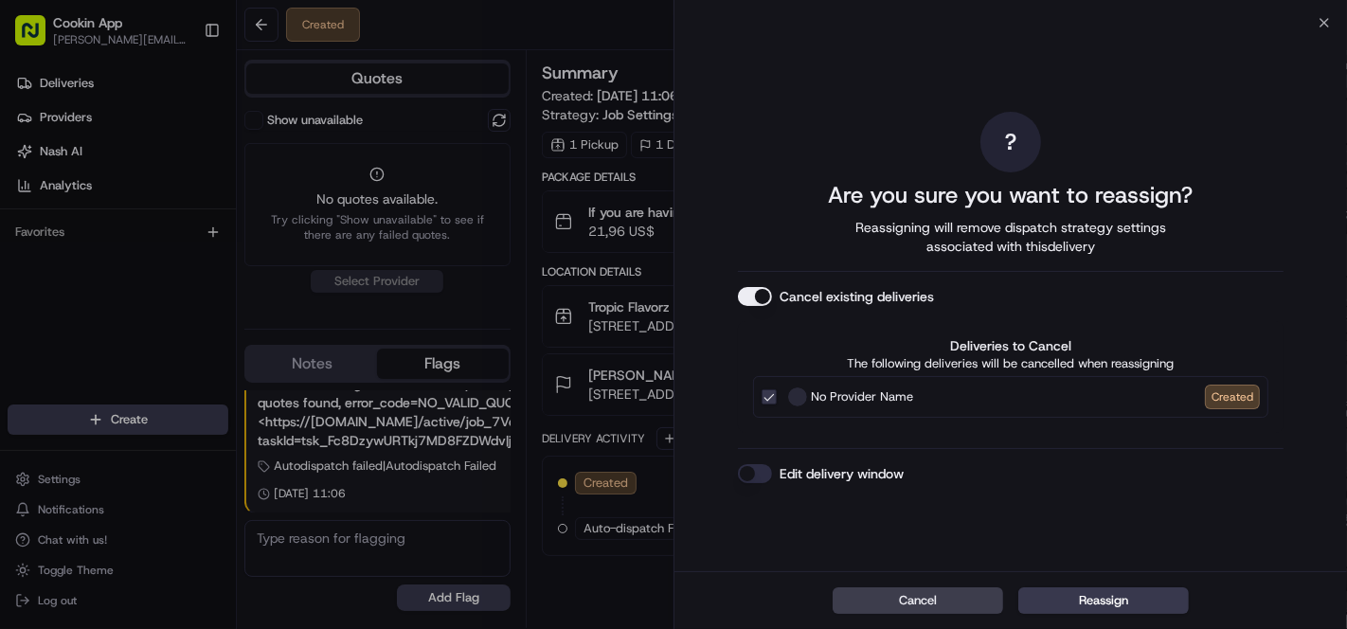
click at [769, 300] on button "Cancel existing deliveries" at bounding box center [755, 296] width 34 height 19
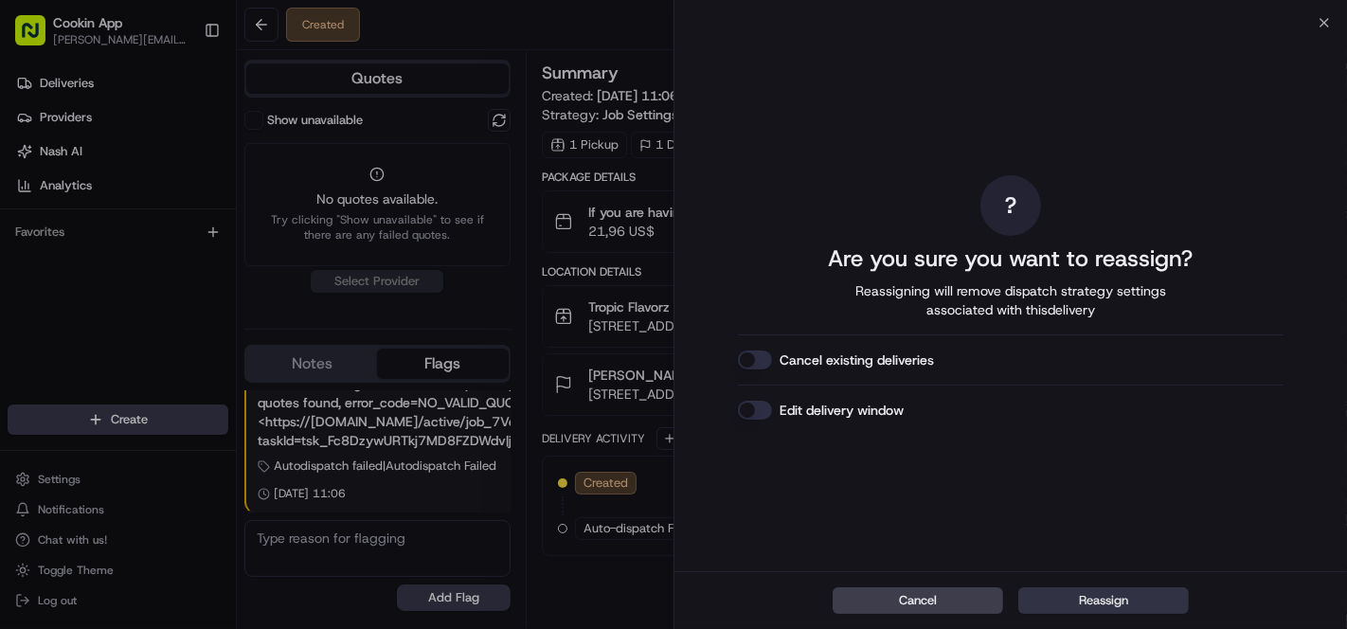
click at [1073, 598] on button "Reassign" at bounding box center [1103, 600] width 171 height 27
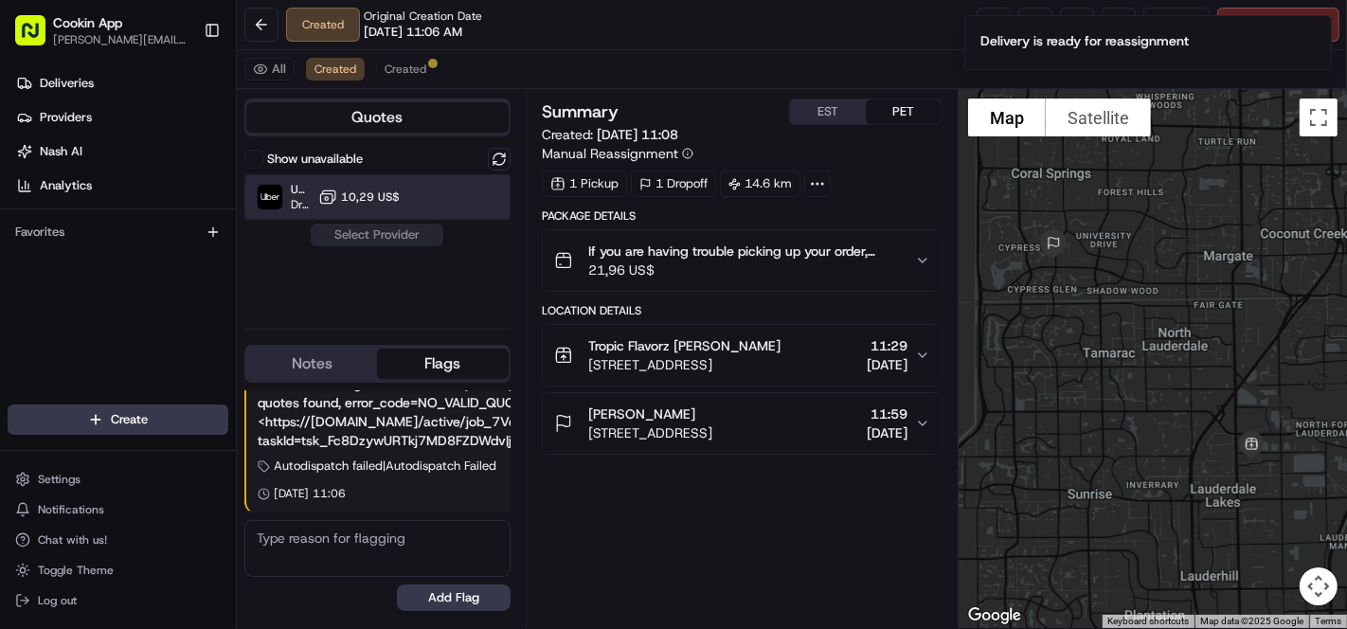
click at [338, 209] on div "Uber Dropoff ETA 1 hour 10,29 US$" at bounding box center [377, 196] width 266 height 45
click at [387, 235] on button "Assign Provider" at bounding box center [377, 235] width 135 height 23
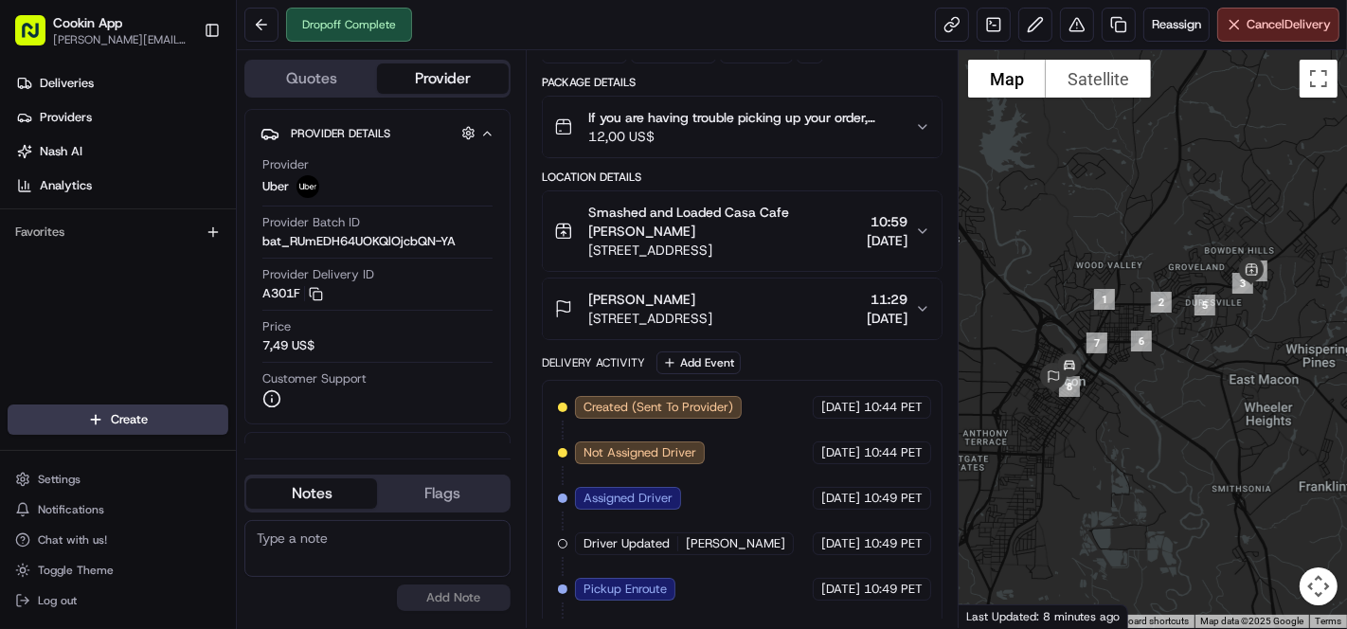
scroll to position [210, 0]
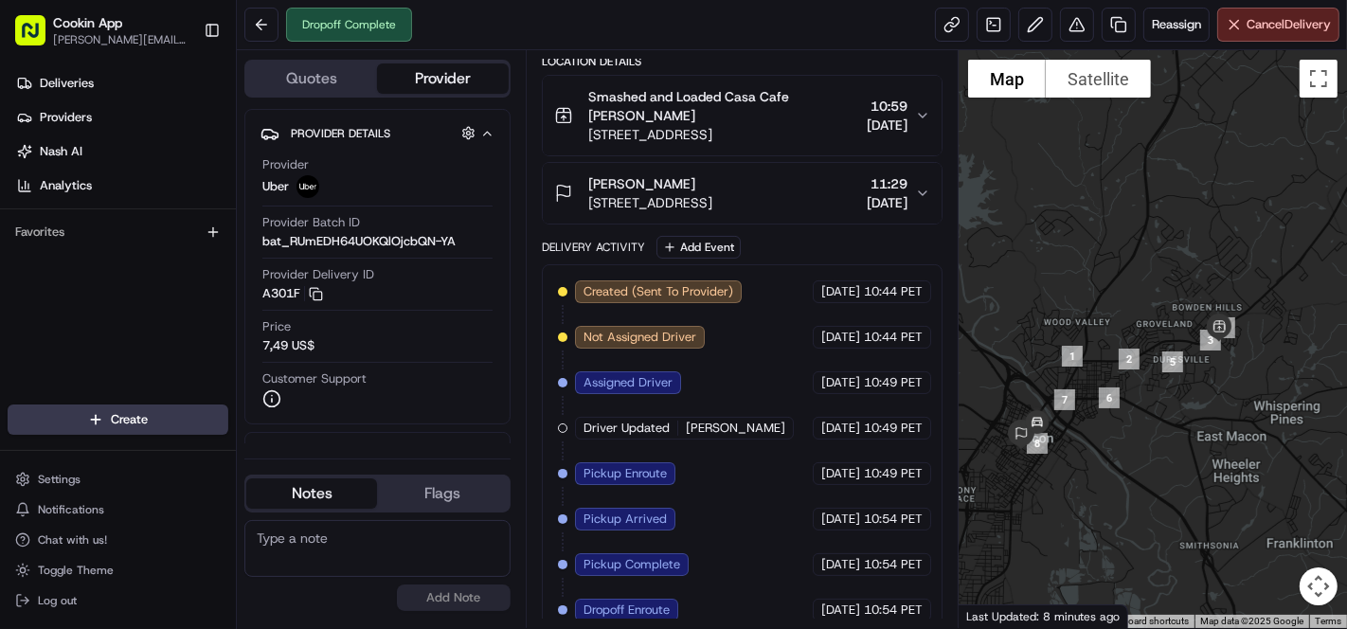
drag, startPoint x: 1232, startPoint y: 356, endPoint x: 1101, endPoint y: 434, distance: 152.9
click at [1101, 434] on div at bounding box center [1153, 339] width 388 height 578
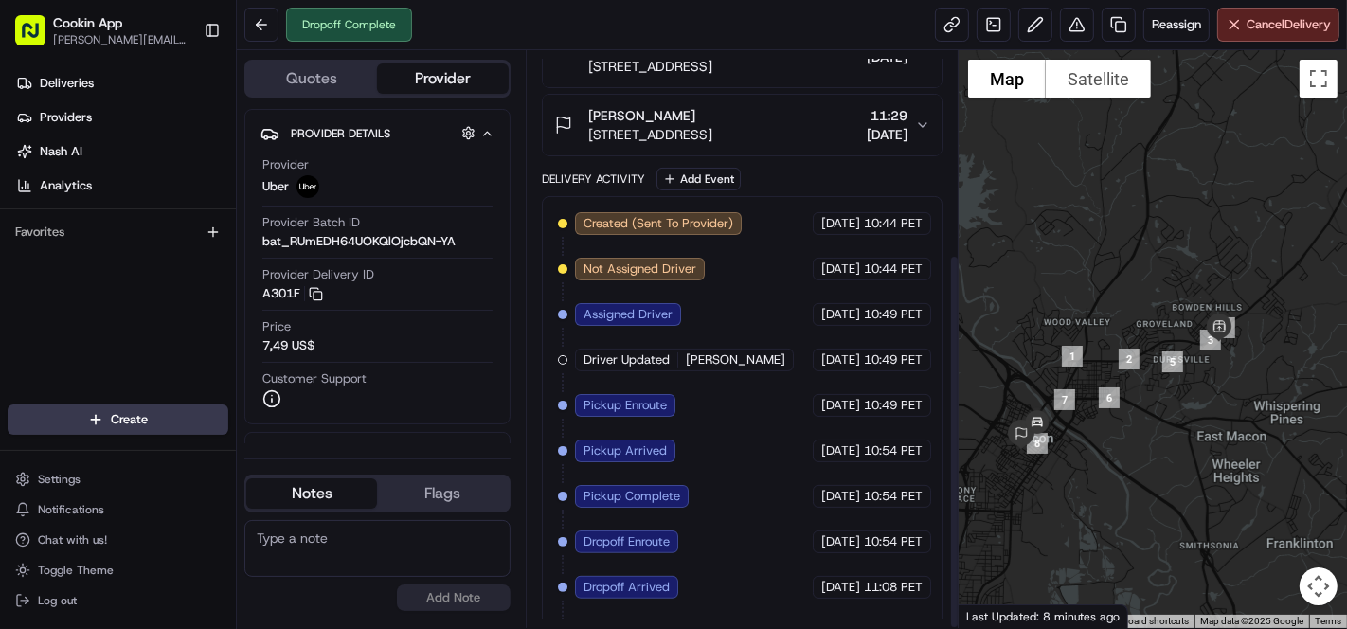
scroll to position [311, 0]
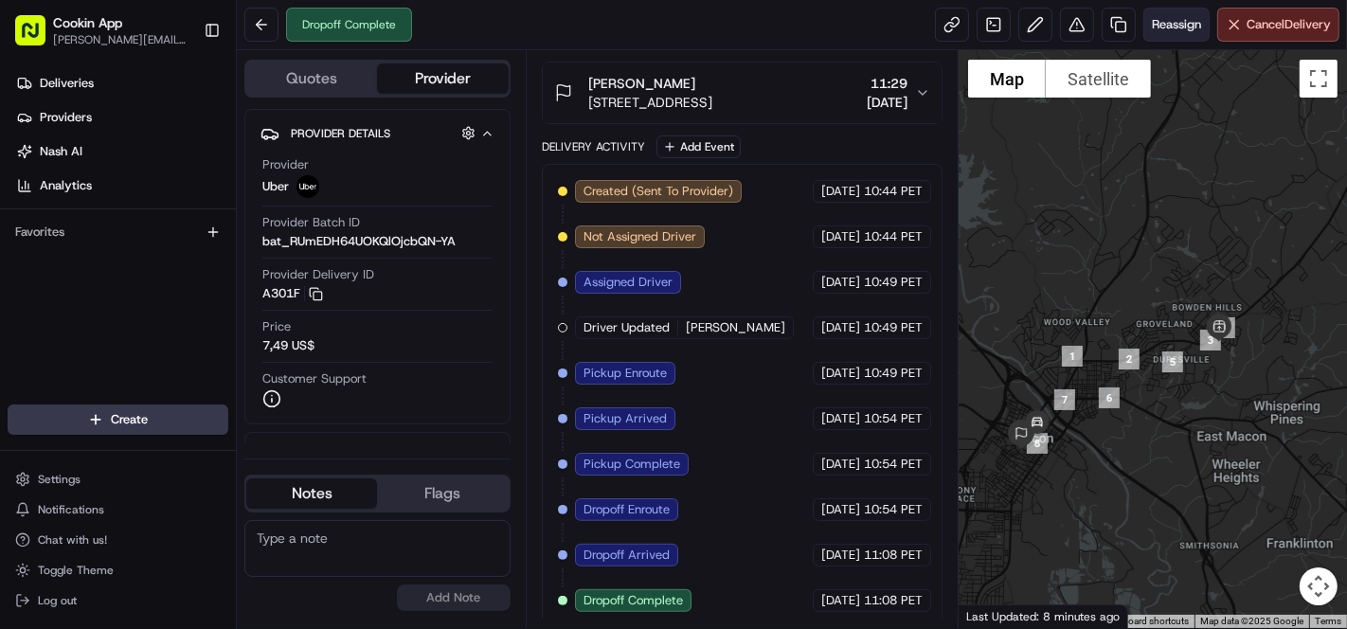
click at [1169, 28] on span "Reassign" at bounding box center [1176, 24] width 49 height 17
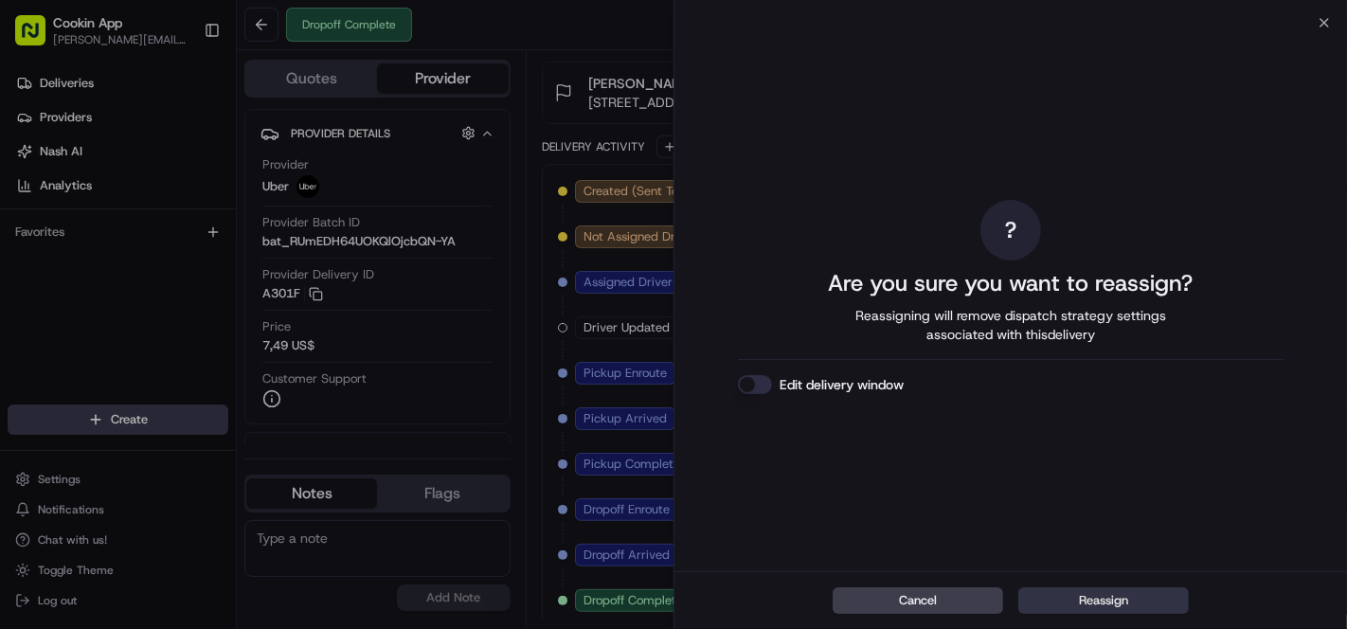
click at [1066, 605] on button "Reassign" at bounding box center [1103, 600] width 171 height 27
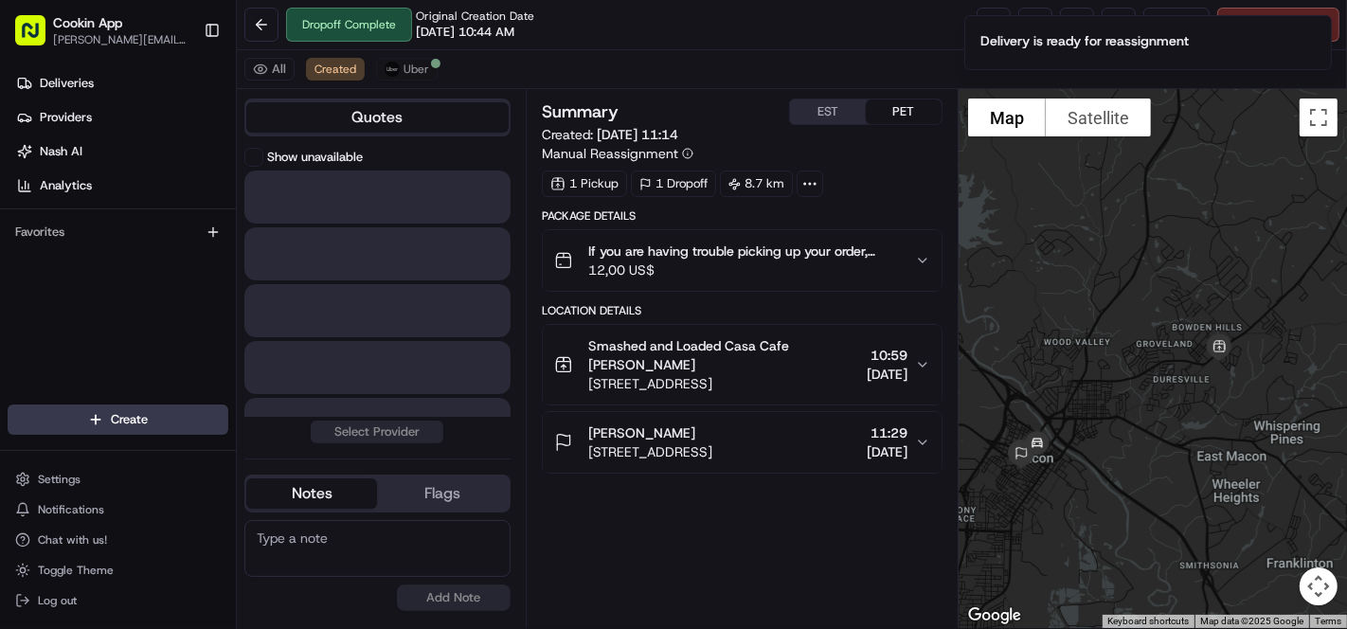
scroll to position [0, 0]
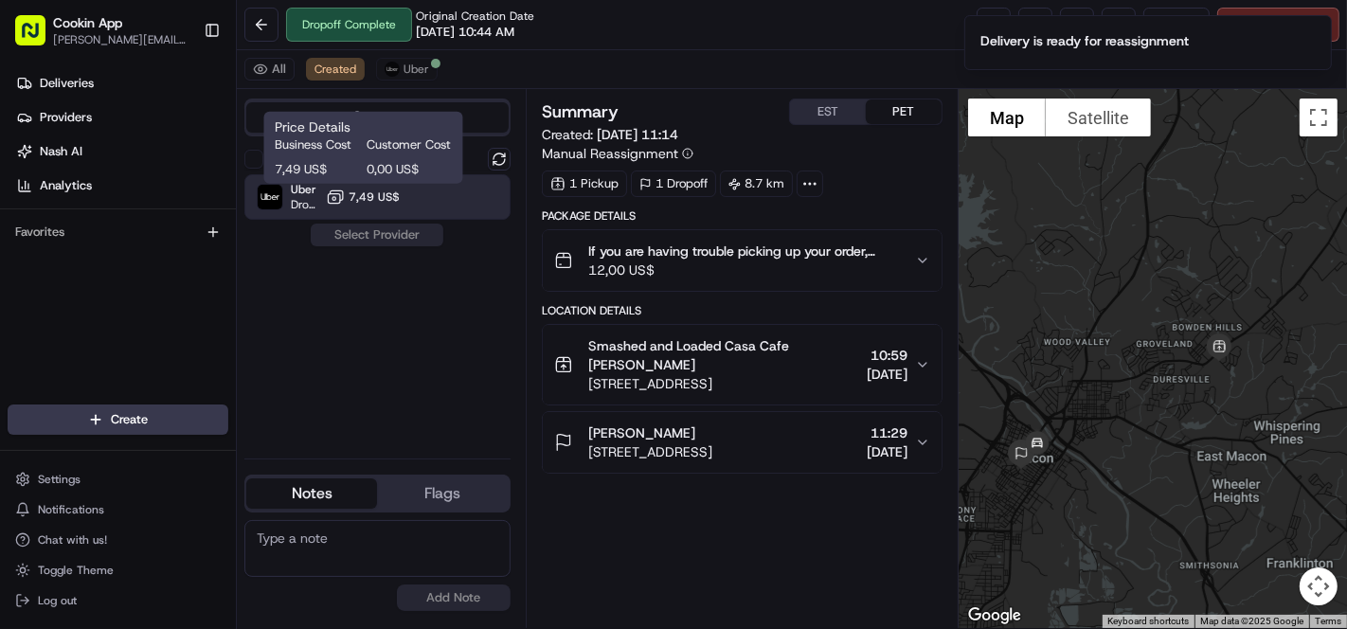
click at [356, 195] on span "7,49 US$" at bounding box center [374, 196] width 51 height 15
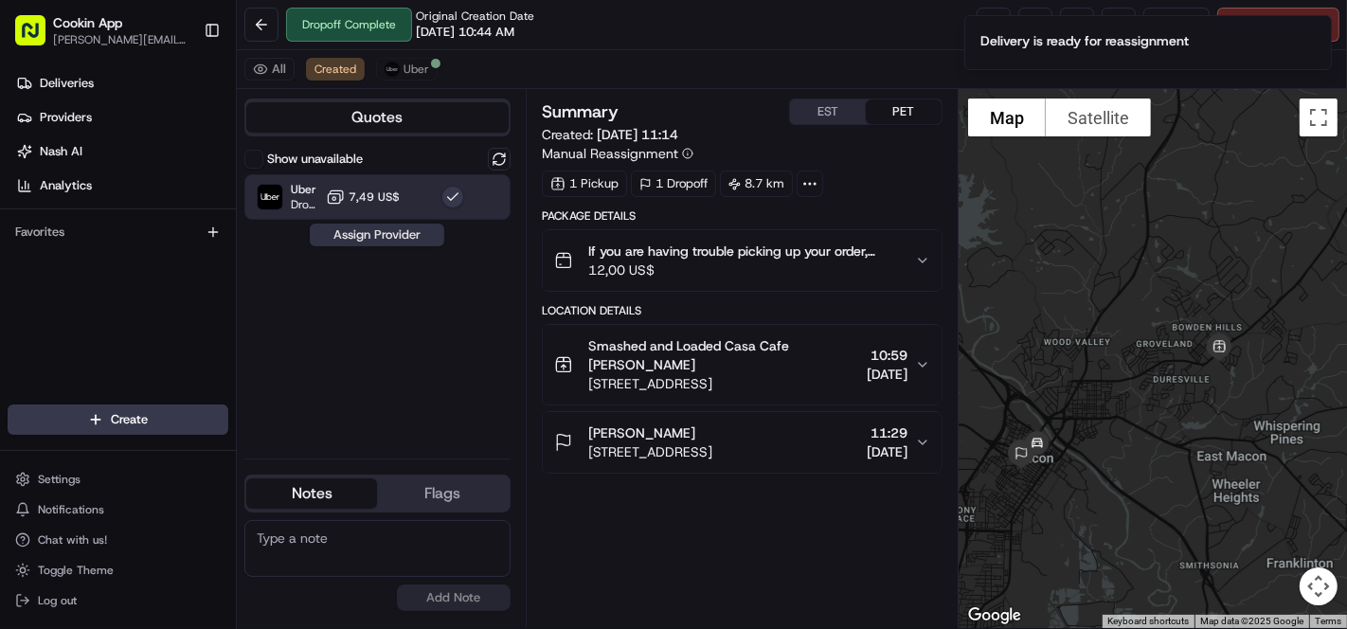
click at [381, 234] on button "Assign Provider" at bounding box center [377, 235] width 135 height 23
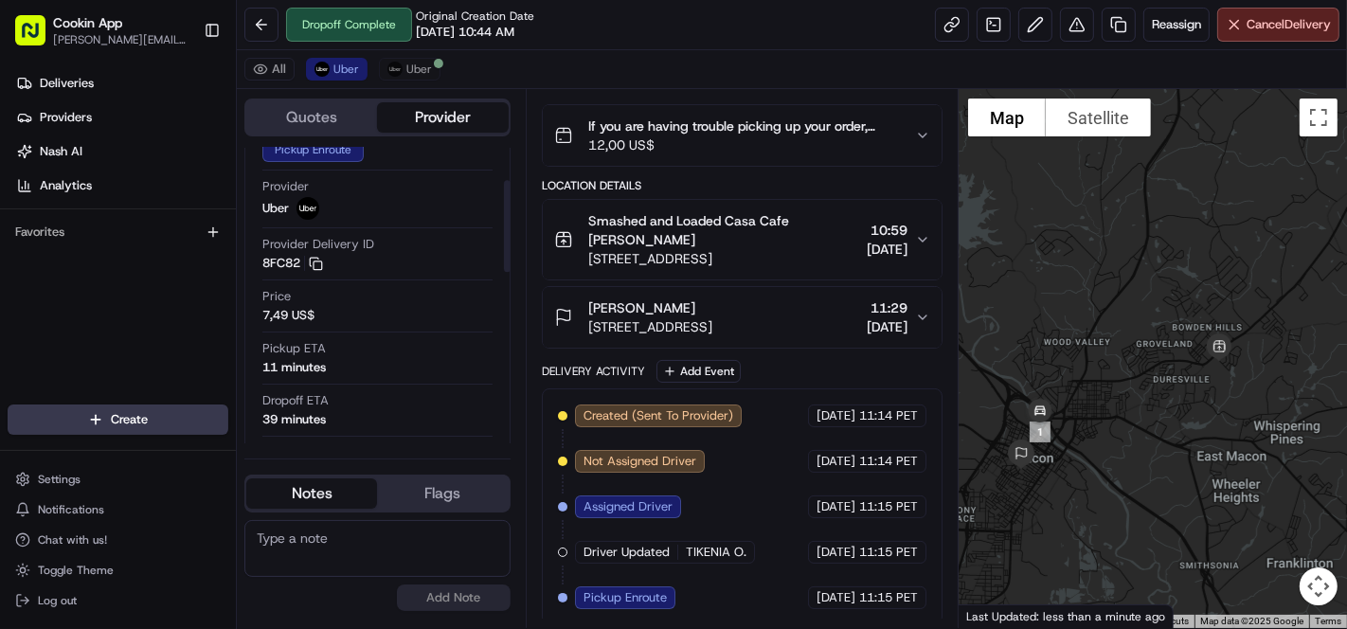
scroll to position [105, 0]
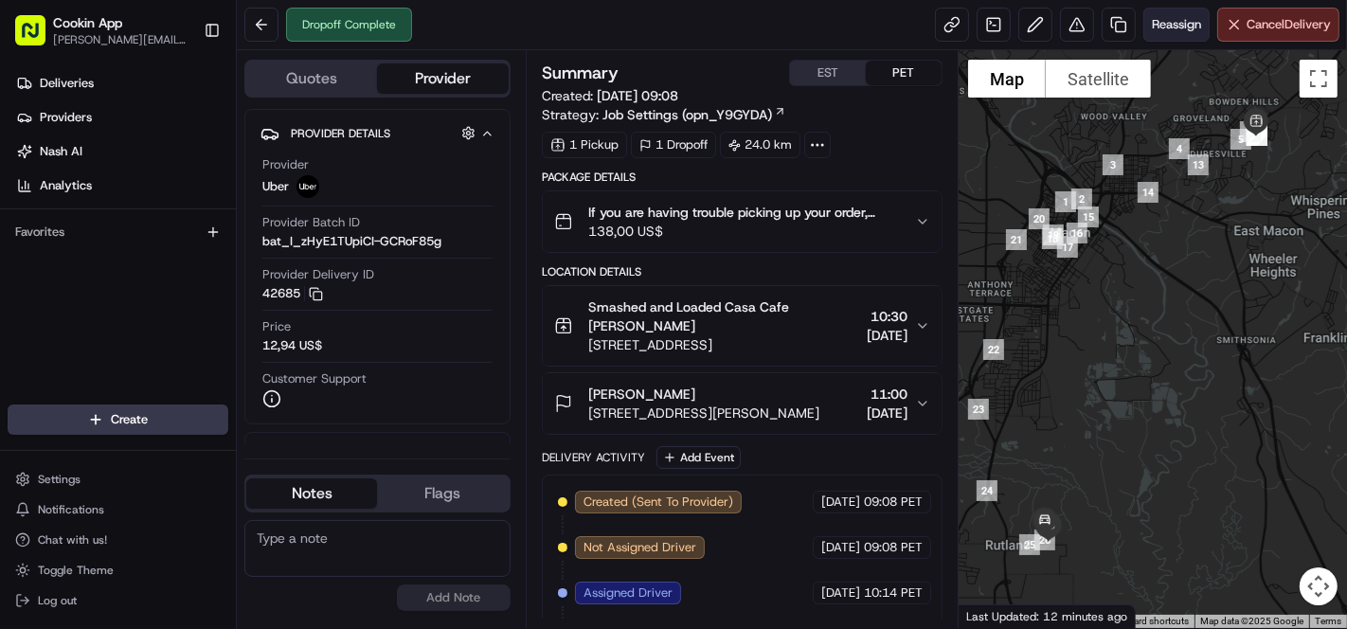
click at [1160, 27] on span "Reassign" at bounding box center [1176, 24] width 49 height 17
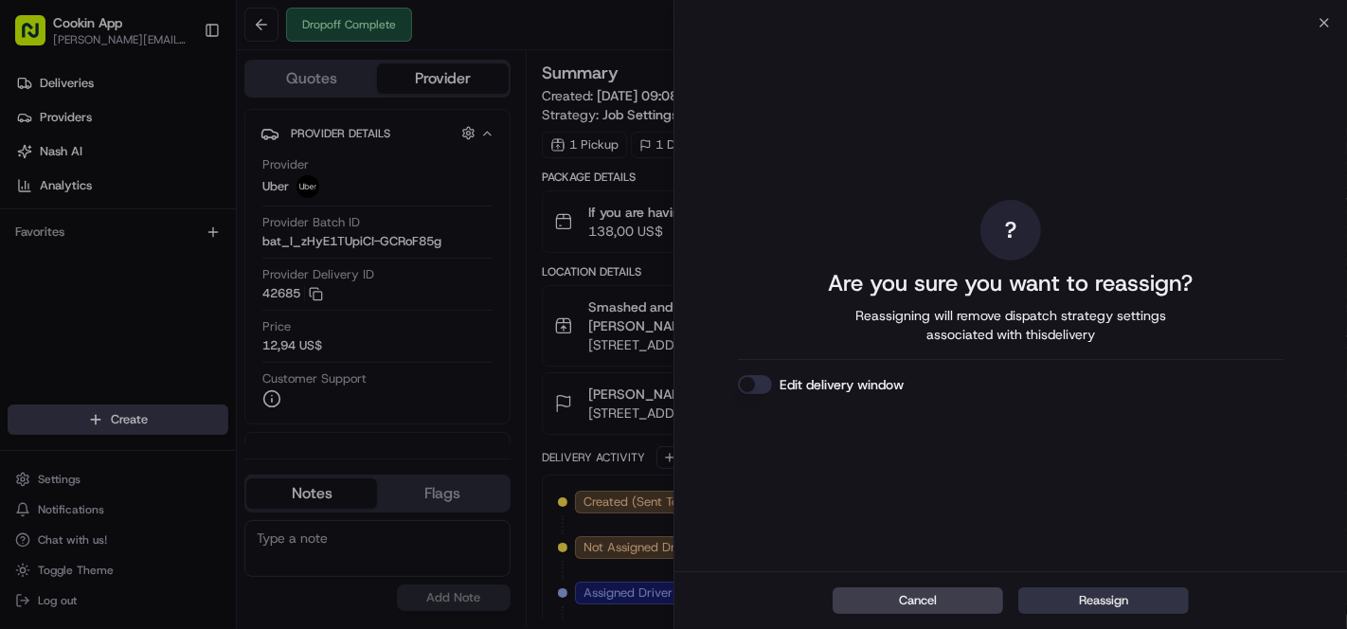
click at [1125, 597] on button "Reassign" at bounding box center [1103, 600] width 171 height 27
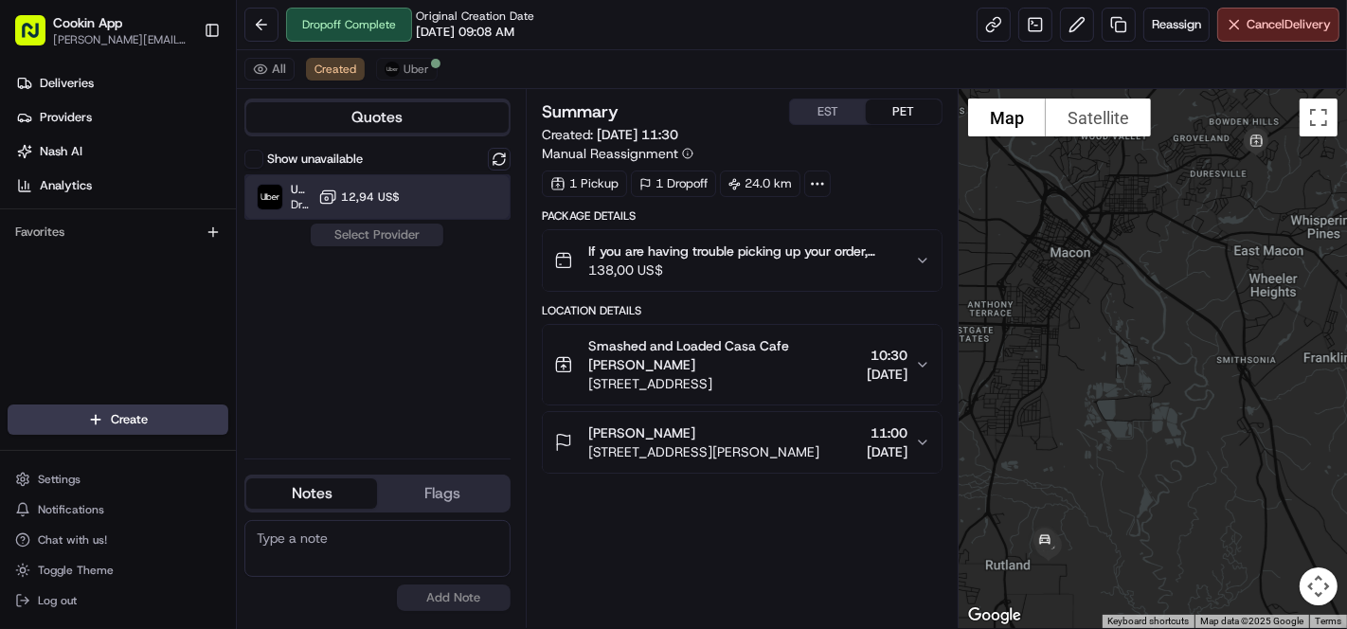
click at [437, 194] on div "Uber Dropoff ETA 55 minutes 12,94 US$" at bounding box center [377, 196] width 266 height 45
click at [408, 238] on button "Assign Provider" at bounding box center [377, 235] width 135 height 23
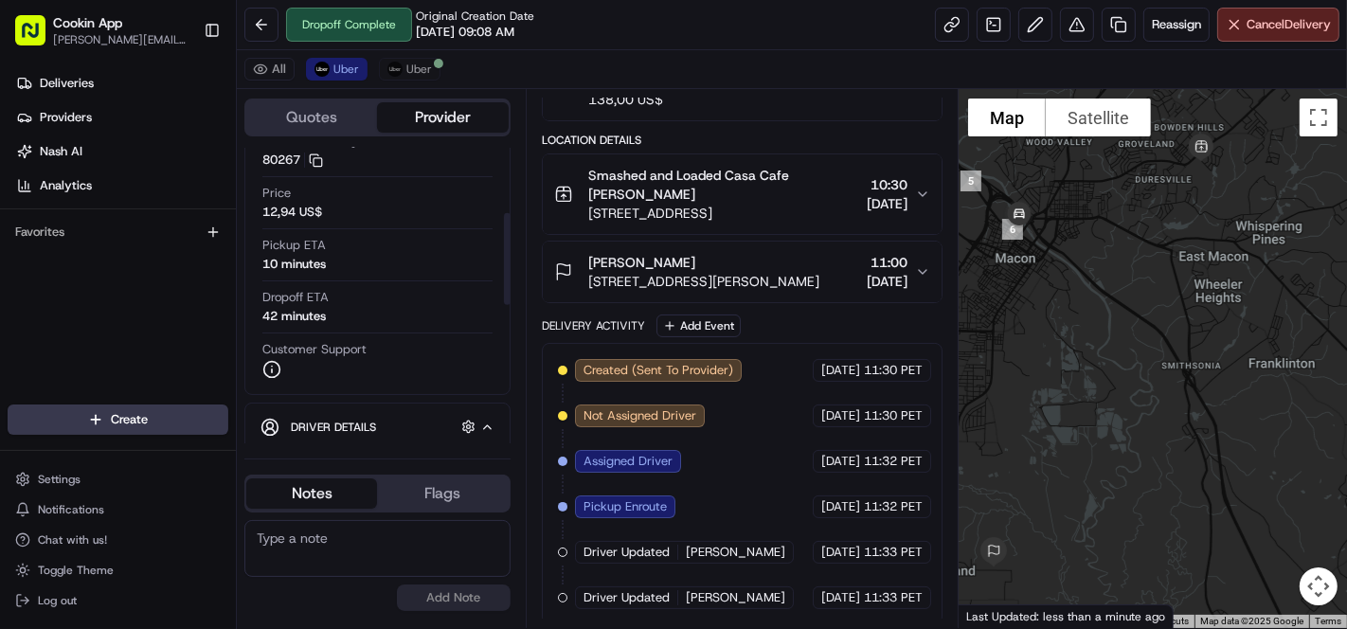
scroll to position [210, 0]
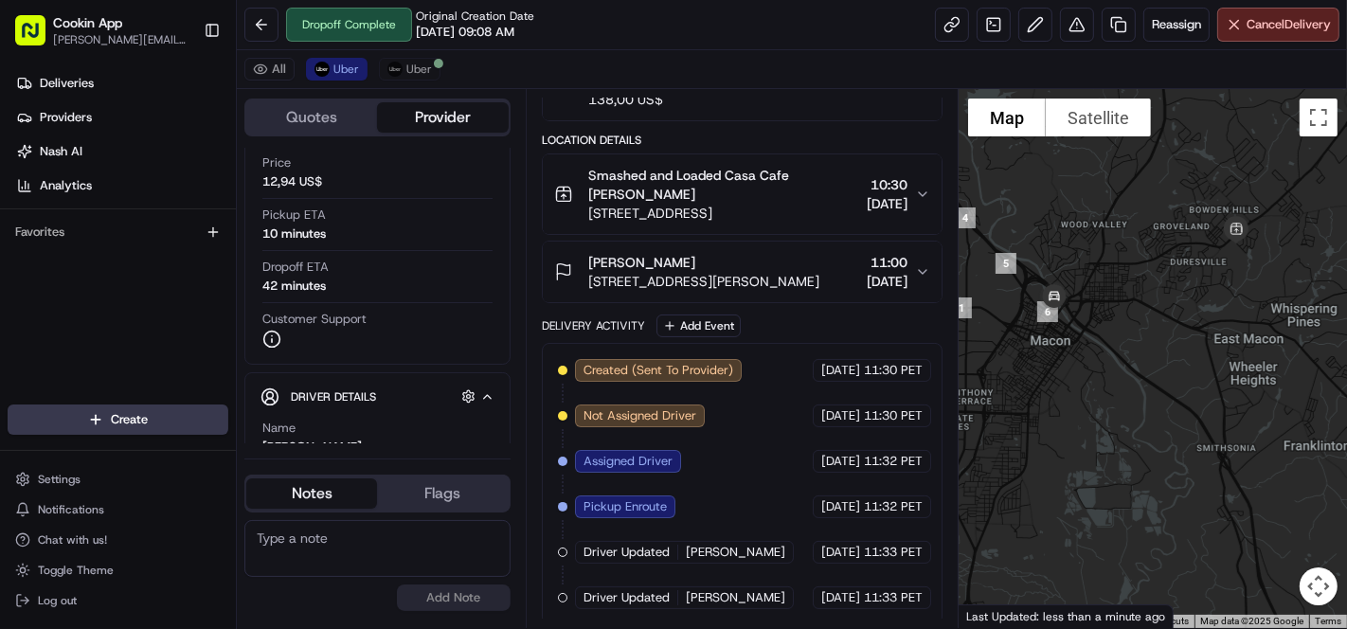
drag, startPoint x: 1125, startPoint y: 201, endPoint x: 1160, endPoint y: 285, distance: 91.3
click at [1160, 285] on div at bounding box center [1153, 358] width 388 height 539
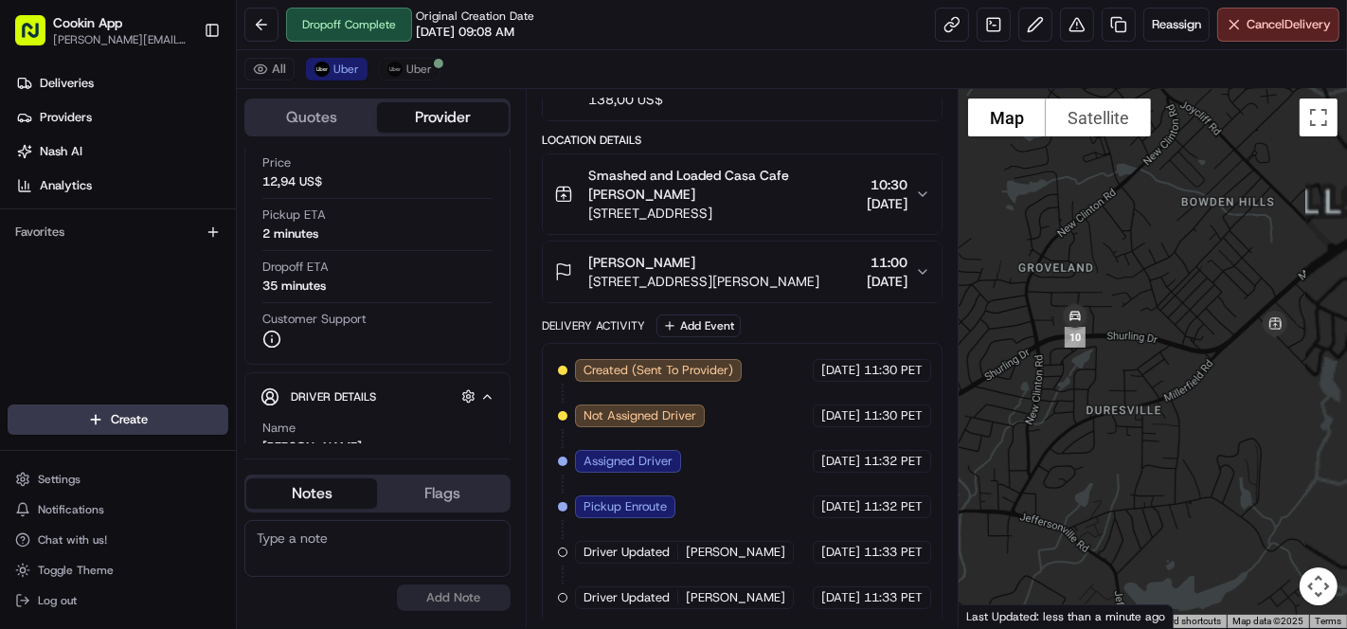
drag, startPoint x: 1255, startPoint y: 305, endPoint x: 1149, endPoint y: 320, distance: 107.2
click at [1168, 313] on div at bounding box center [1153, 358] width 388 height 539
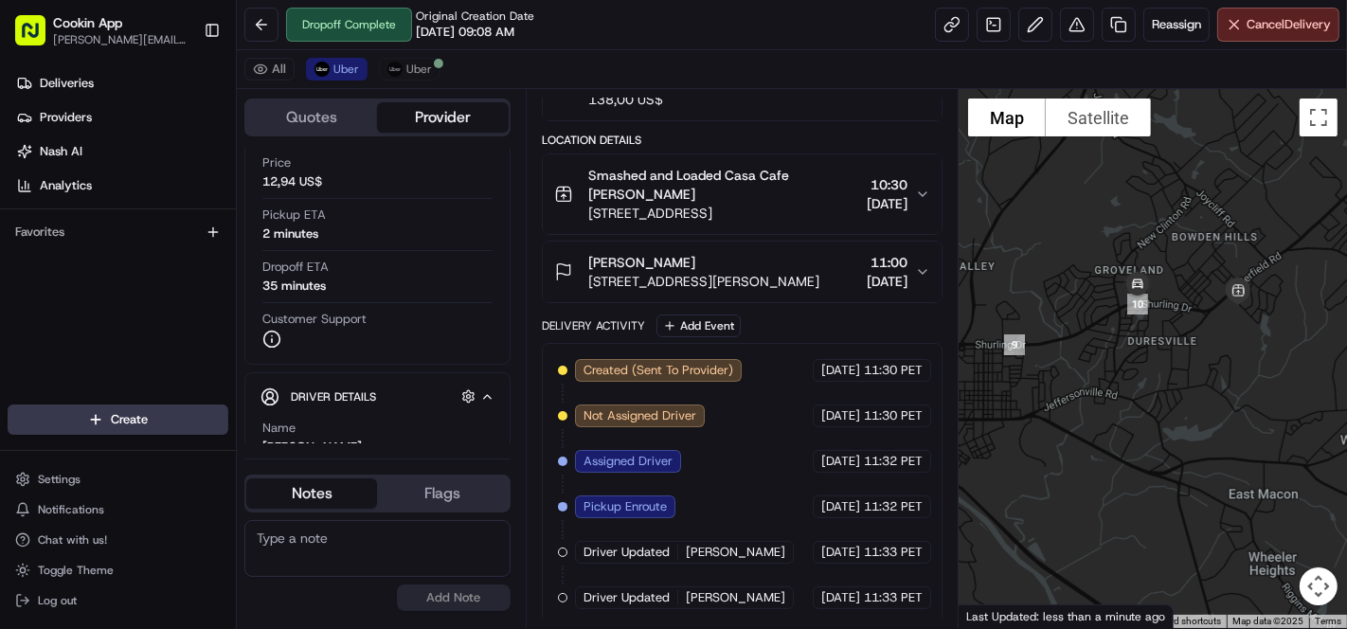
drag, startPoint x: 1073, startPoint y: 333, endPoint x: 1204, endPoint y: 271, distance: 144.9
click at [1164, 271] on img at bounding box center [1137, 285] width 53 height 53
drag, startPoint x: 1247, startPoint y: 313, endPoint x: 1106, endPoint y: 343, distance: 143.4
click at [1112, 348] on div "To navigate, press the arrow keys." at bounding box center [1153, 358] width 388 height 539
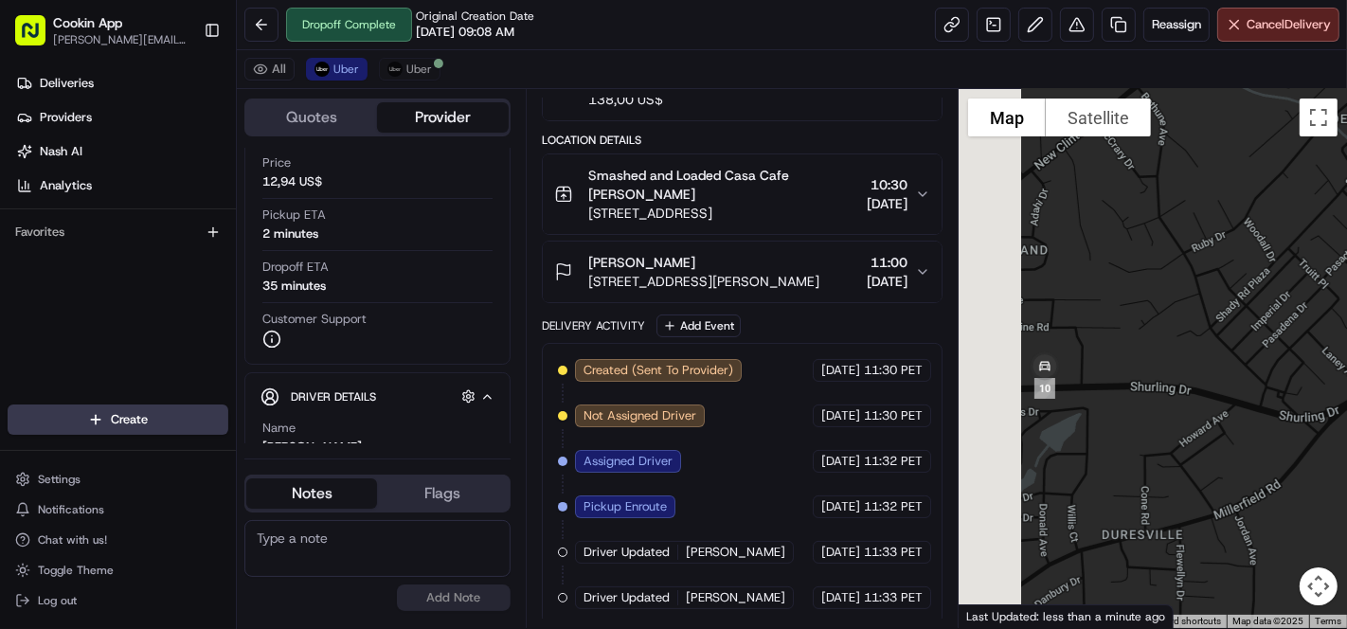
drag, startPoint x: 1088, startPoint y: 329, endPoint x: 1173, endPoint y: 333, distance: 85.4
click at [1173, 333] on div at bounding box center [1153, 358] width 388 height 539
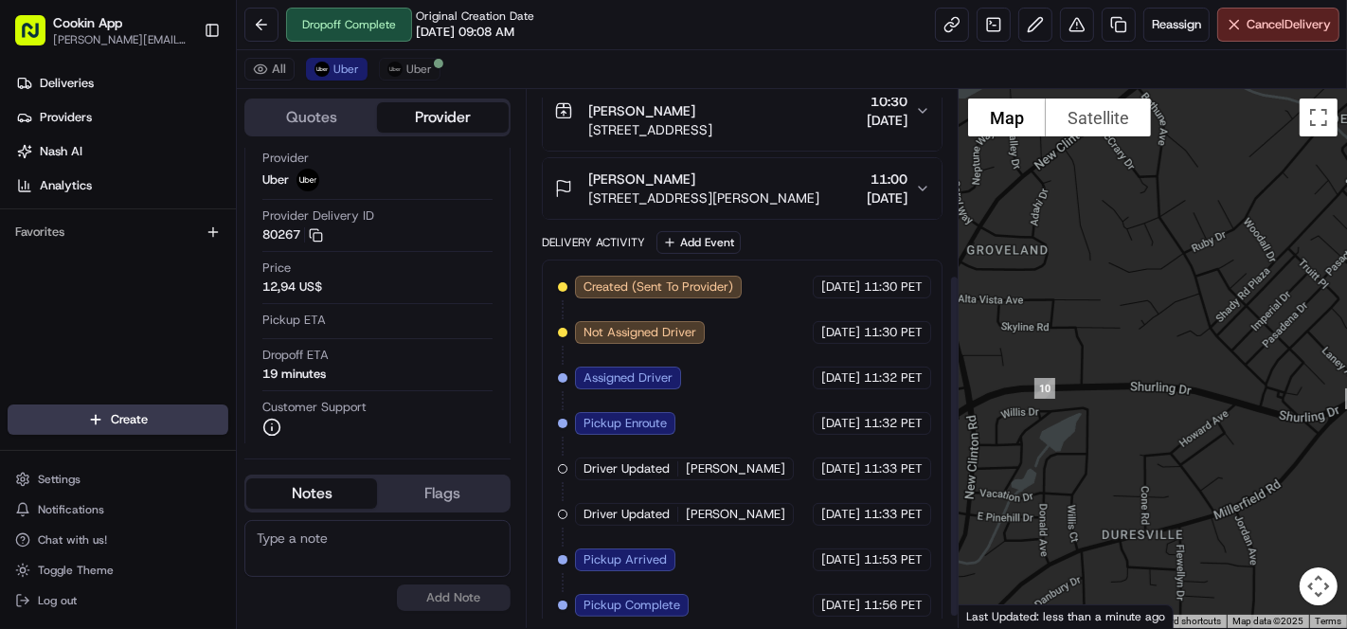
scroll to position [305, 0]
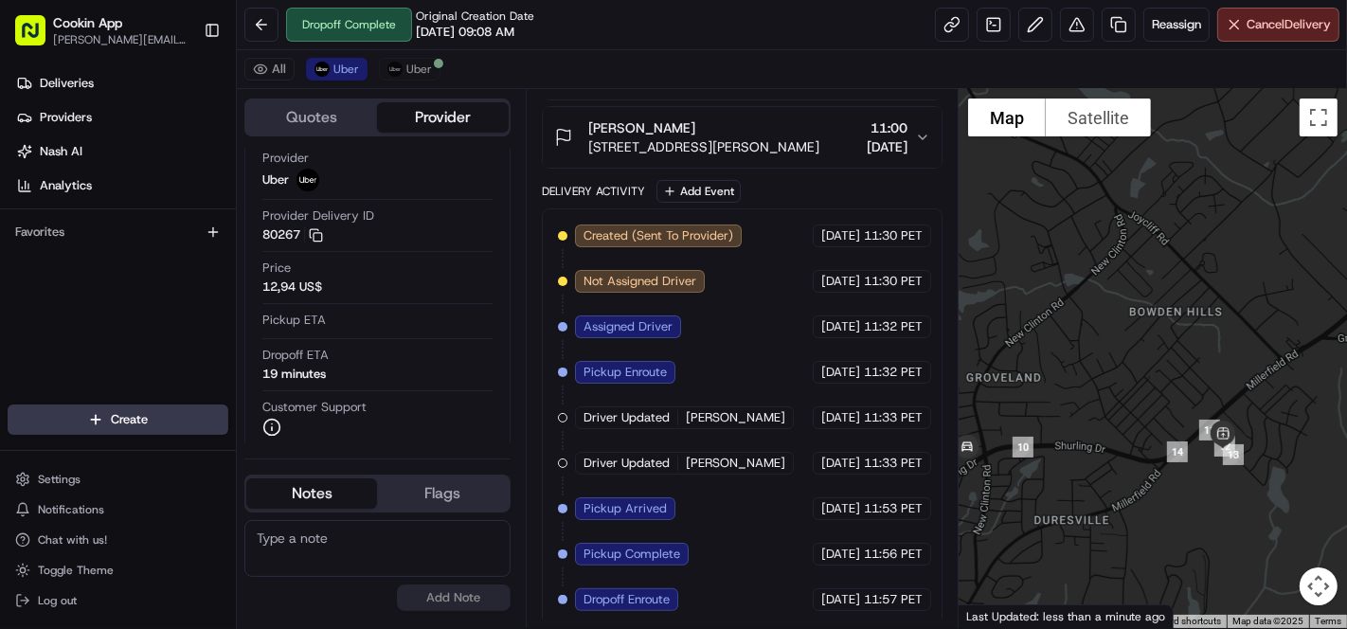
drag, startPoint x: 1254, startPoint y: 286, endPoint x: 1127, endPoint y: 328, distance: 133.6
click at [1127, 328] on div at bounding box center [1153, 358] width 388 height 539
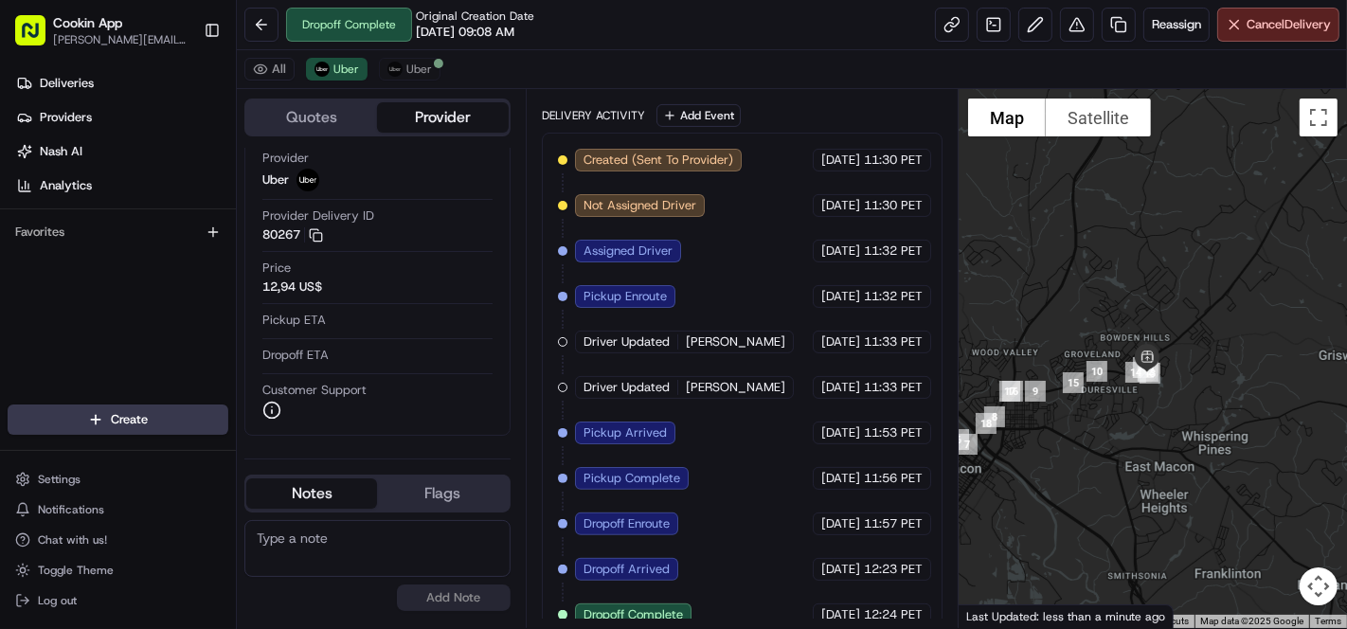
scroll to position [395, 0]
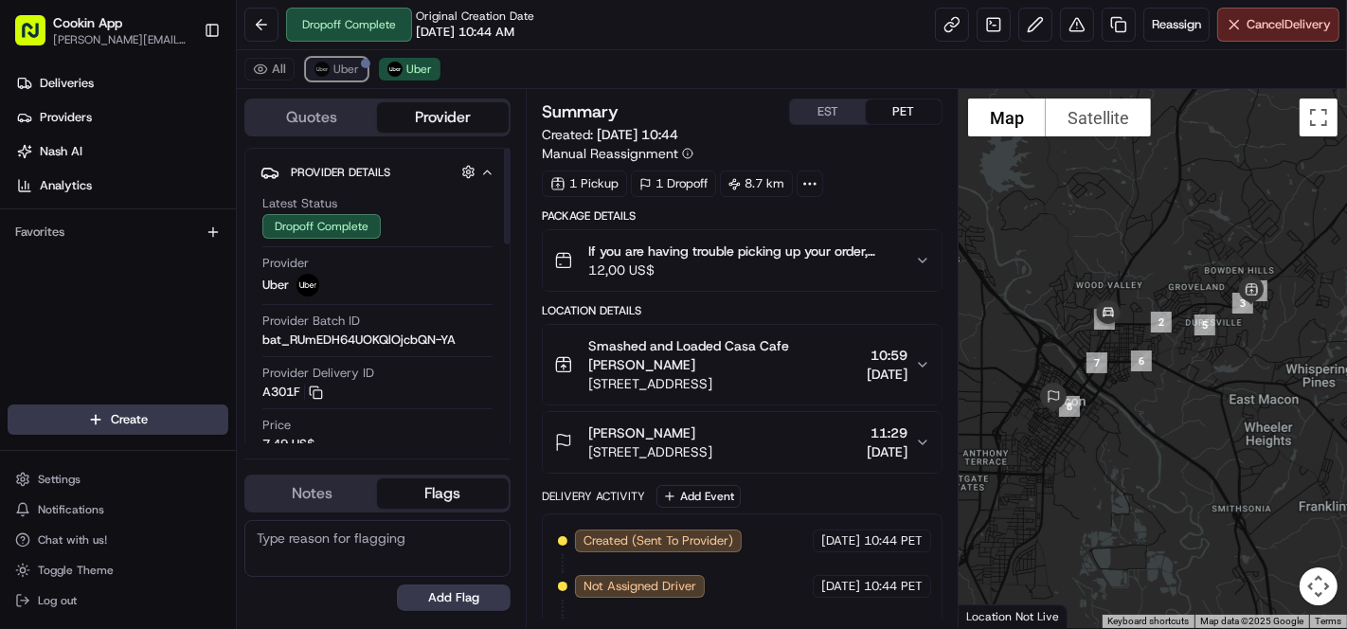
click at [334, 63] on span "Uber" at bounding box center [346, 69] width 26 height 15
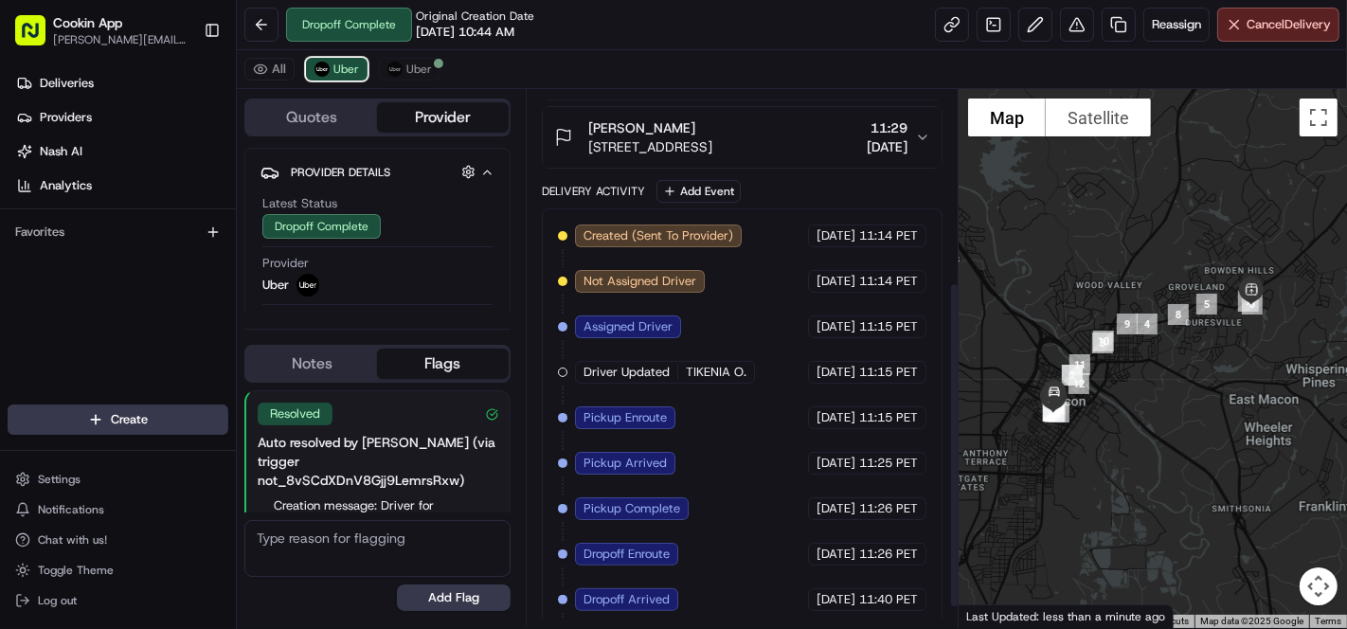
scroll to position [350, 0]
